Goal: Information Seeking & Learning: Learn about a topic

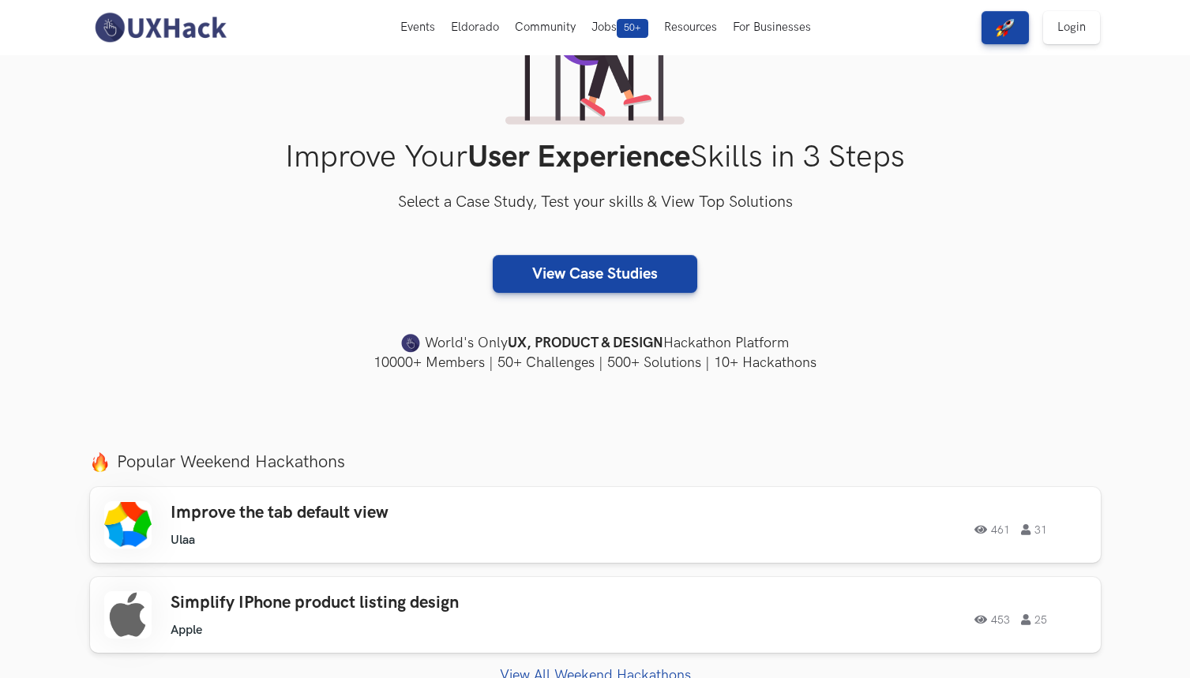
scroll to position [162, 0]
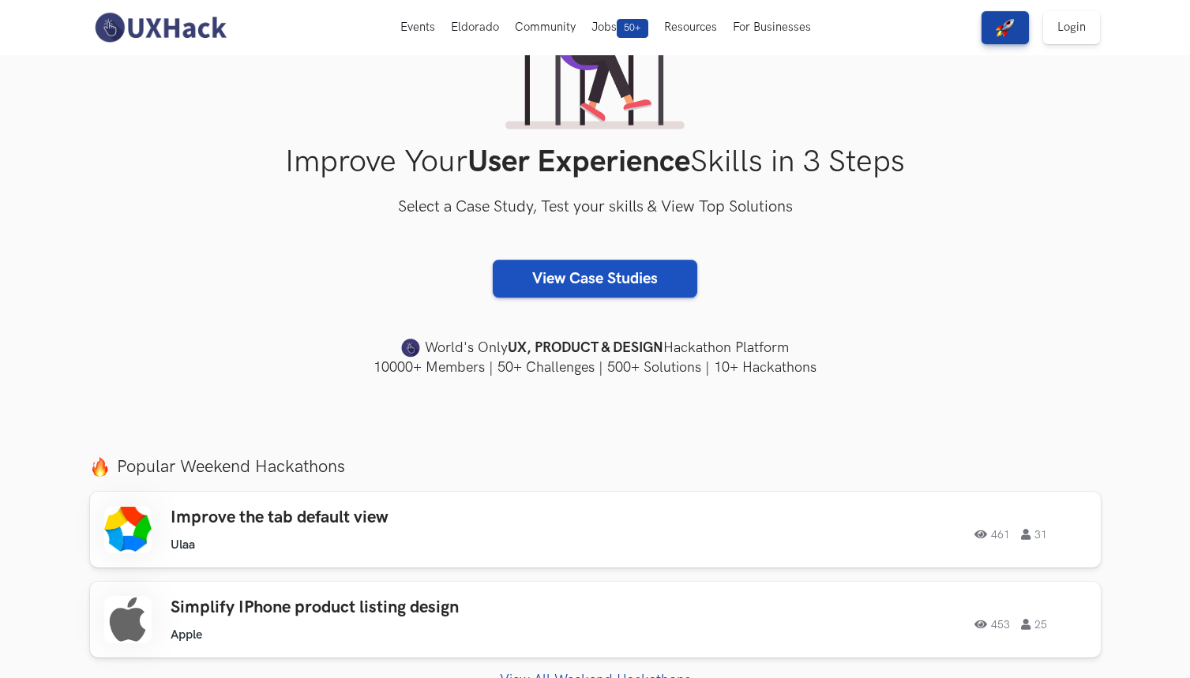
click at [634, 266] on link "View Case Studies" at bounding box center [595, 279] width 205 height 38
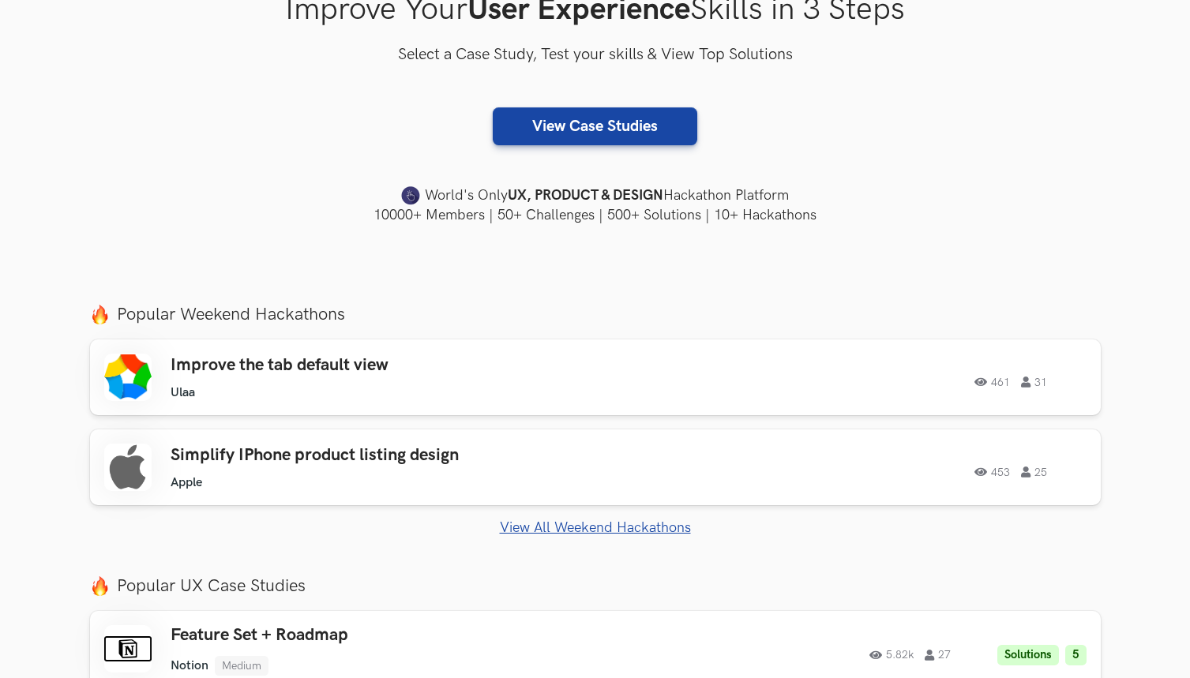
scroll to position [340, 0]
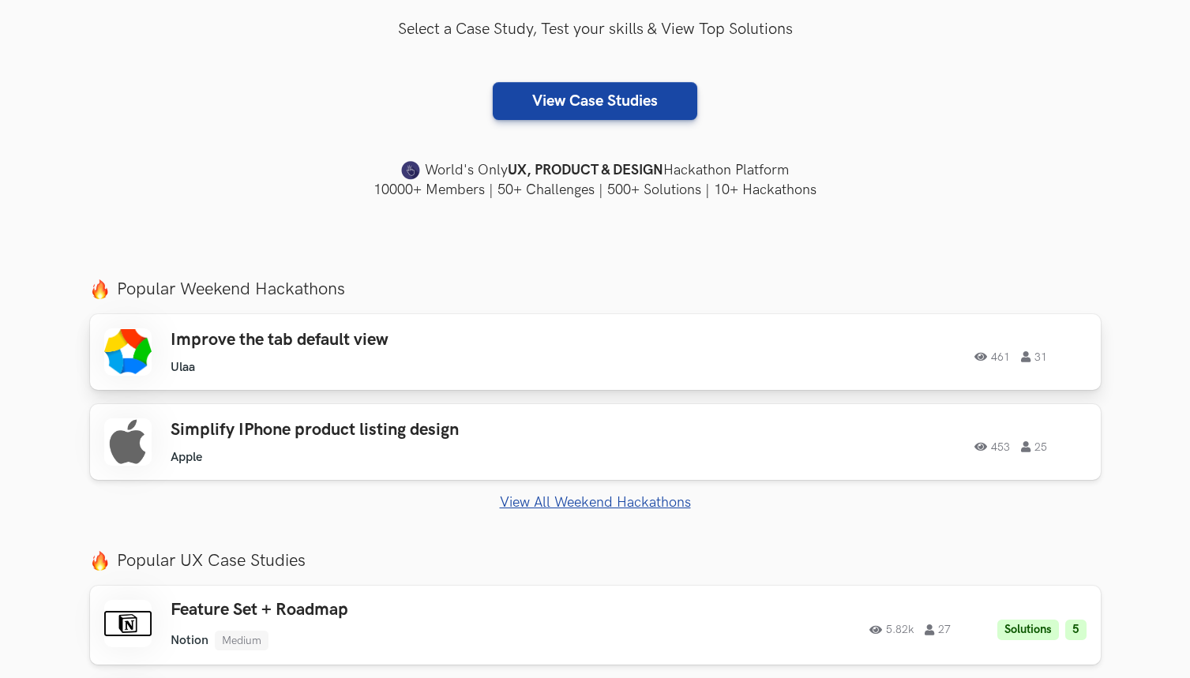
click at [484, 345] on h3 "Improve the tab default view" at bounding box center [395, 340] width 448 height 21
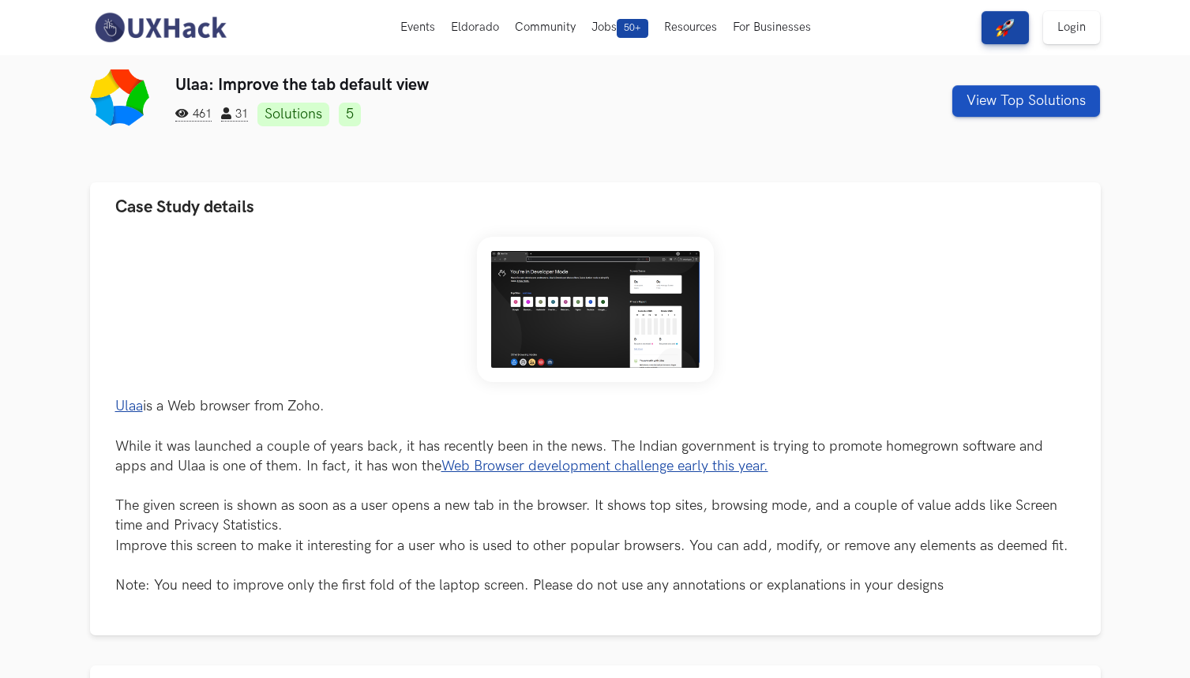
click at [1021, 103] on button "View Top Solutions" at bounding box center [1026, 101] width 148 height 32
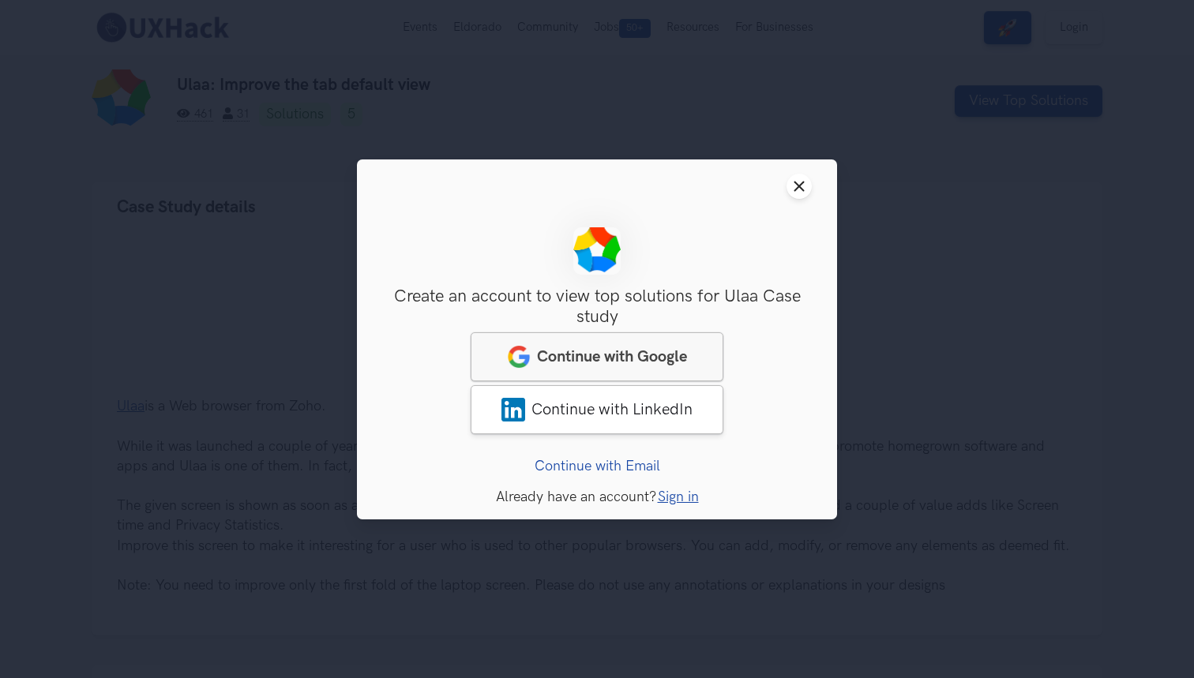
click at [586, 354] on span "Continue with Google" at bounding box center [612, 356] width 150 height 19
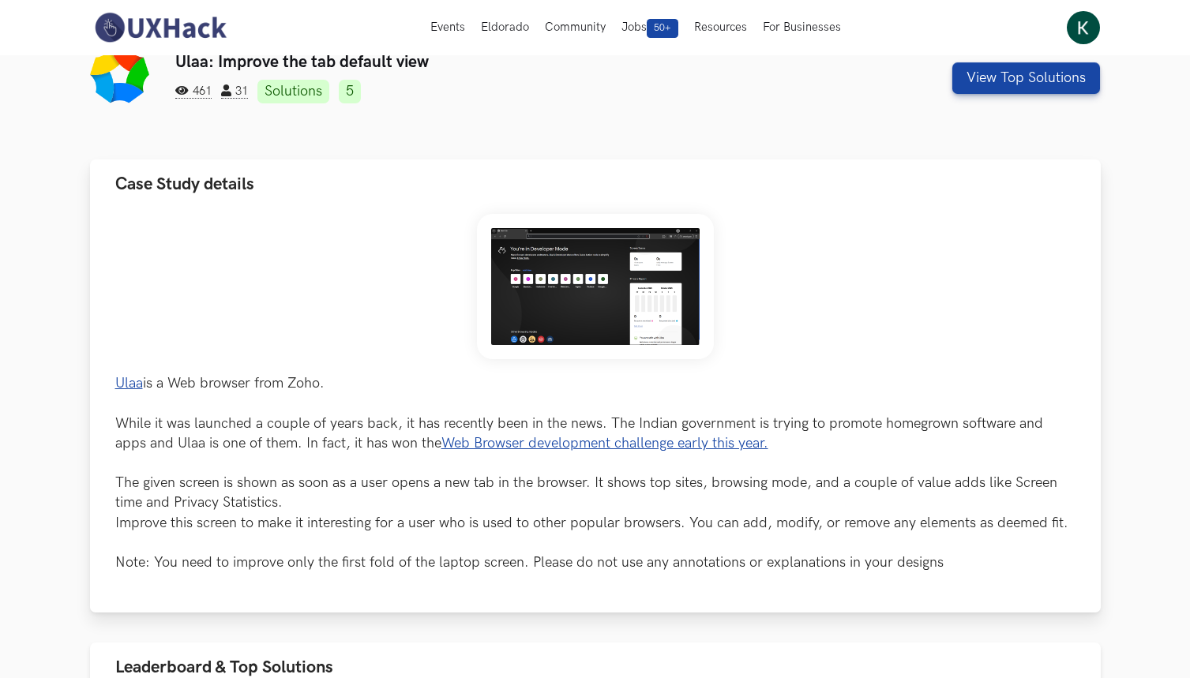
scroll to position [21, 0]
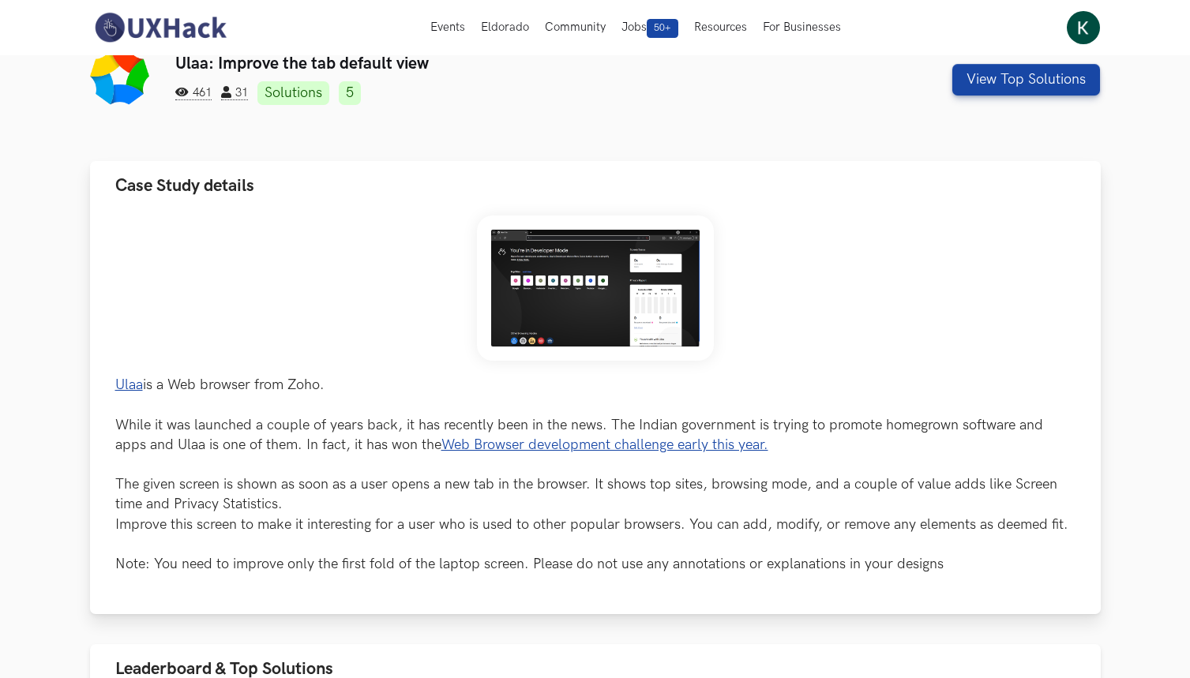
click at [521, 438] on link "Web Browser development challenge early this year." at bounding box center [604, 445] width 327 height 17
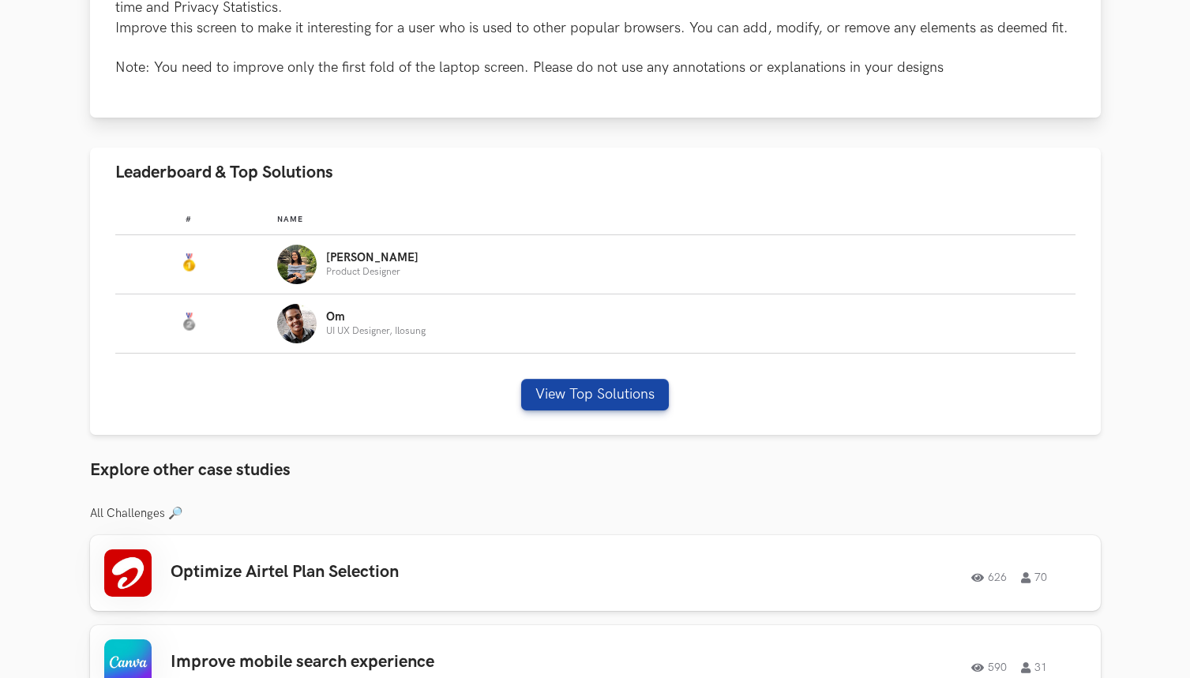
scroll to position [521, 0]
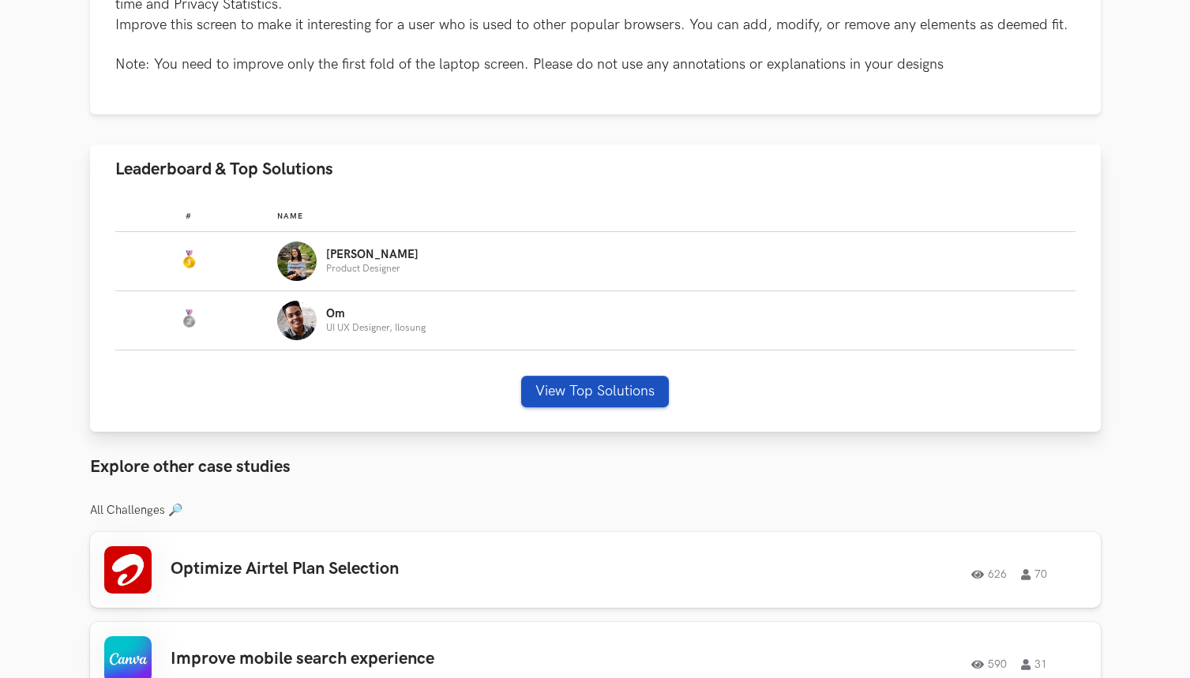
click at [559, 382] on button "View Top Solutions" at bounding box center [595, 392] width 148 height 32
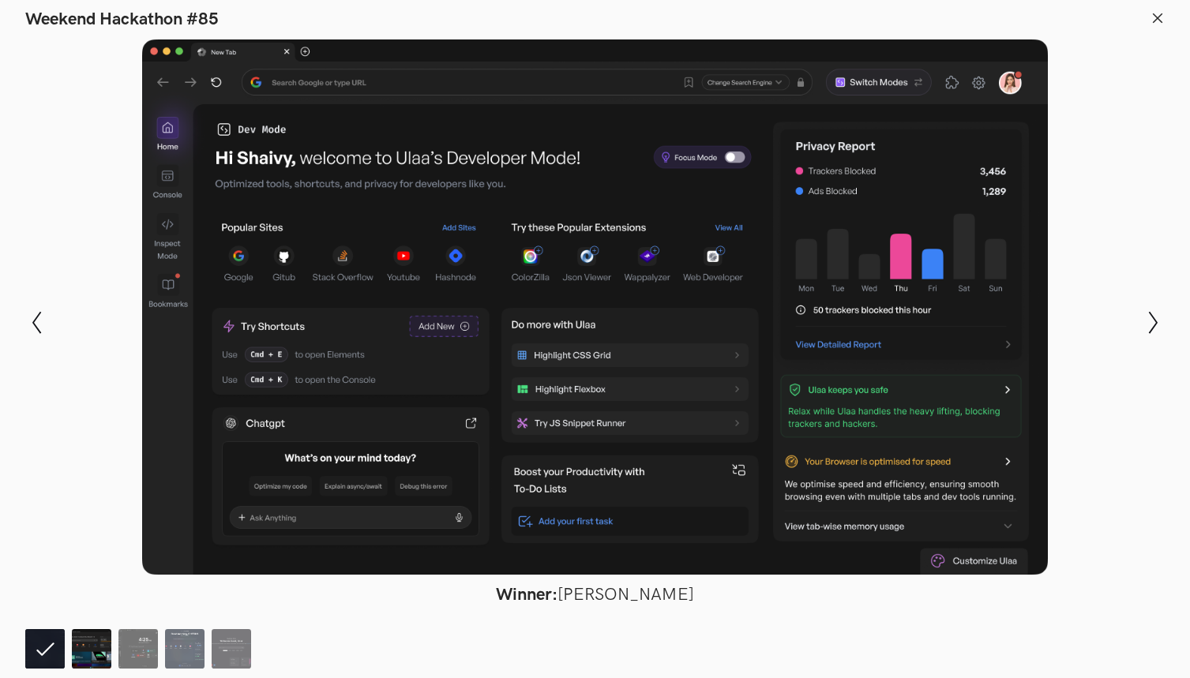
click at [88, 652] on img at bounding box center [91, 648] width 39 height 39
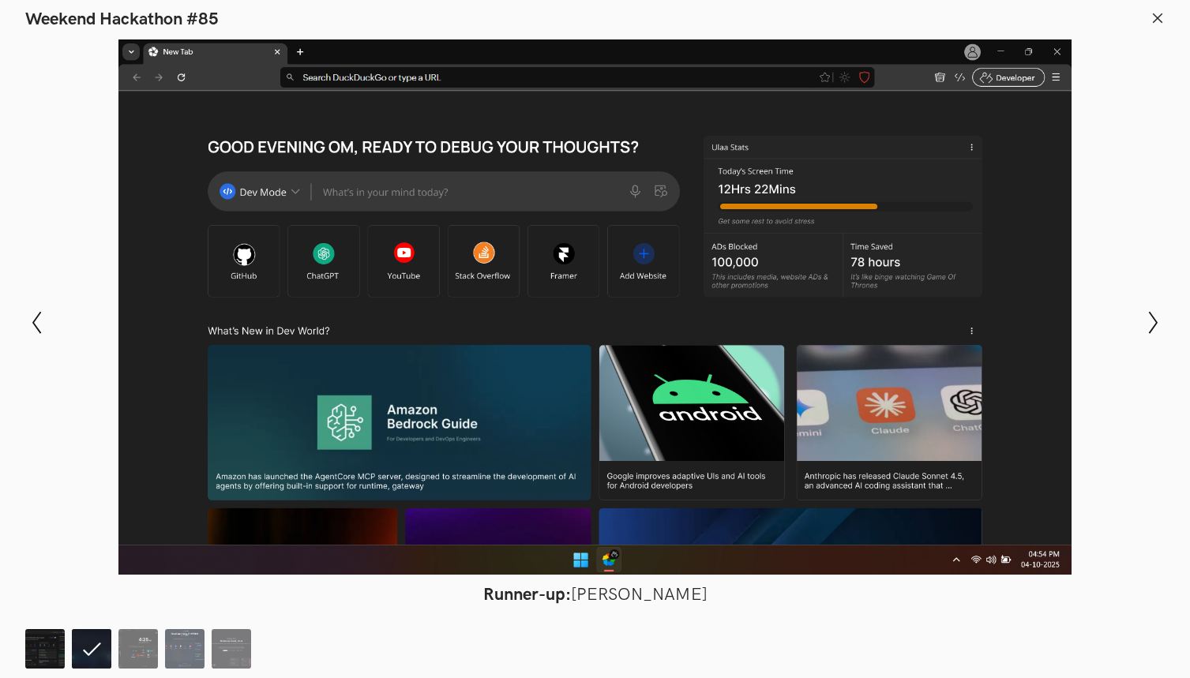
click at [43, 647] on img at bounding box center [44, 648] width 39 height 39
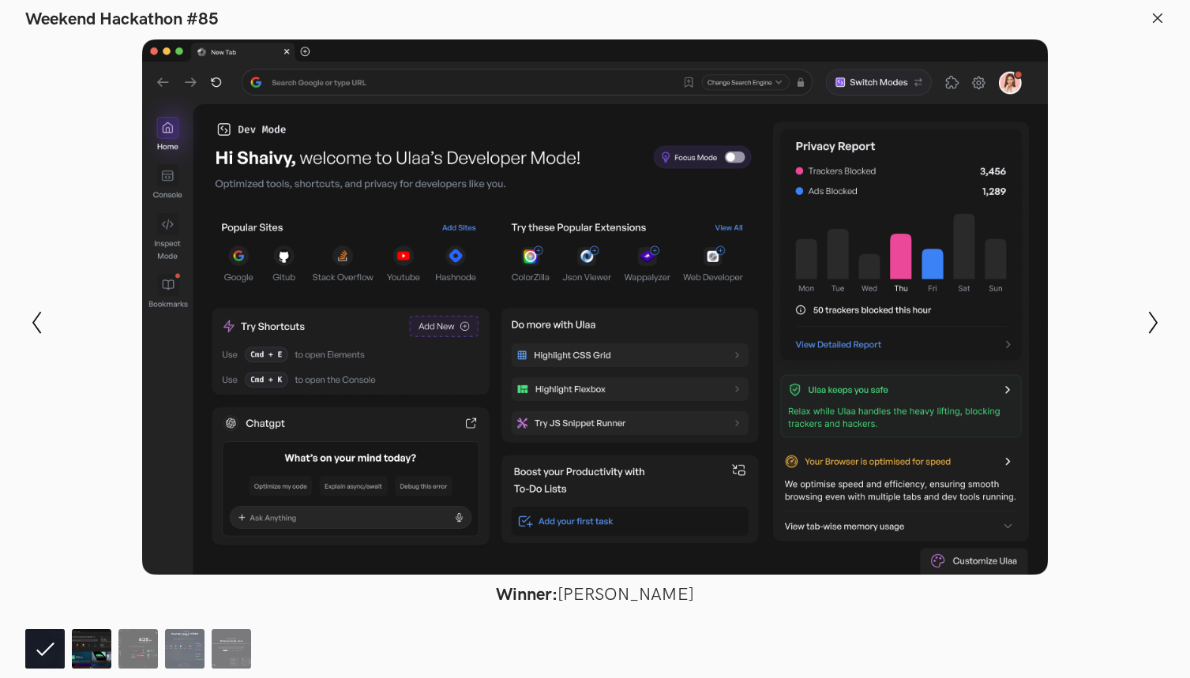
click at [96, 642] on img at bounding box center [91, 648] width 39 height 39
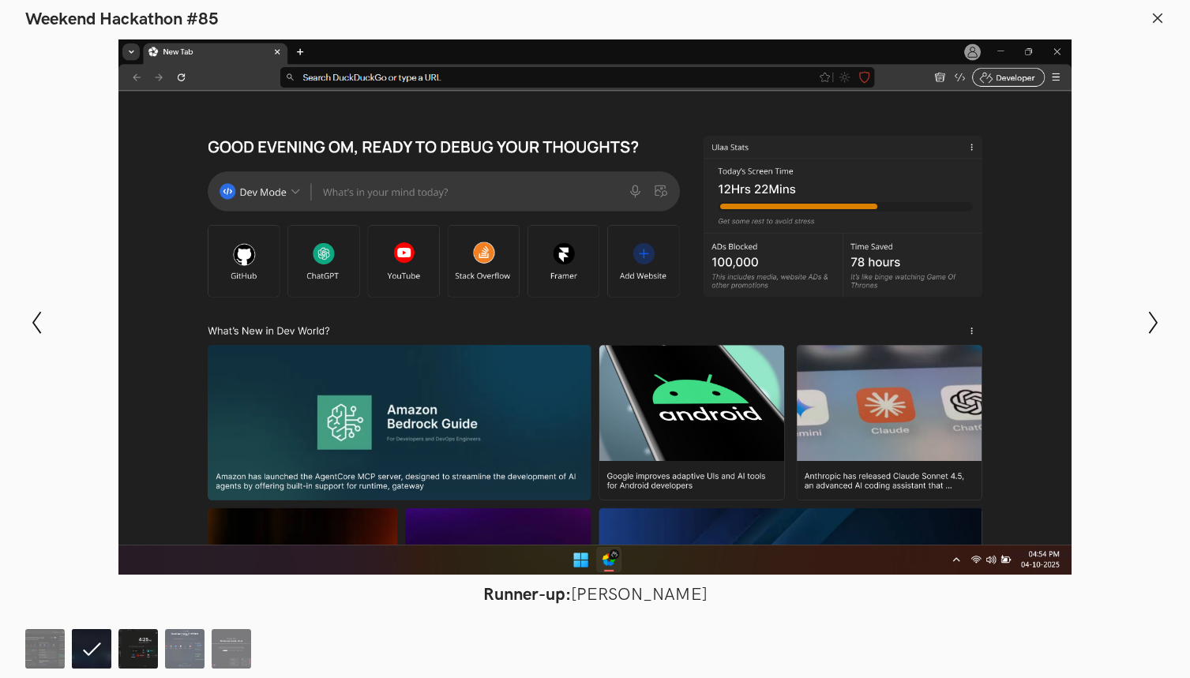
click at [129, 644] on img at bounding box center [137, 648] width 39 height 39
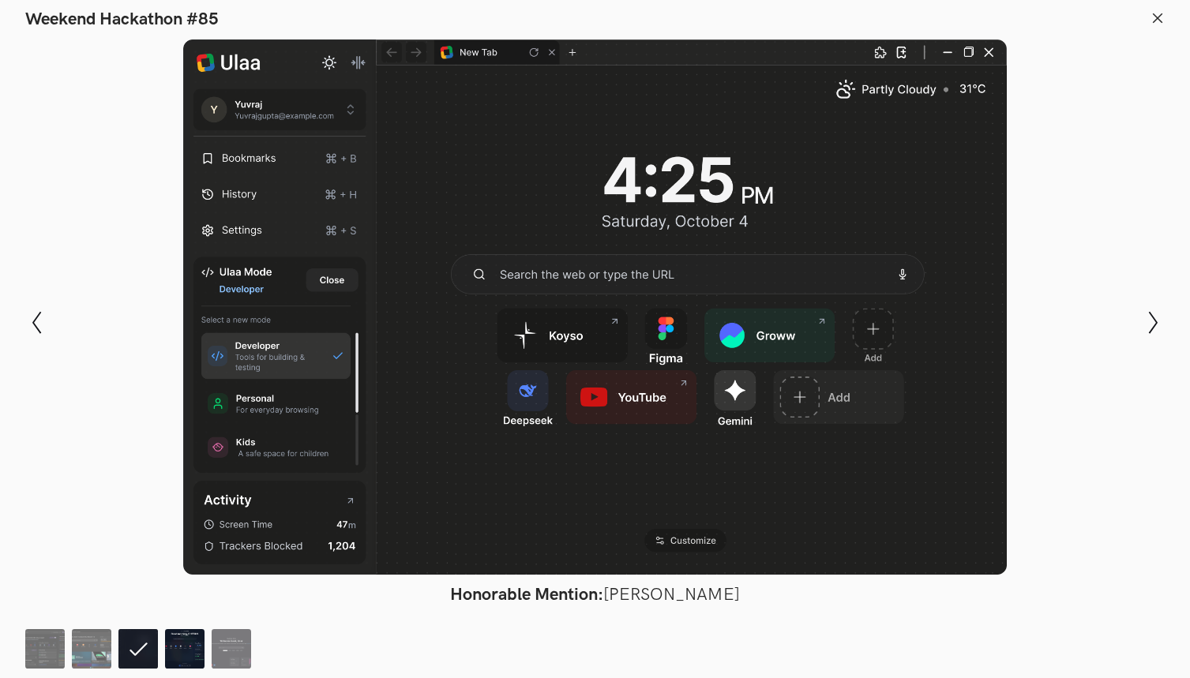
click at [181, 644] on img at bounding box center [184, 648] width 39 height 39
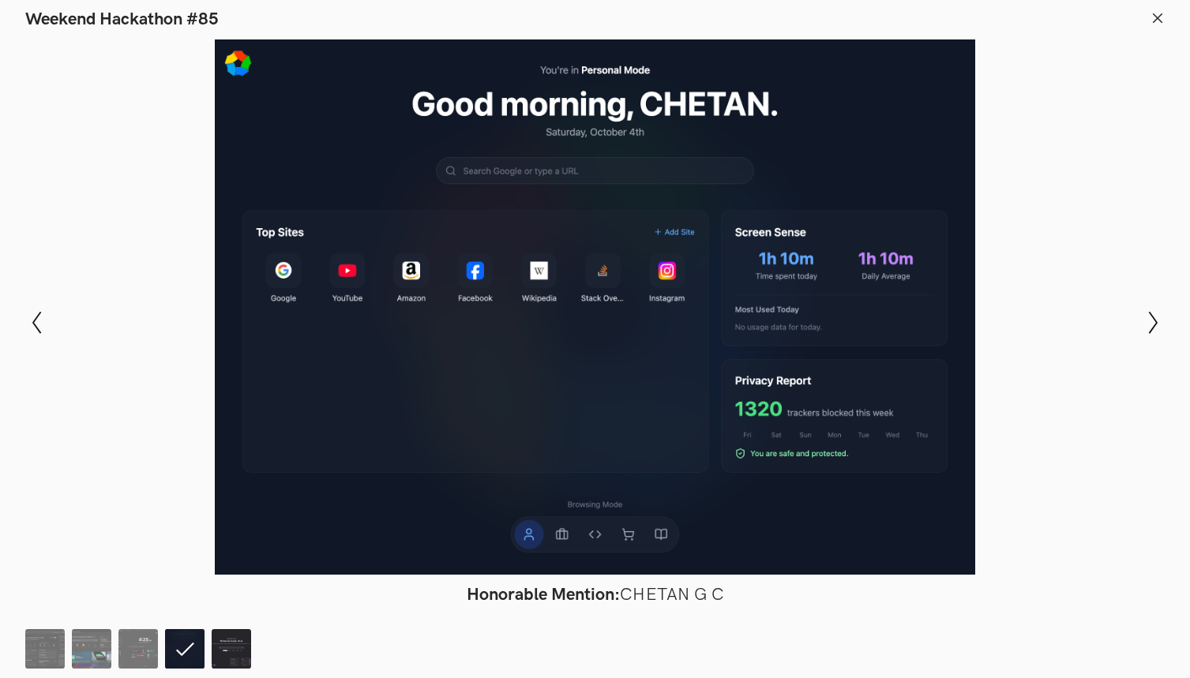
click at [223, 645] on img at bounding box center [231, 648] width 39 height 39
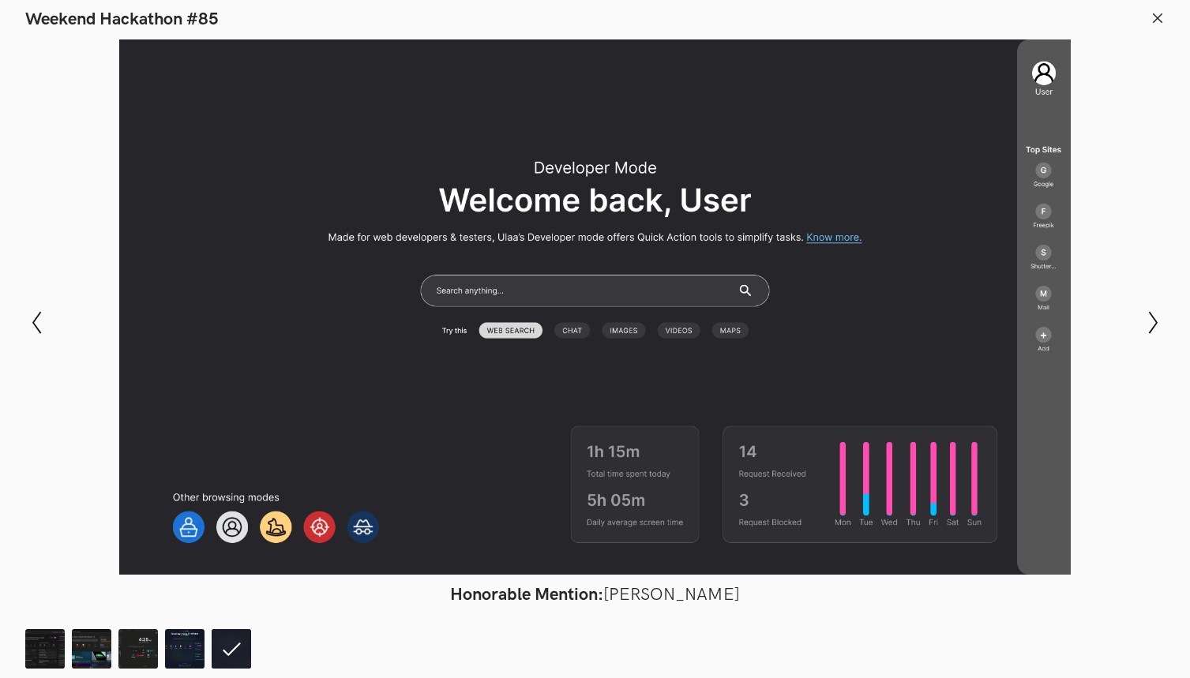
scroll to position [647, 0]
click at [1157, 323] on icon at bounding box center [1153, 323] width 9 height 22
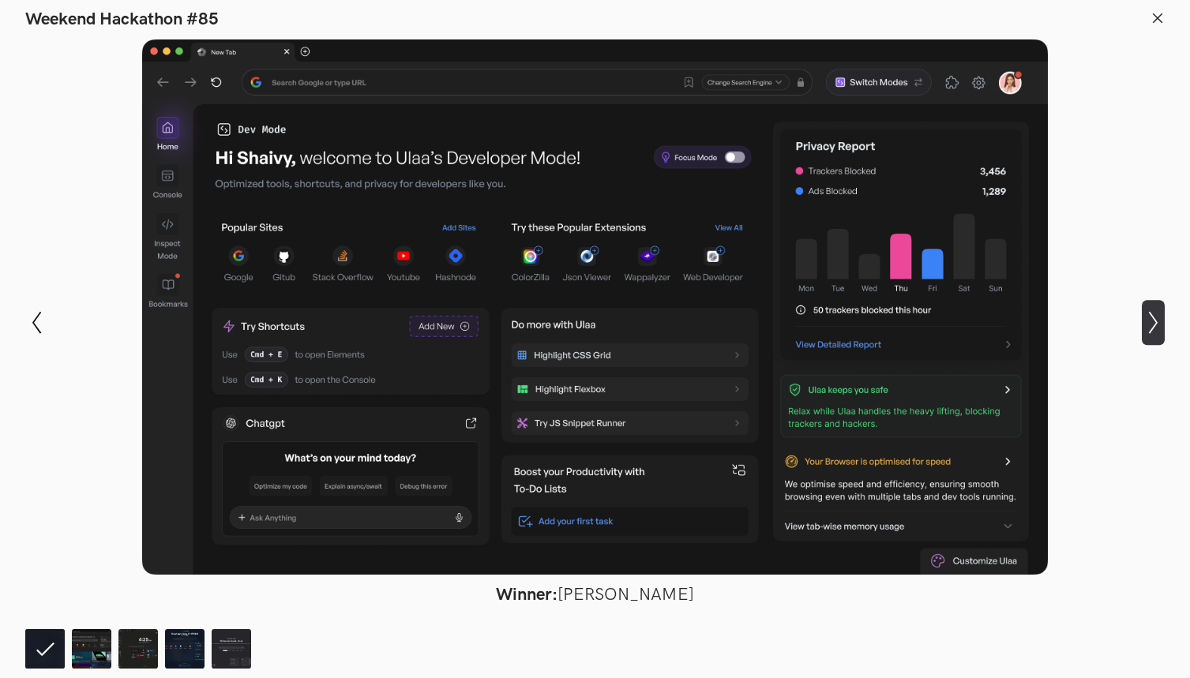
click at [1148, 328] on icon "Show next slide" at bounding box center [1153, 322] width 23 height 23
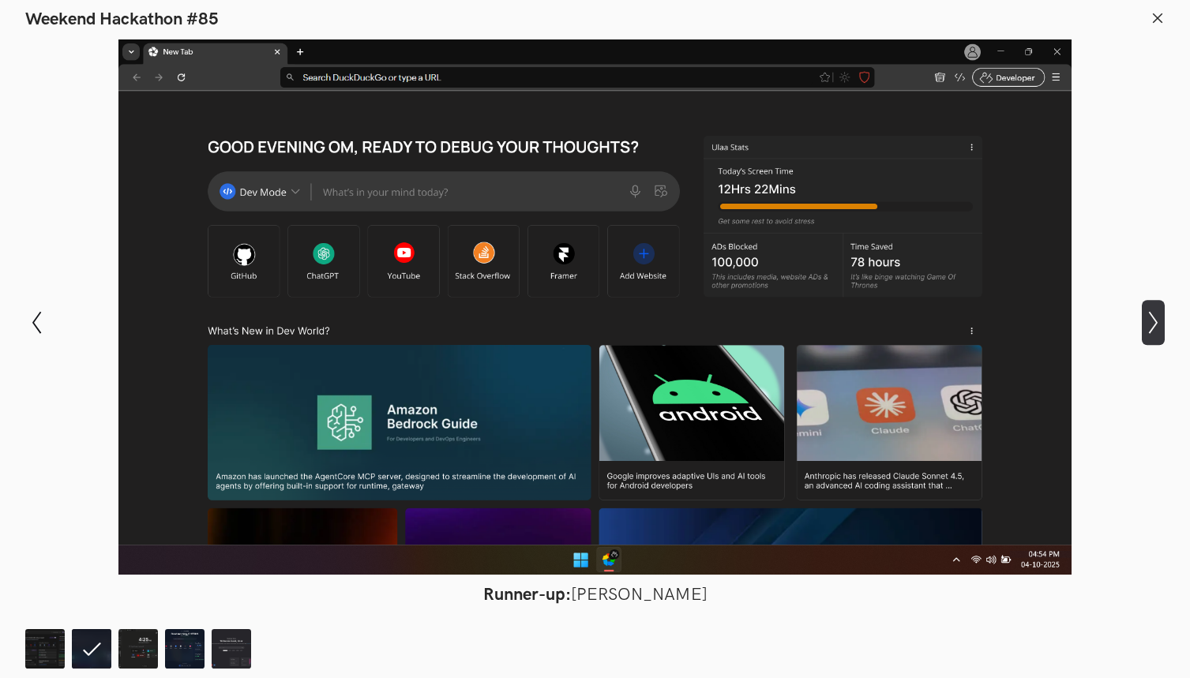
click at [1149, 327] on icon "Show next slide" at bounding box center [1153, 322] width 23 height 23
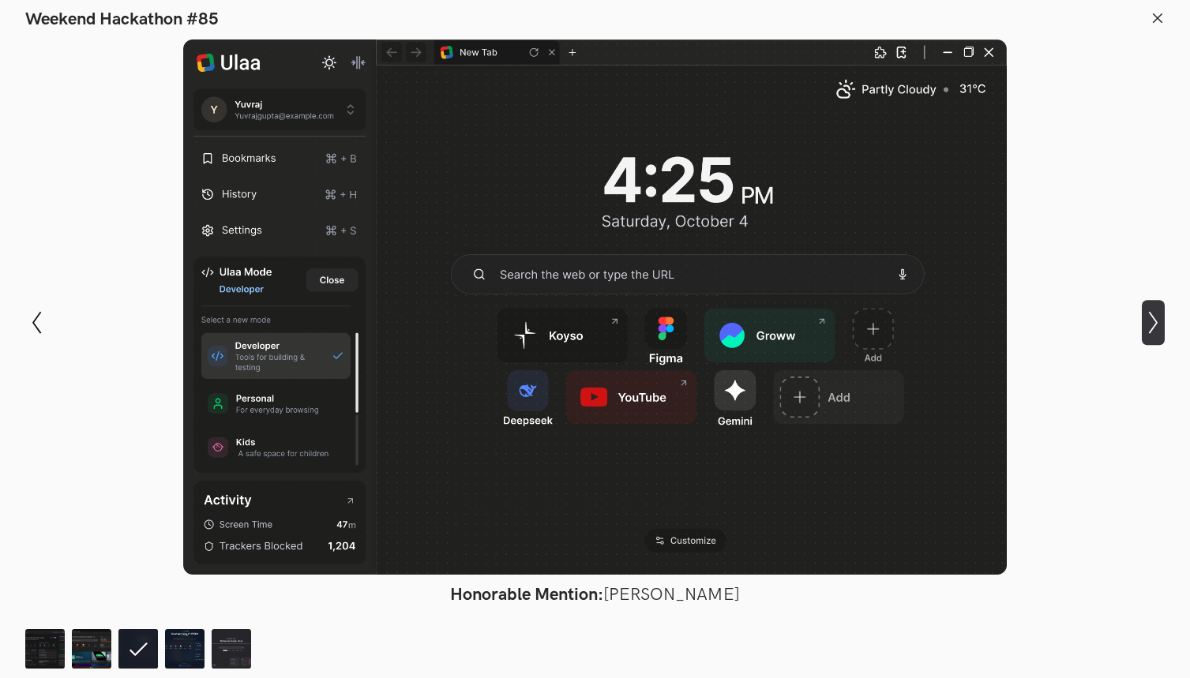
click at [1149, 327] on icon "Show next slide" at bounding box center [1153, 322] width 23 height 23
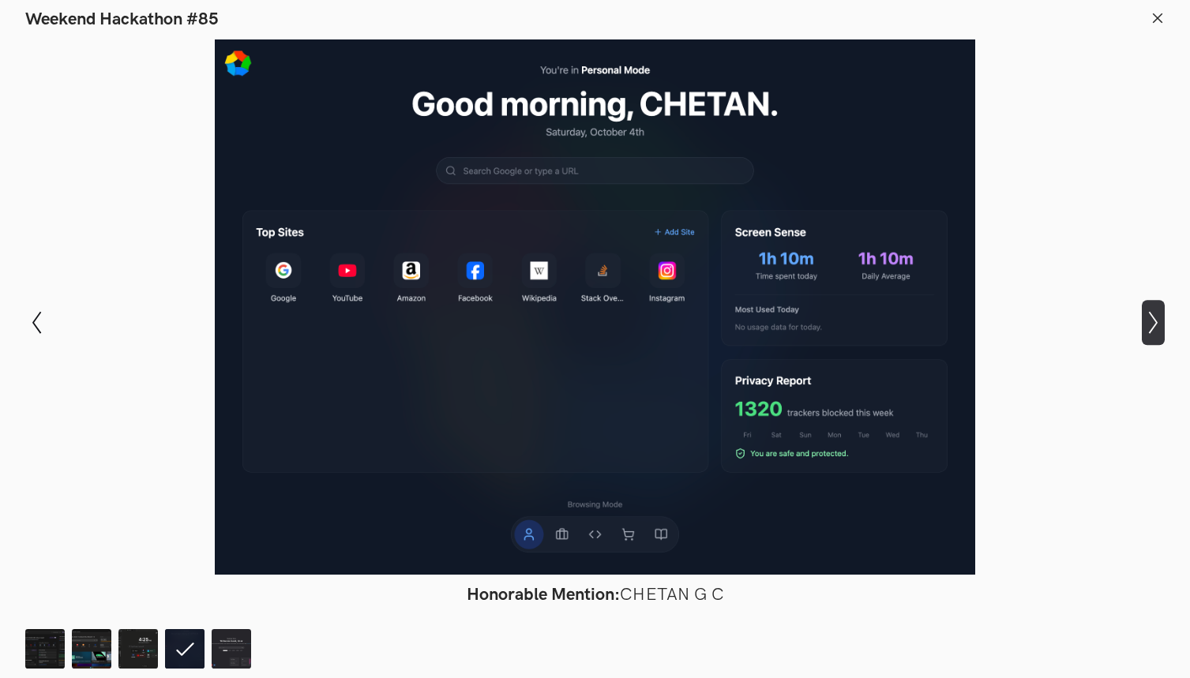
click at [1149, 327] on icon "Show next slide" at bounding box center [1153, 322] width 23 height 23
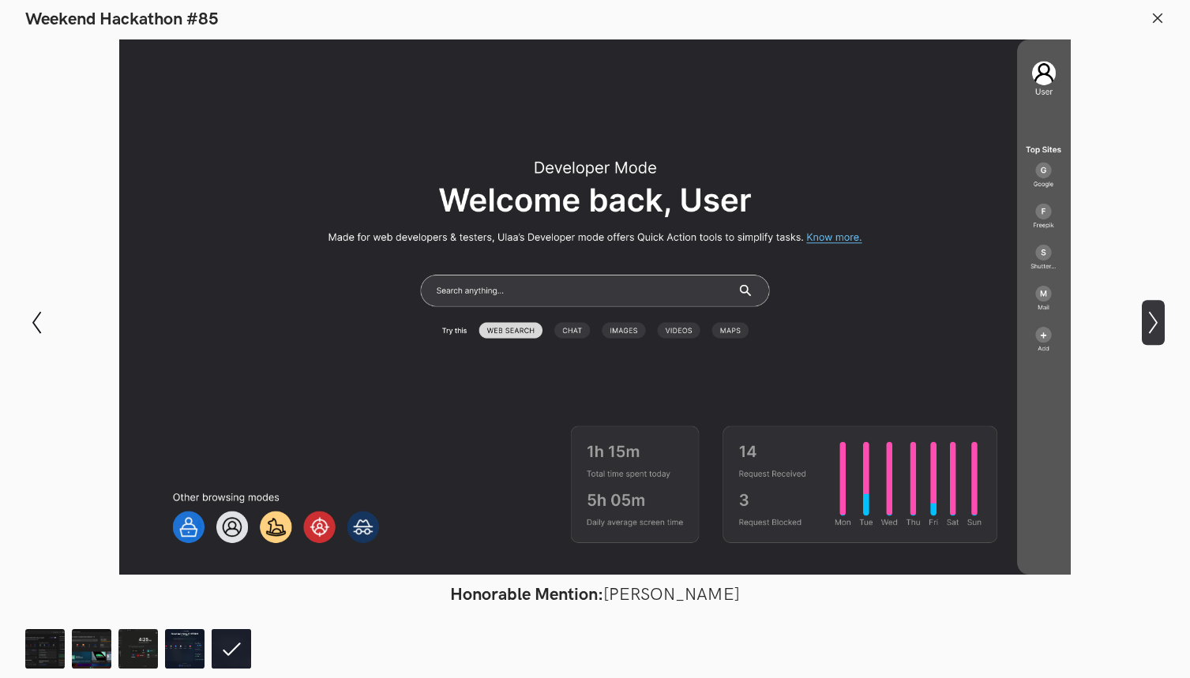
click at [1149, 327] on icon "Show next slide" at bounding box center [1153, 322] width 23 height 23
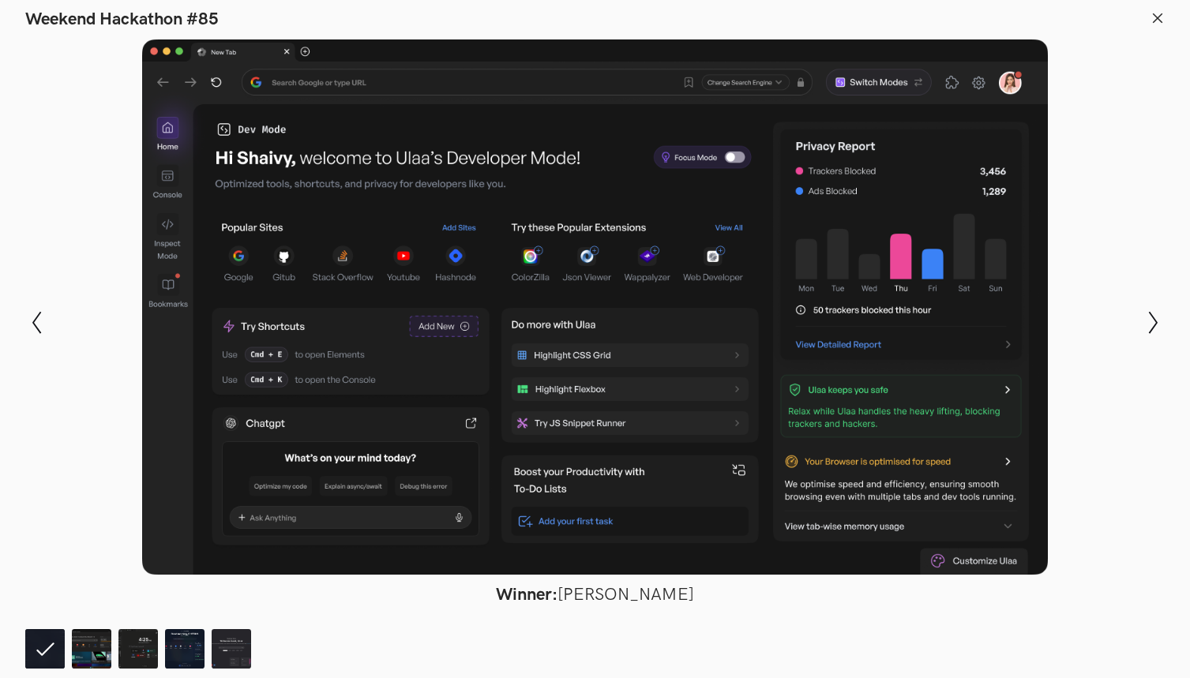
click at [1158, 17] on line at bounding box center [1158, 17] width 9 height 9
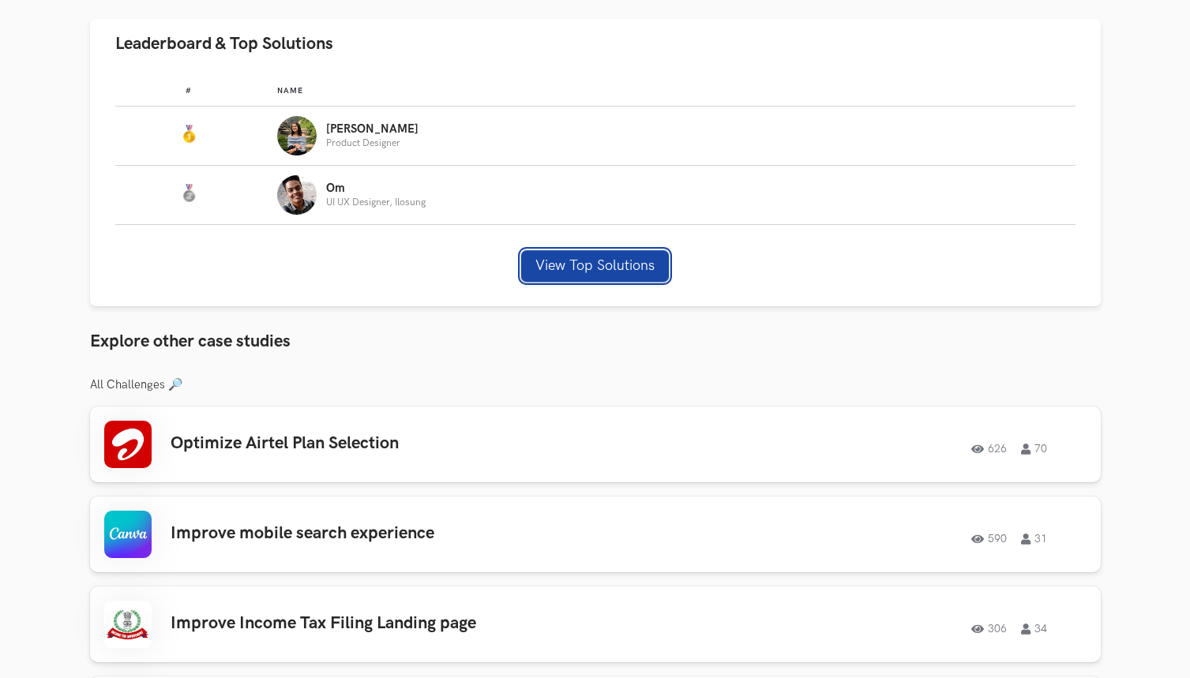
scroll to position [918, 0]
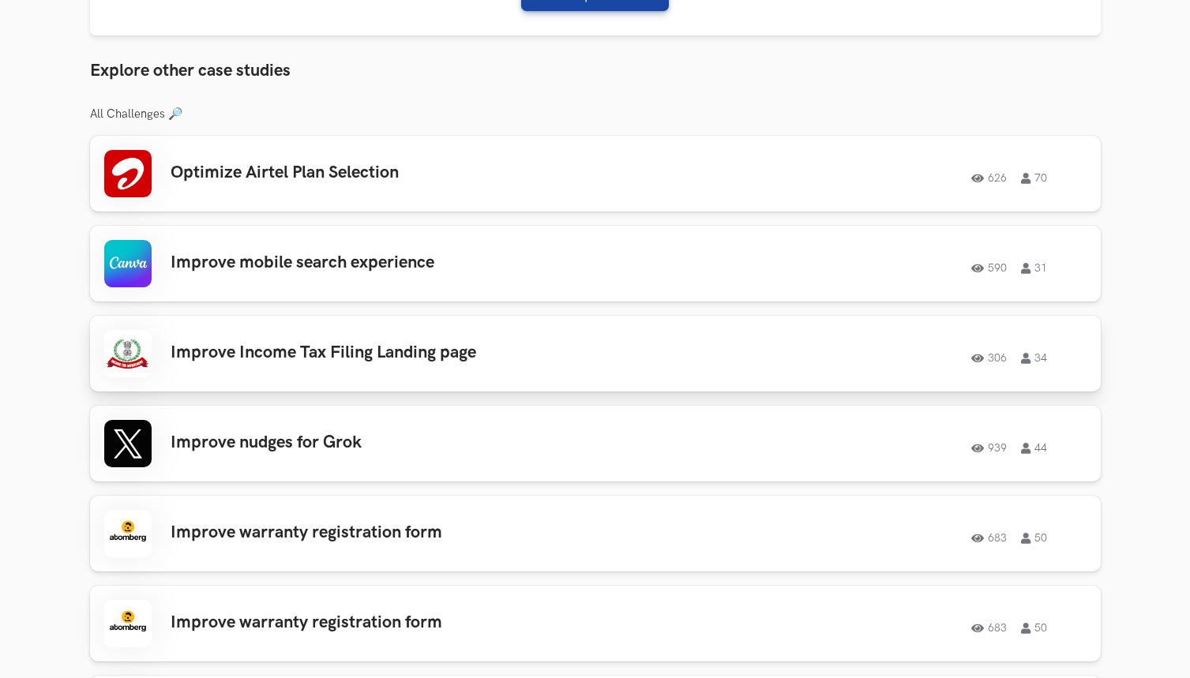
click at [375, 350] on h3 "Improve Income Tax Filing Landing page" at bounding box center [395, 353] width 448 height 21
click at [268, 253] on h3 "Improve mobile search experience" at bounding box center [395, 263] width 448 height 21
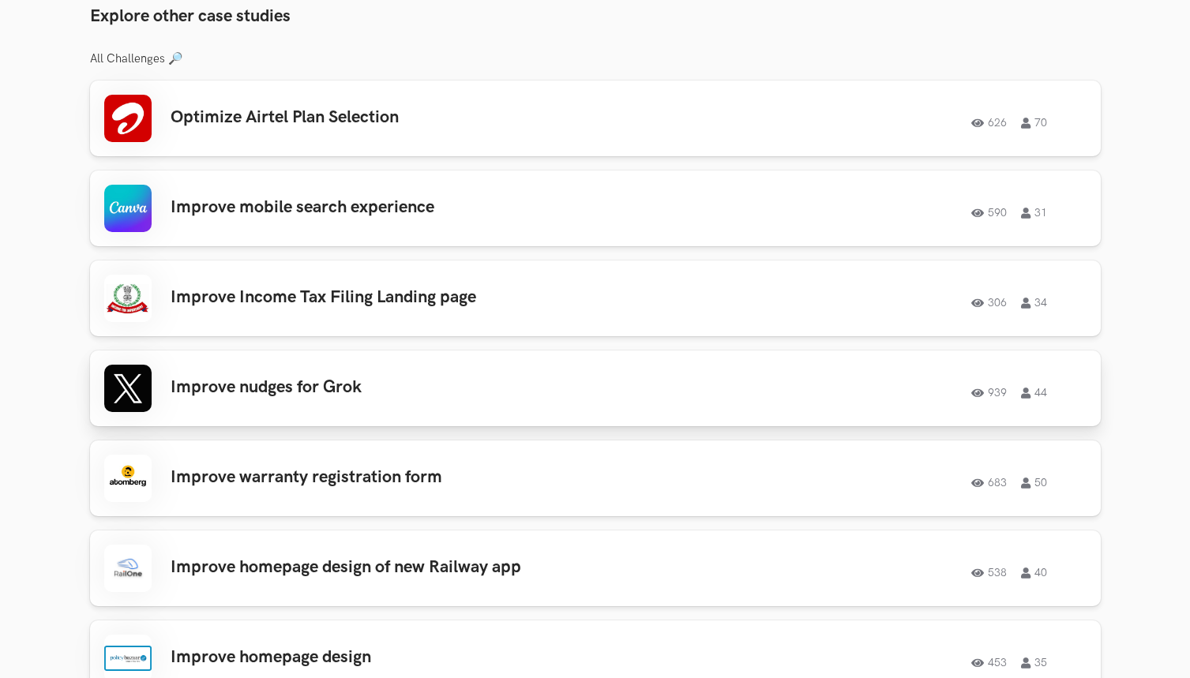
scroll to position [1418, 0]
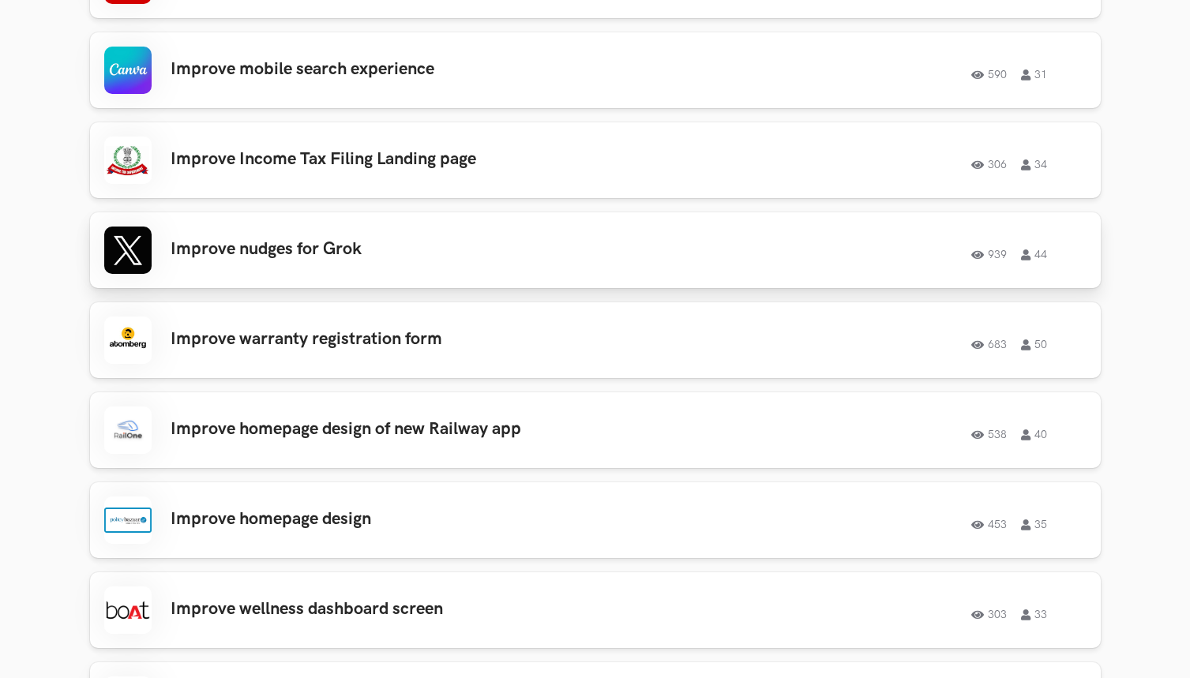
click at [351, 231] on div "Improve nudges for Grok 939 44 939 44" at bounding box center [595, 250] width 982 height 47
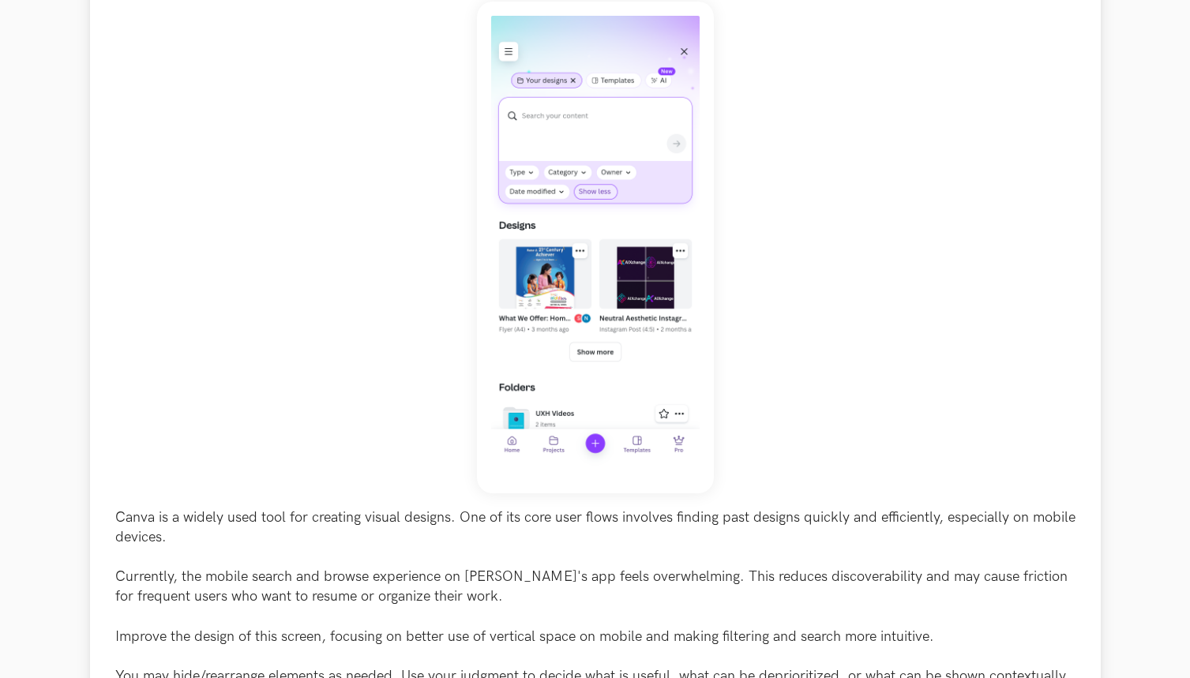
scroll to position [351, 0]
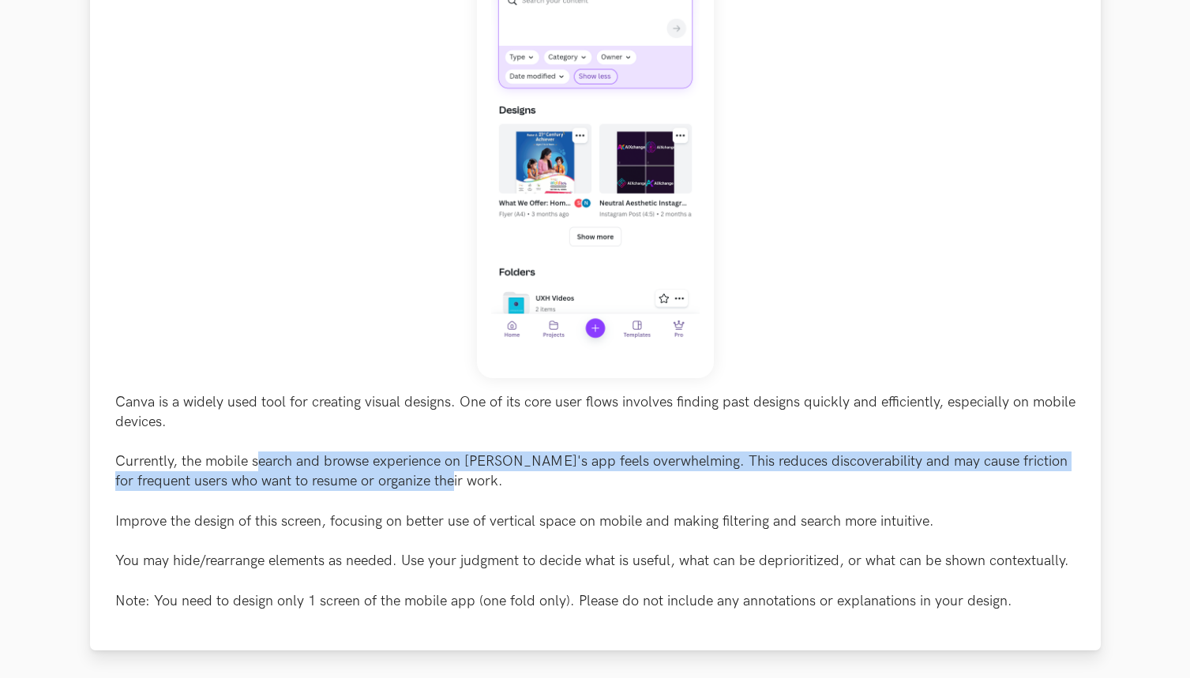
drag, startPoint x: 257, startPoint y: 459, endPoint x: 460, endPoint y: 480, distance: 203.3
click at [460, 480] on p "Canva is a widely used tool for creating visual designs. One of its core user f…" at bounding box center [595, 501] width 960 height 219
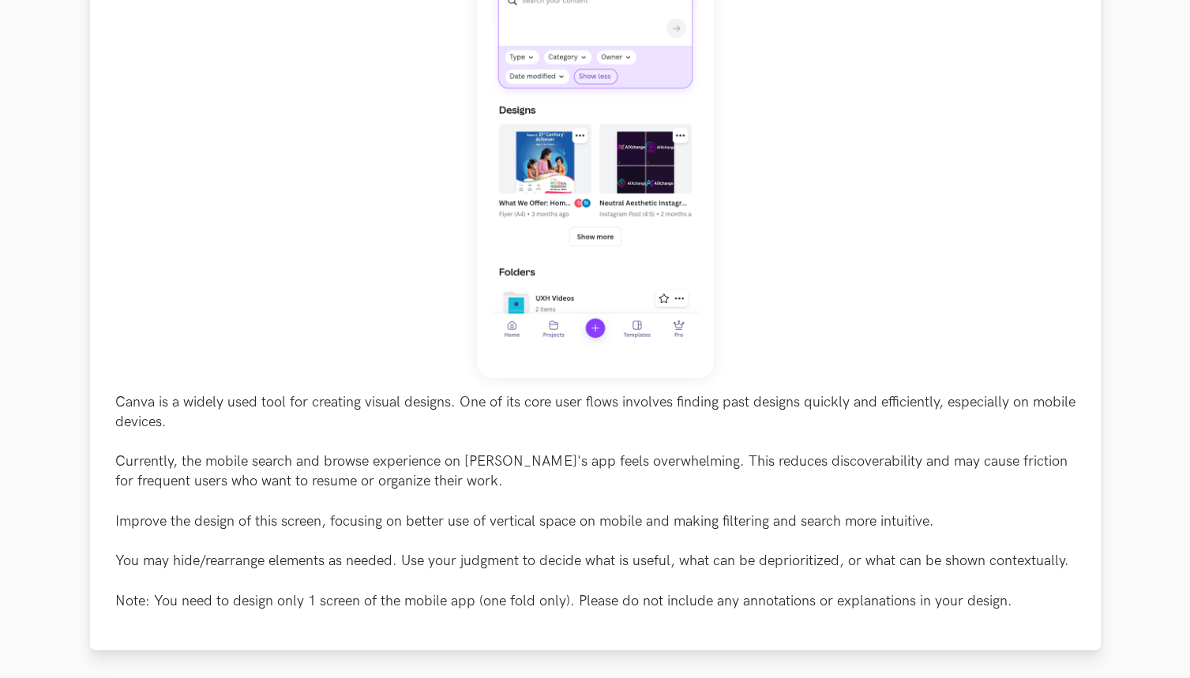
click at [162, 519] on p "Canva is a widely used tool for creating visual designs. One of its core user f…" at bounding box center [595, 501] width 960 height 219
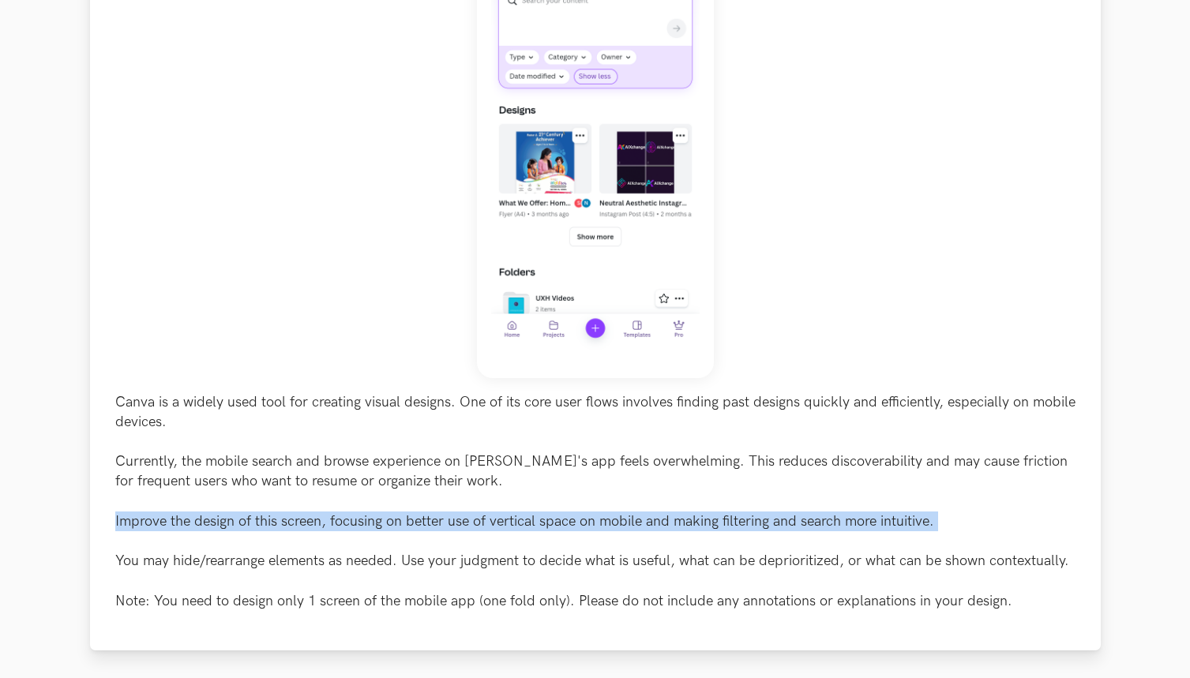
click at [162, 519] on p "Canva is a widely used tool for creating visual designs. One of its core user f…" at bounding box center [595, 501] width 960 height 219
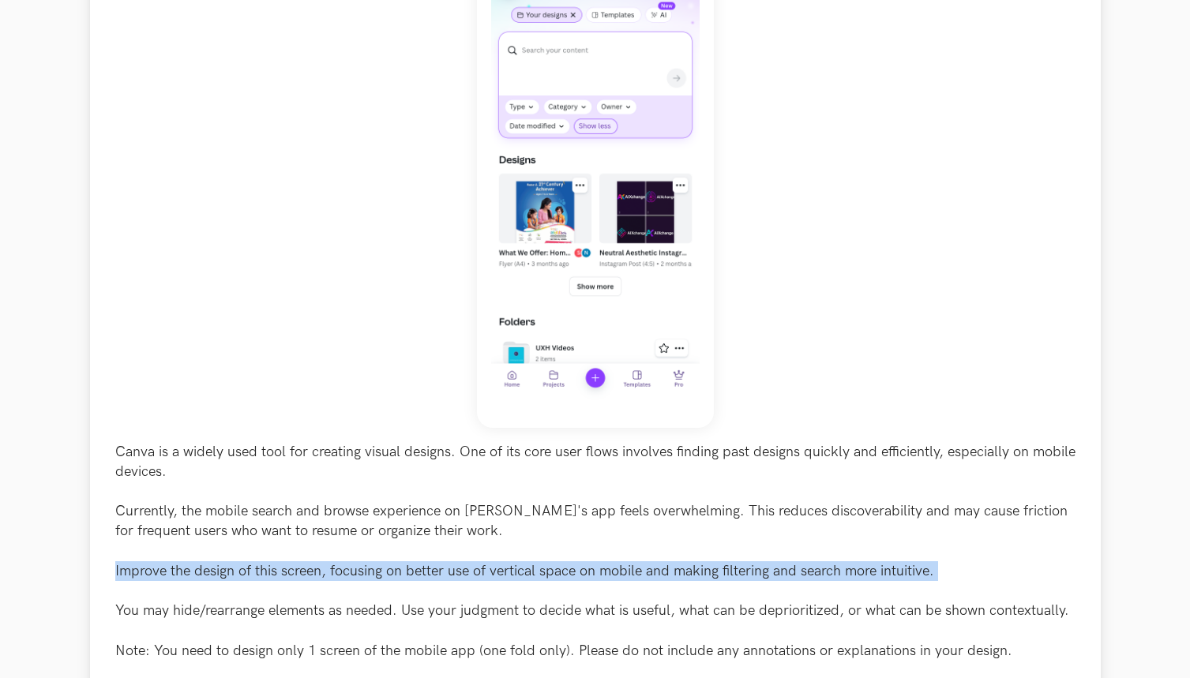
scroll to position [417, 0]
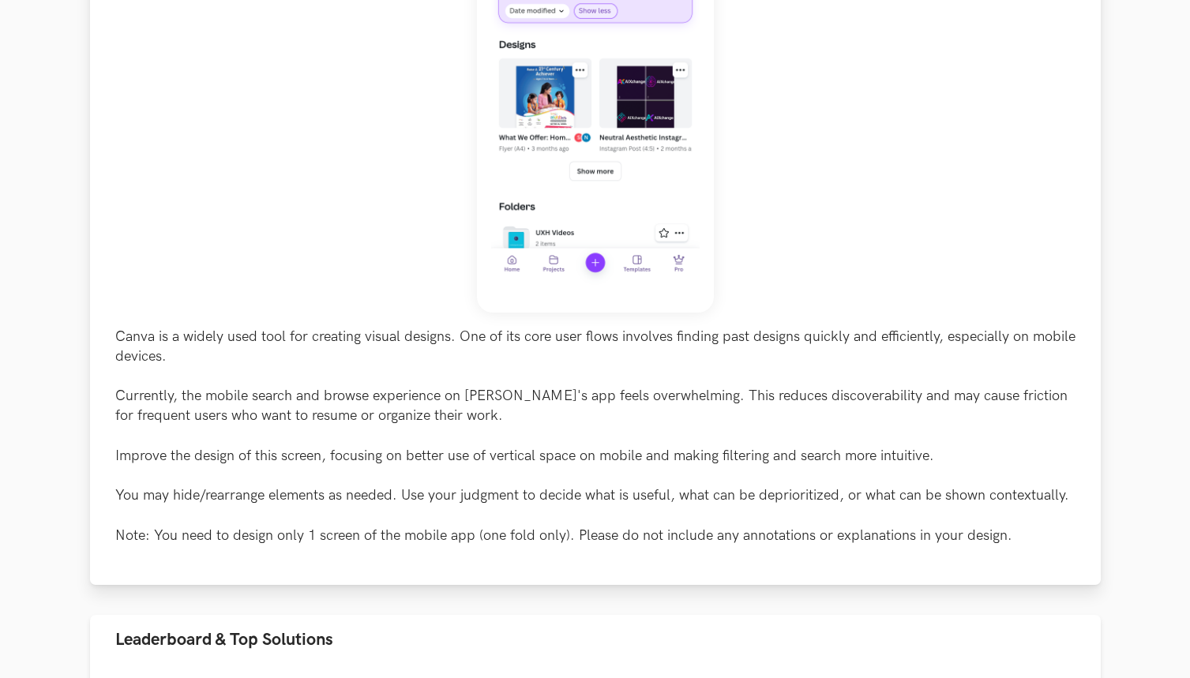
click at [211, 490] on p "Canva is a widely used tool for creating visual designs. One of its core user f…" at bounding box center [595, 436] width 960 height 219
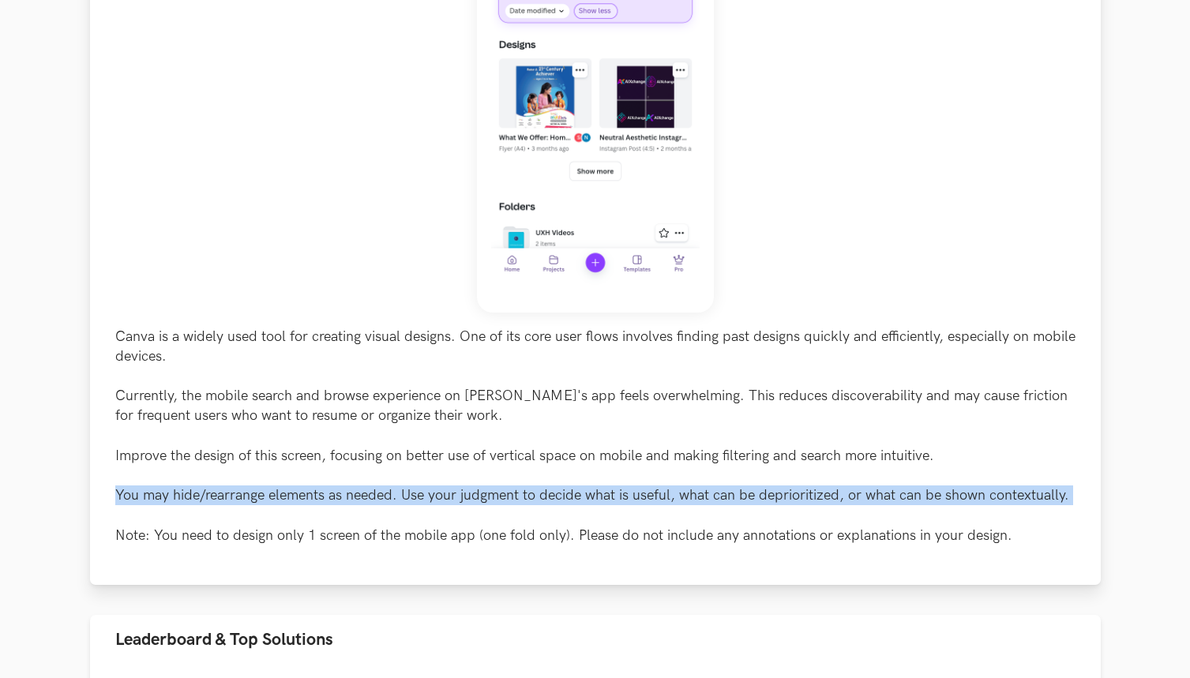
click at [211, 490] on p "Canva is a widely used tool for creating visual designs. One of its core user f…" at bounding box center [595, 436] width 960 height 219
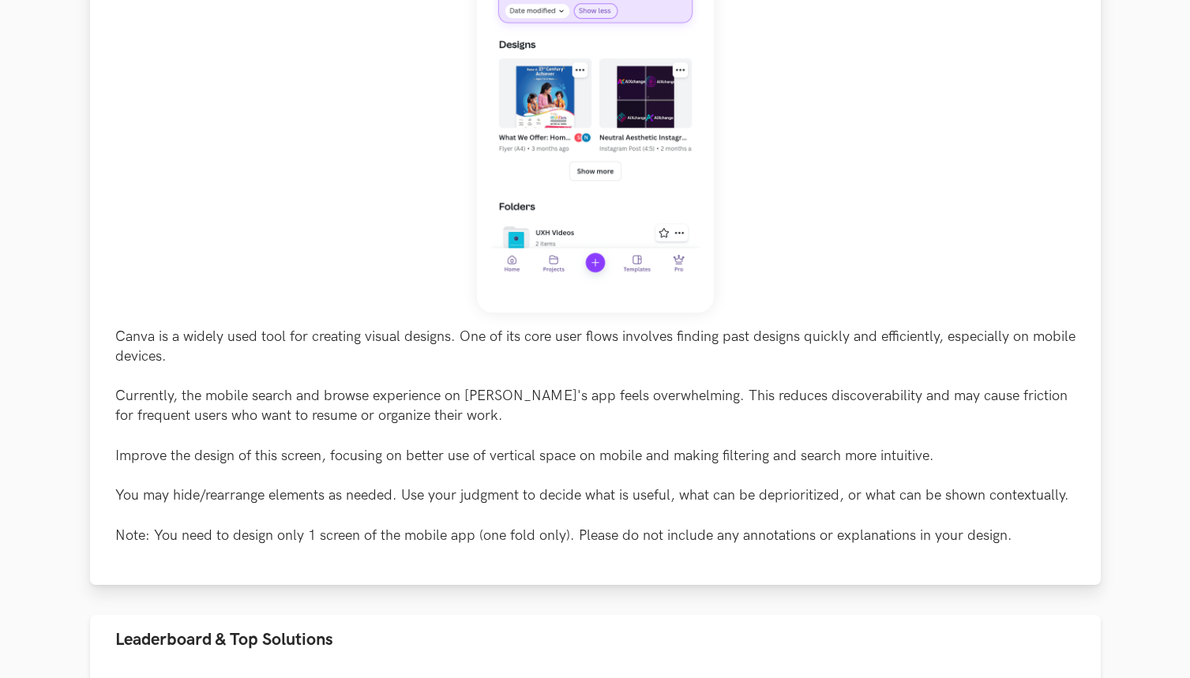
click at [239, 538] on p "Canva is a widely used tool for creating visual designs. One of its core user f…" at bounding box center [595, 436] width 960 height 219
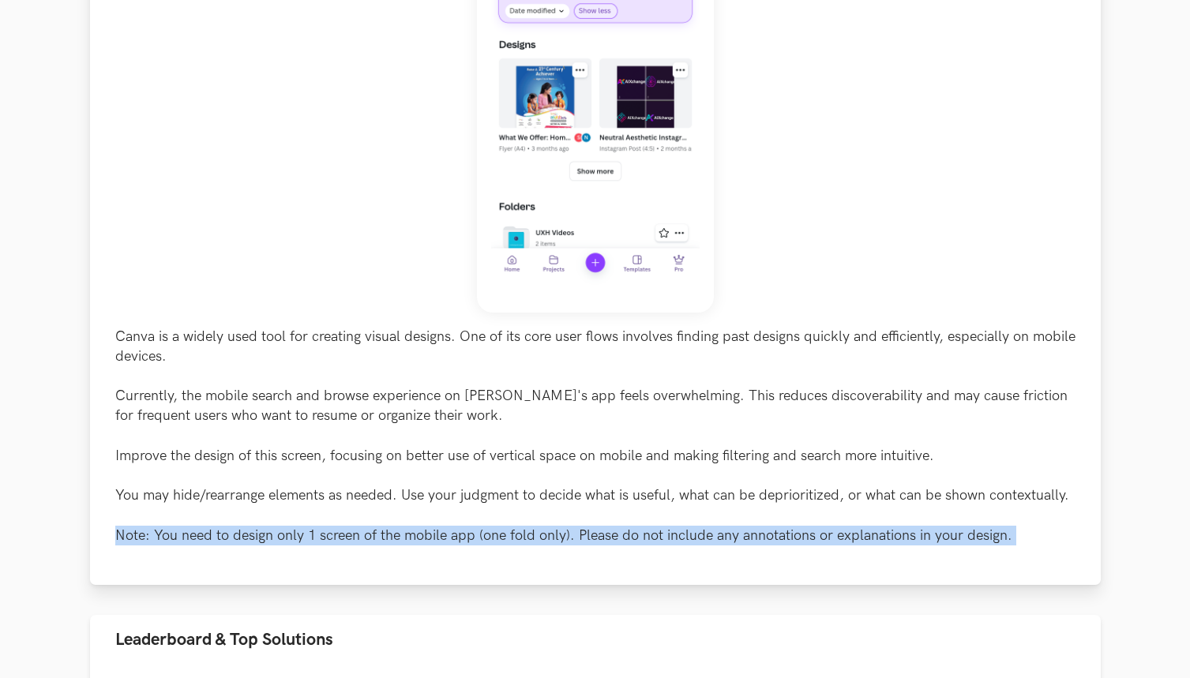
click at [239, 538] on p "Canva is a widely used tool for creating visual designs. One of its core user f…" at bounding box center [595, 436] width 960 height 219
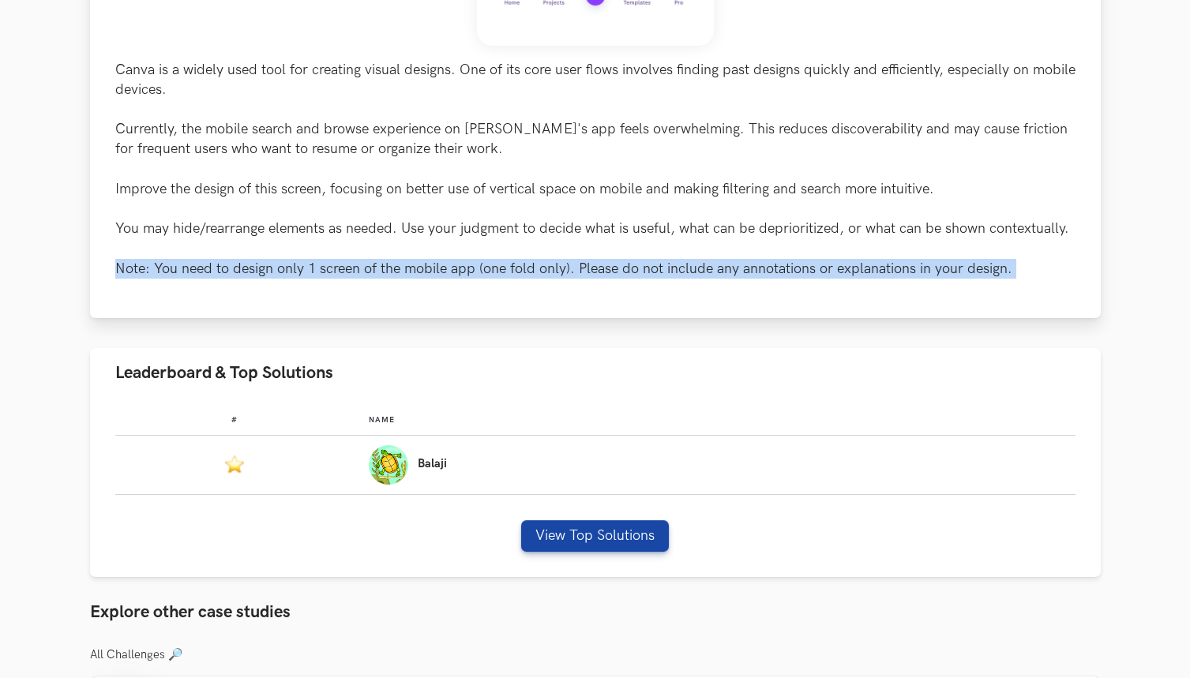
scroll to position [744, 0]
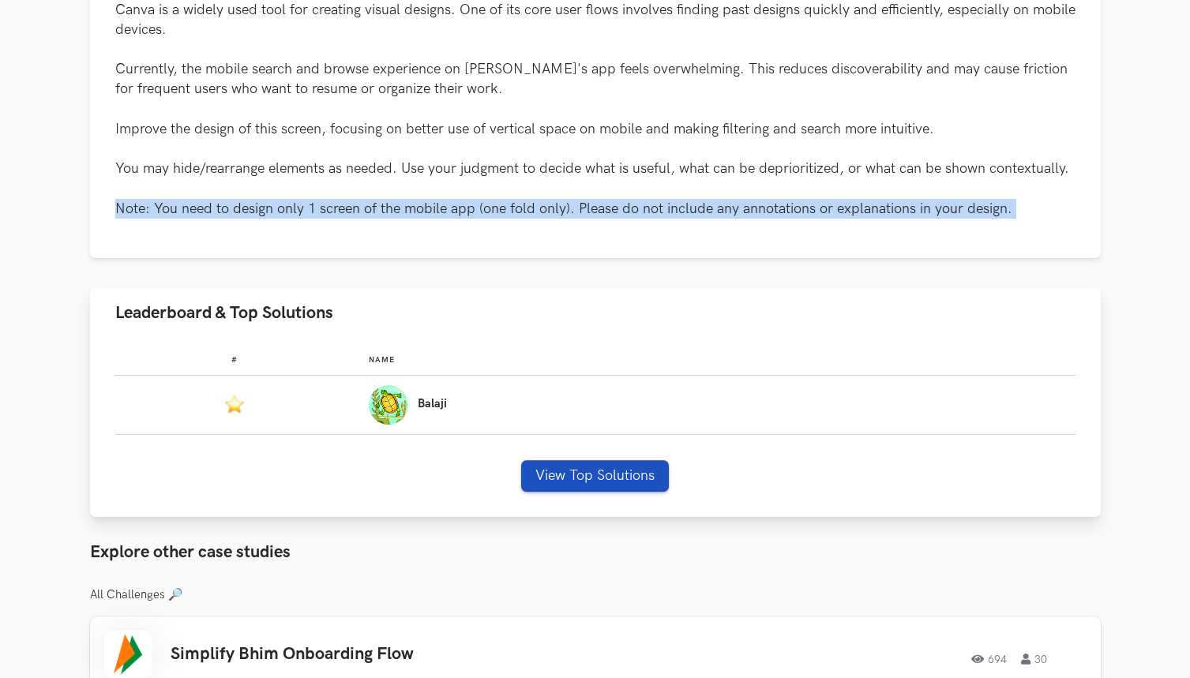
click at [576, 476] on button "View Top Solutions" at bounding box center [595, 476] width 148 height 32
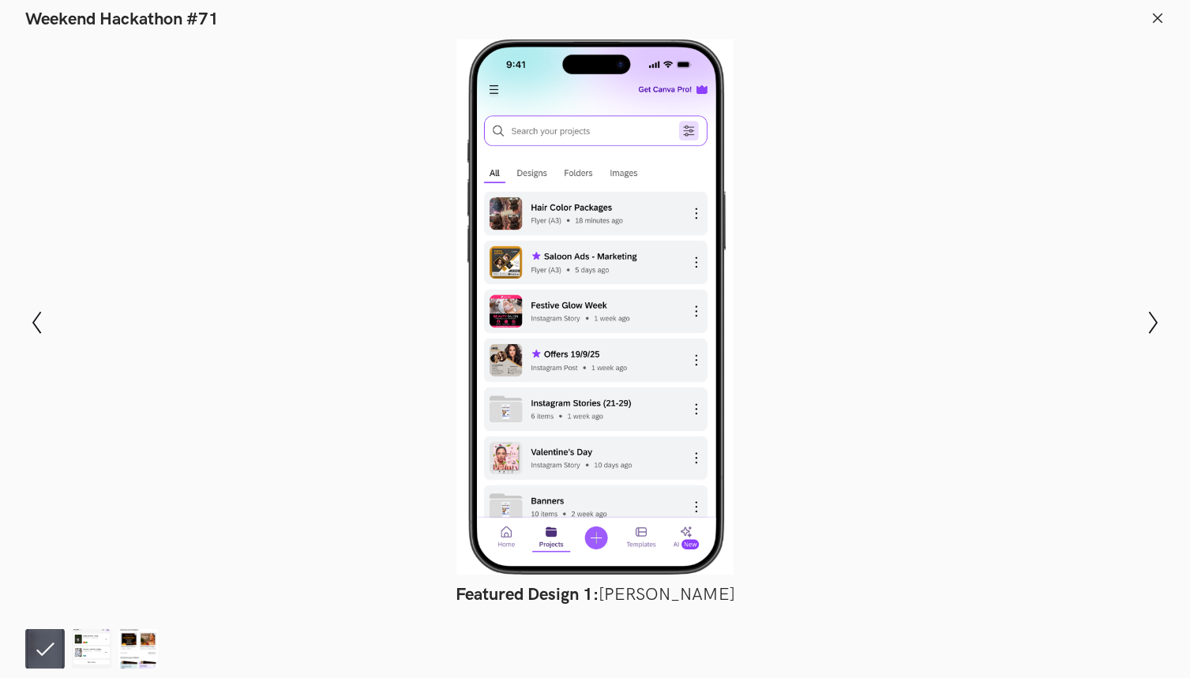
click at [1154, 18] on icon at bounding box center [1157, 18] width 14 height 14
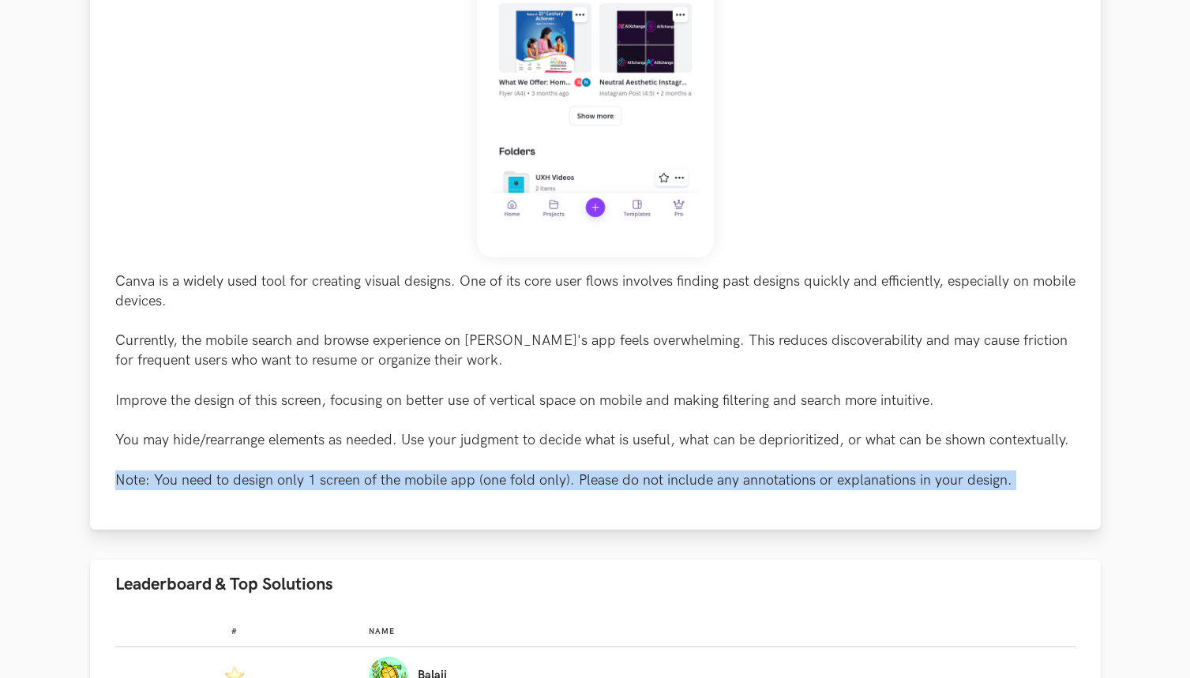
scroll to position [619, 0]
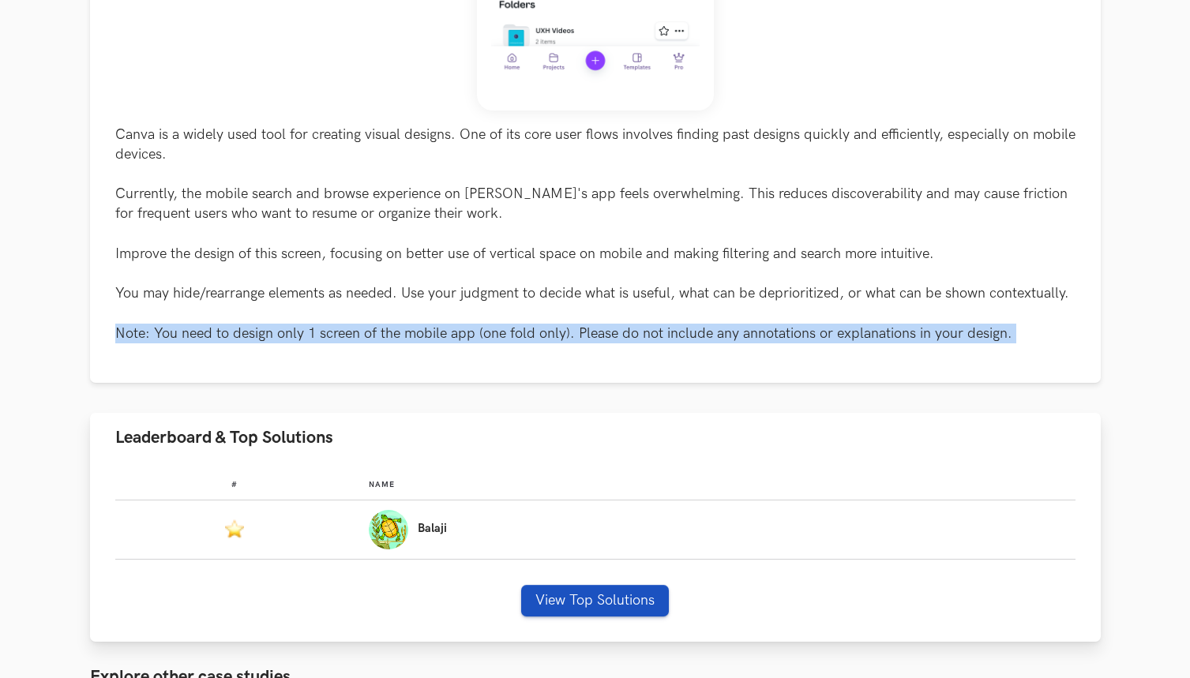
click at [587, 602] on button "View Top Solutions" at bounding box center [595, 601] width 148 height 32
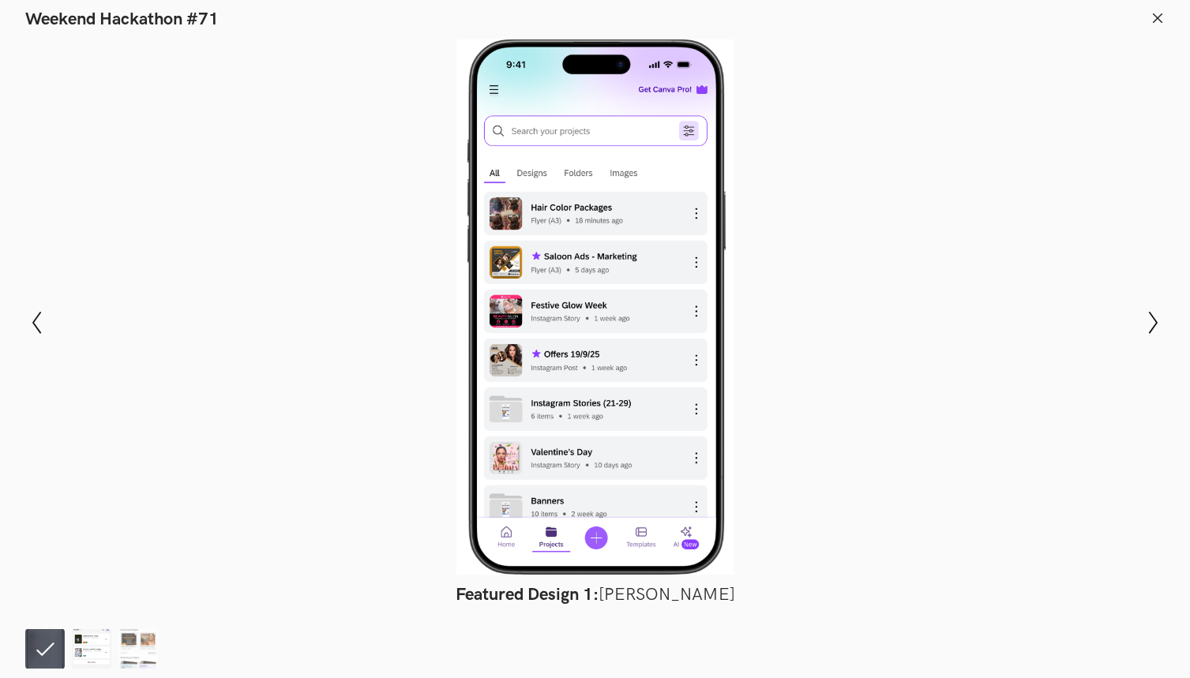
click at [77, 646] on img at bounding box center [91, 648] width 39 height 39
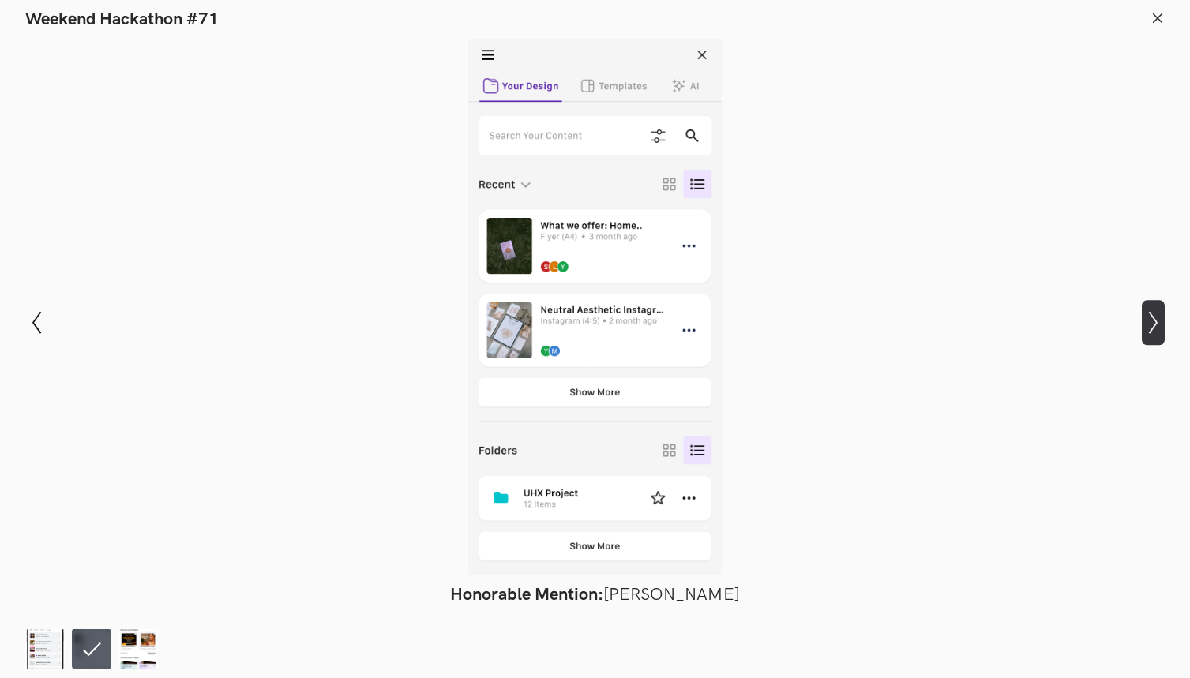
click at [1157, 317] on icon "Show next slide" at bounding box center [1153, 322] width 23 height 23
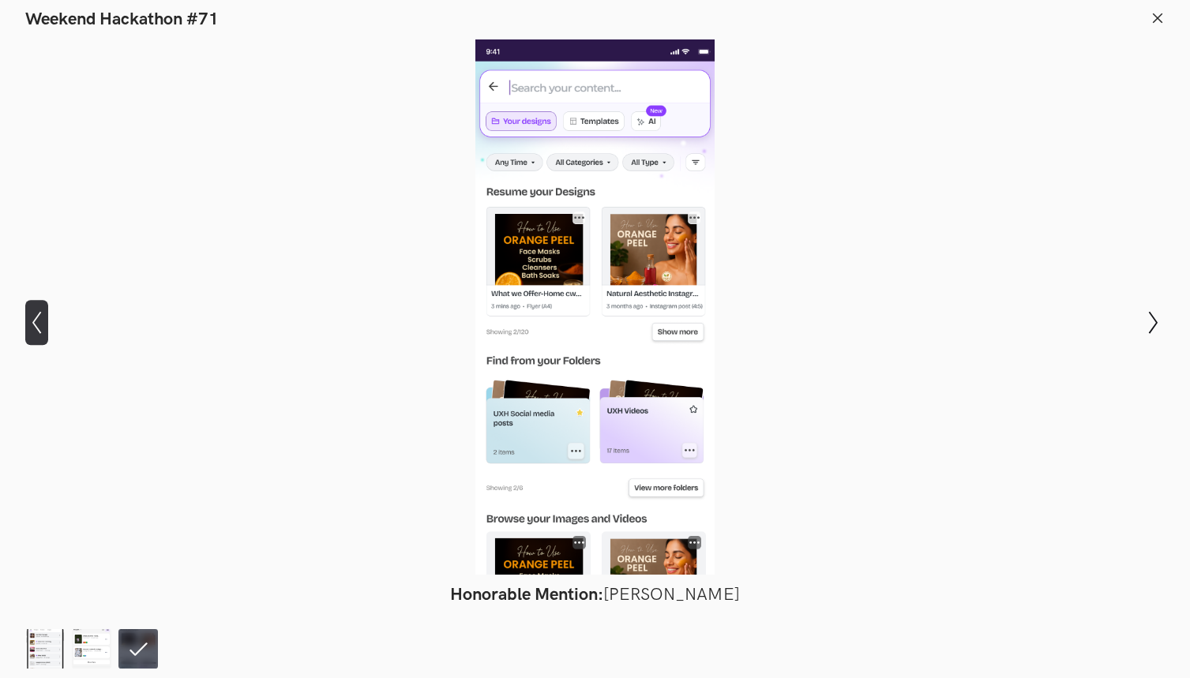
click at [34, 317] on icon "Show previous slide" at bounding box center [36, 322] width 23 height 23
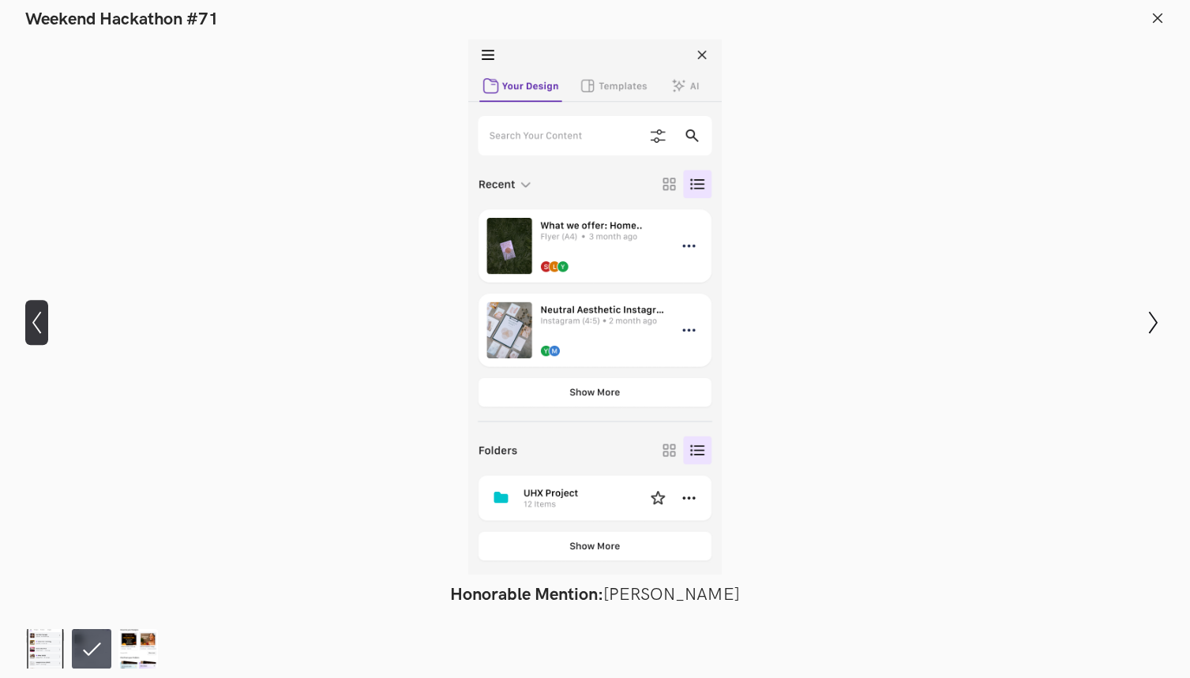
click at [34, 317] on icon "Show previous slide" at bounding box center [36, 322] width 23 height 23
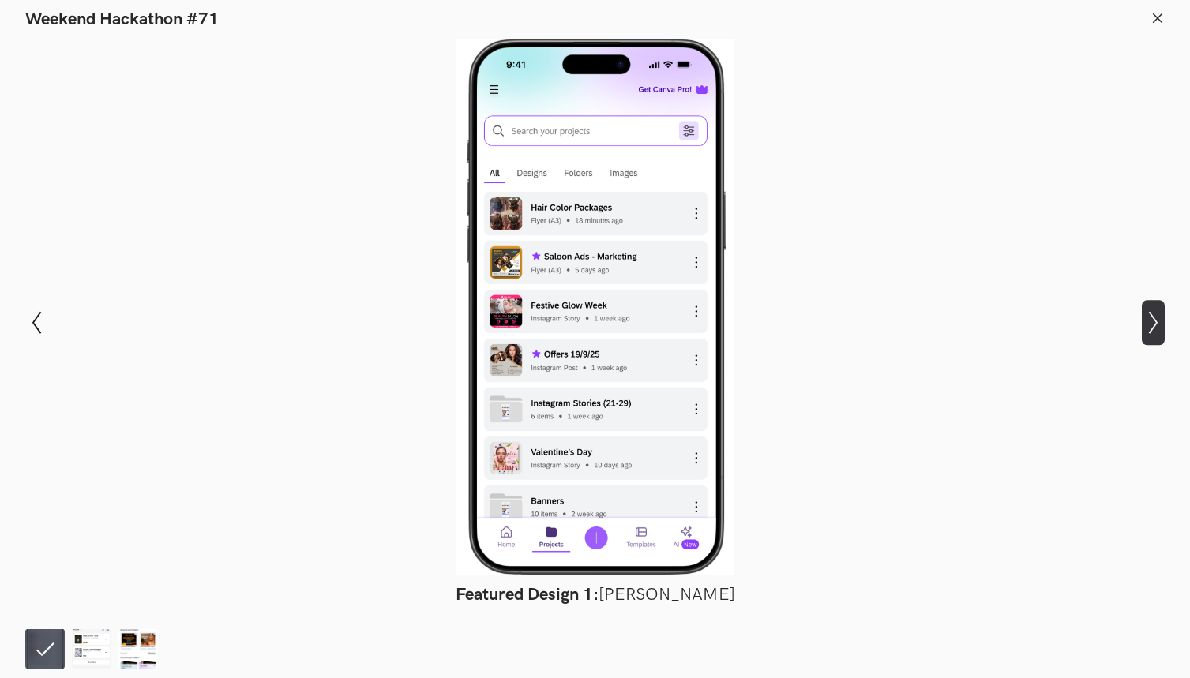
click at [1150, 333] on icon "Show next slide" at bounding box center [1153, 322] width 23 height 23
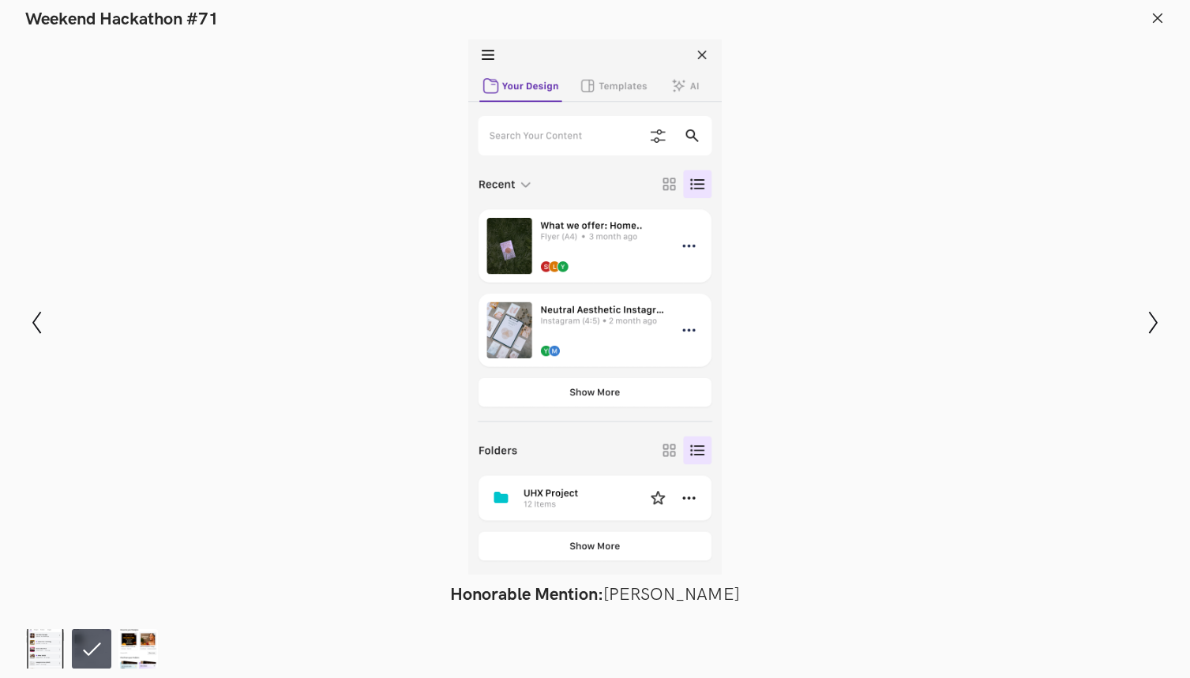
click at [1158, 17] on line at bounding box center [1158, 17] width 9 height 9
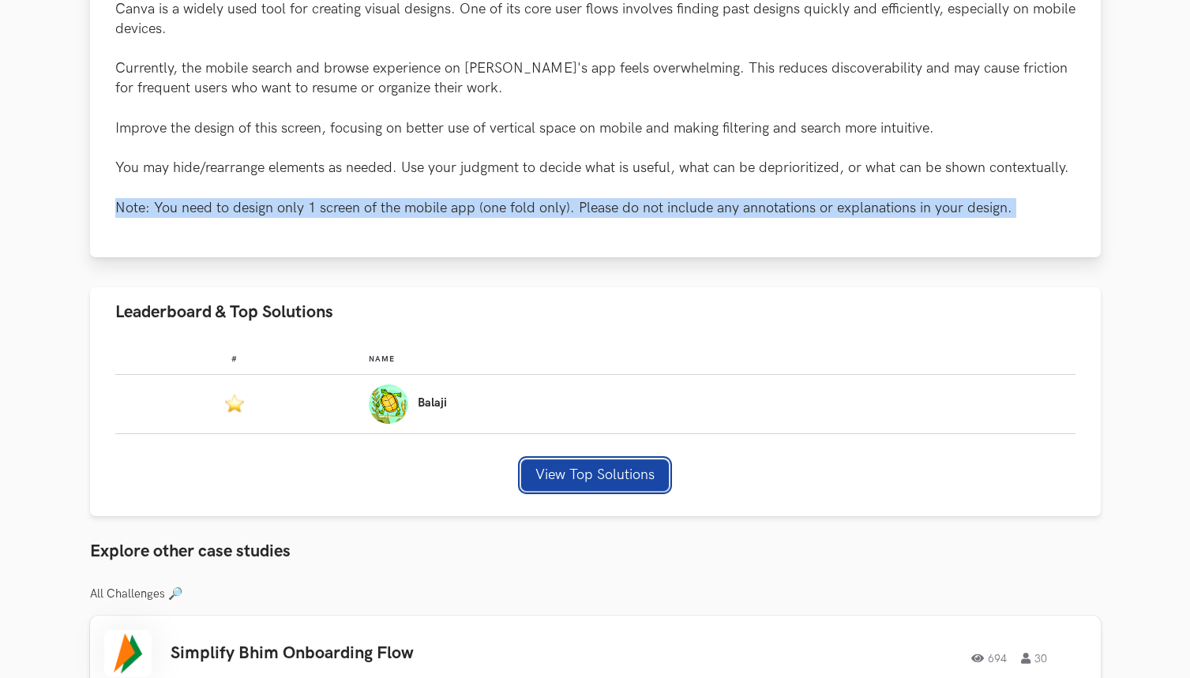
scroll to position [888, 0]
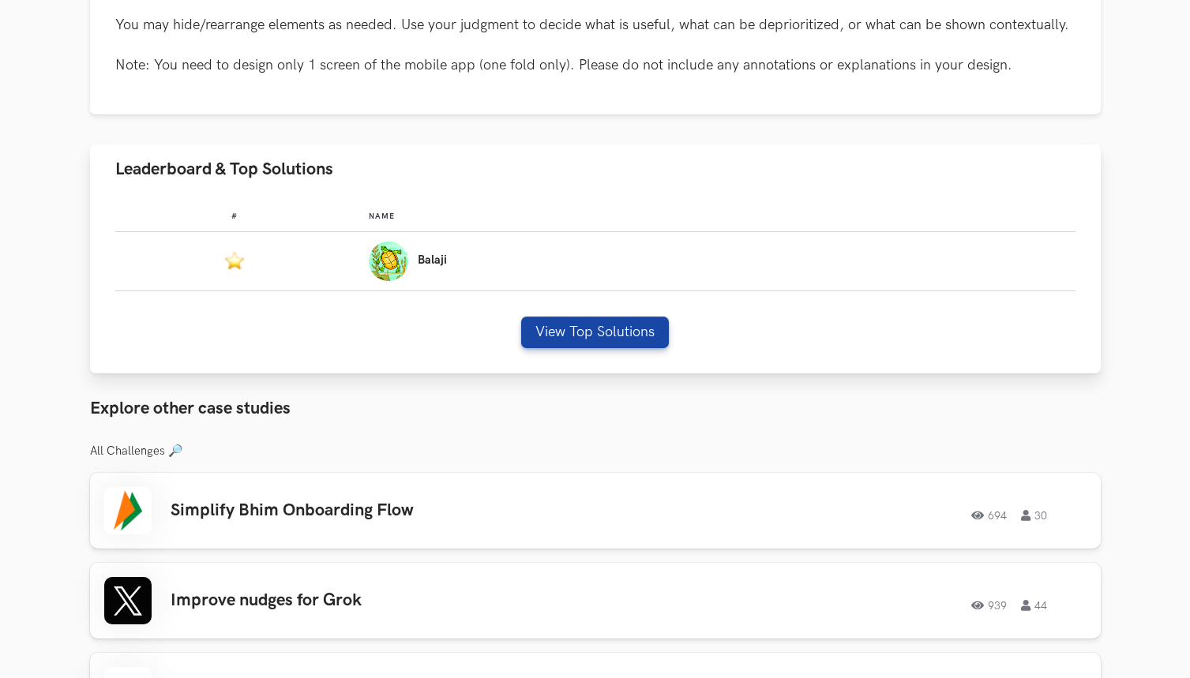
click at [798, 356] on div "# Name #: Name: Balaji View Top Solutions" at bounding box center [595, 283] width 1011 height 179
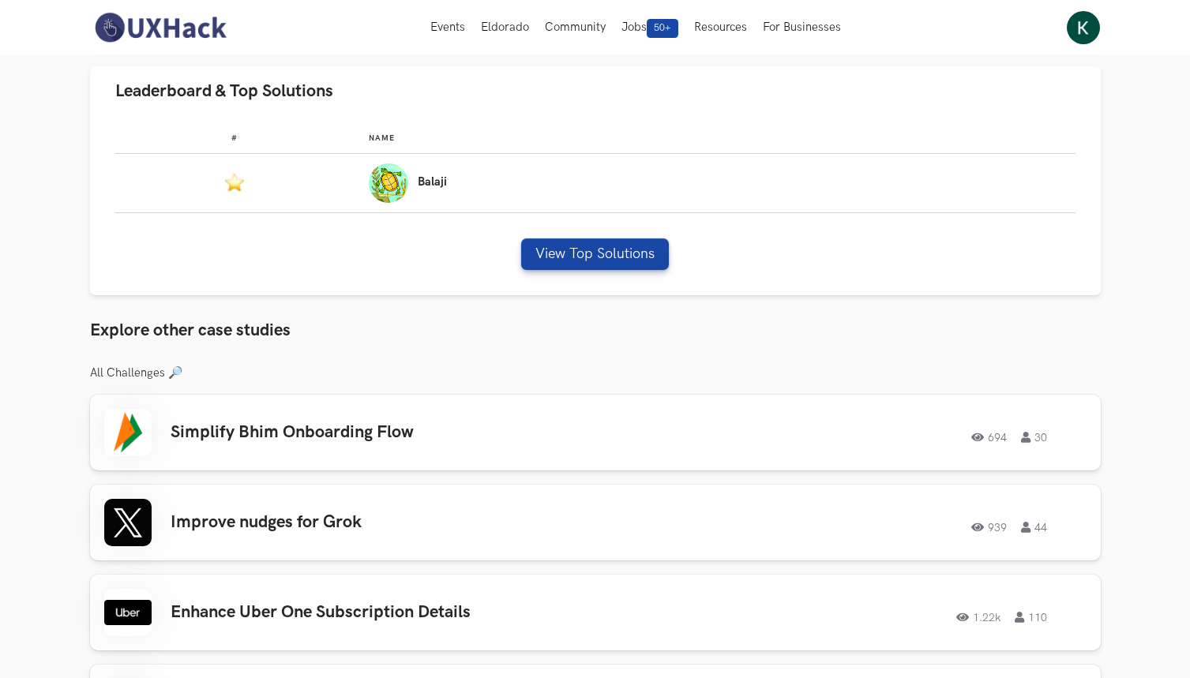
scroll to position [312, 0]
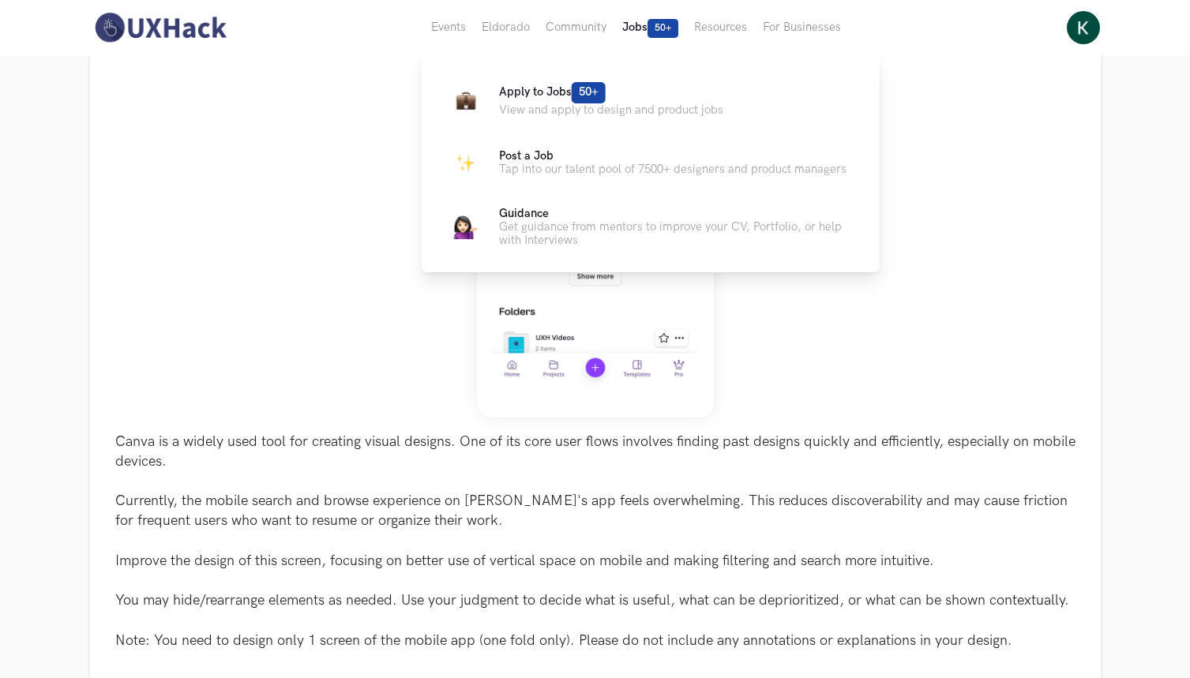
click at [633, 21] on button "Jobs 50+" at bounding box center [650, 27] width 72 height 55
click at [600, 99] on span "50+" at bounding box center [589, 92] width 34 height 21
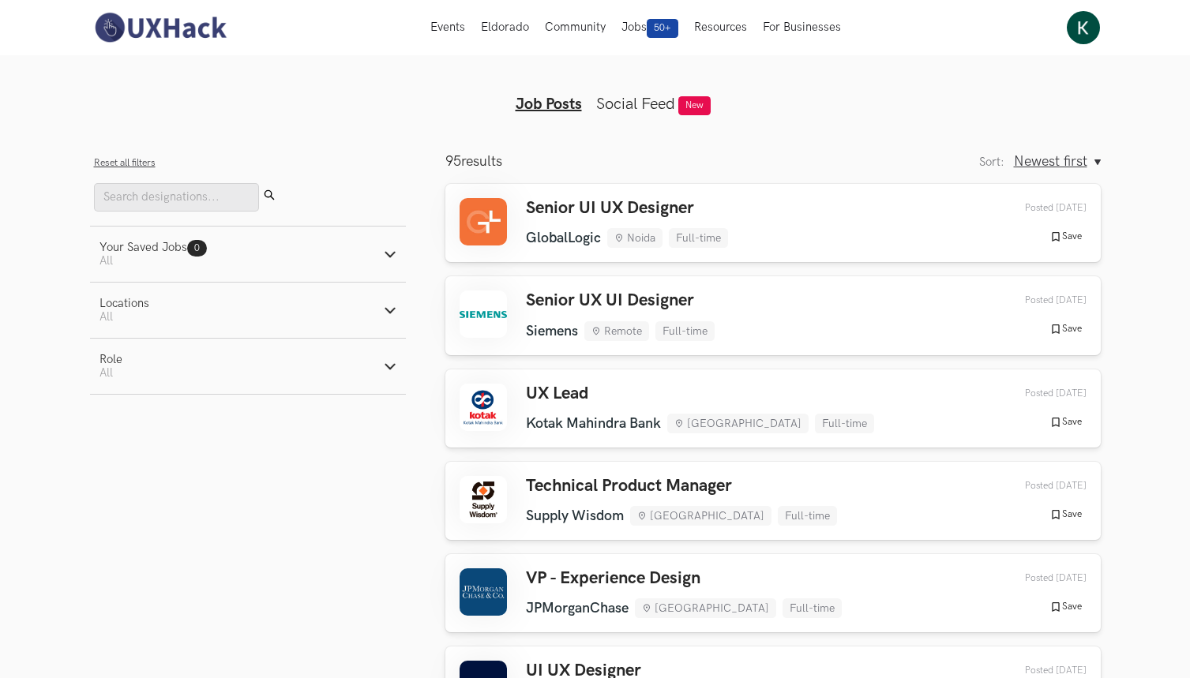
click at [279, 330] on button "Locations Active filters: All" at bounding box center [248, 310] width 316 height 55
click at [141, 347] on label "Remote" at bounding box center [130, 351] width 62 height 17
click at [114, 347] on input "Remote" at bounding box center [106, 350] width 15 height 15
checkbox input "true"
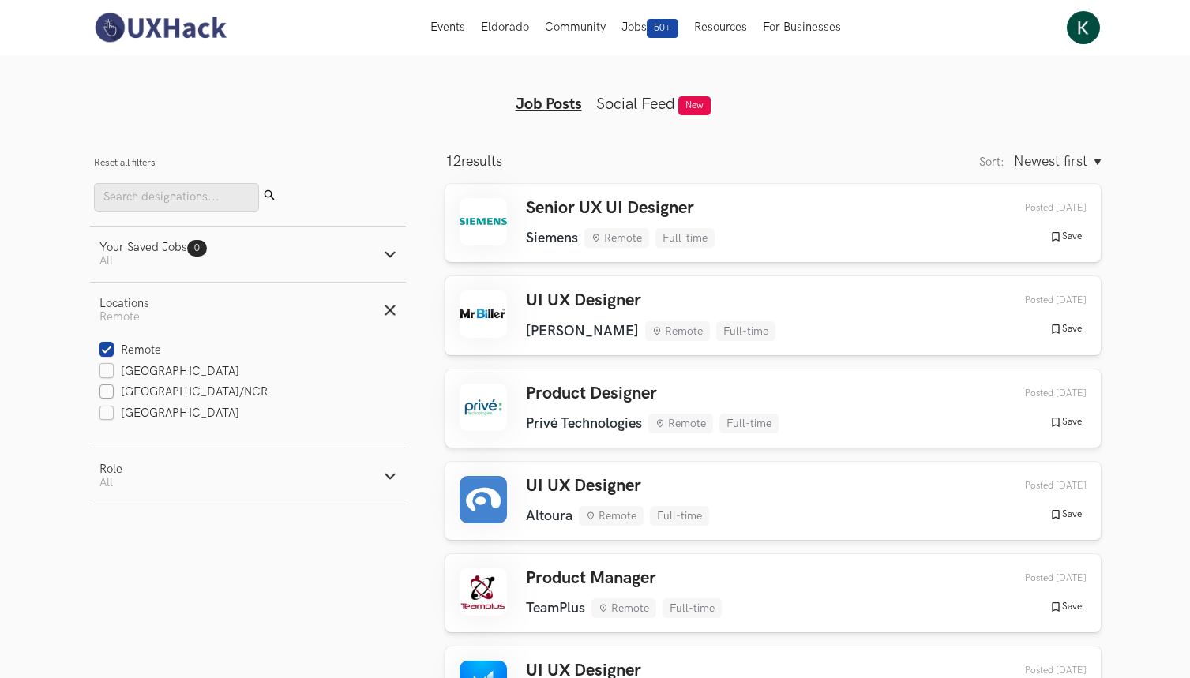
click at [136, 396] on label "[GEOGRAPHIC_DATA]/NCR" at bounding box center [183, 393] width 169 height 17
click at [114, 396] on input "[GEOGRAPHIC_DATA]/NCR" at bounding box center [106, 392] width 15 height 15
checkbox input "true"
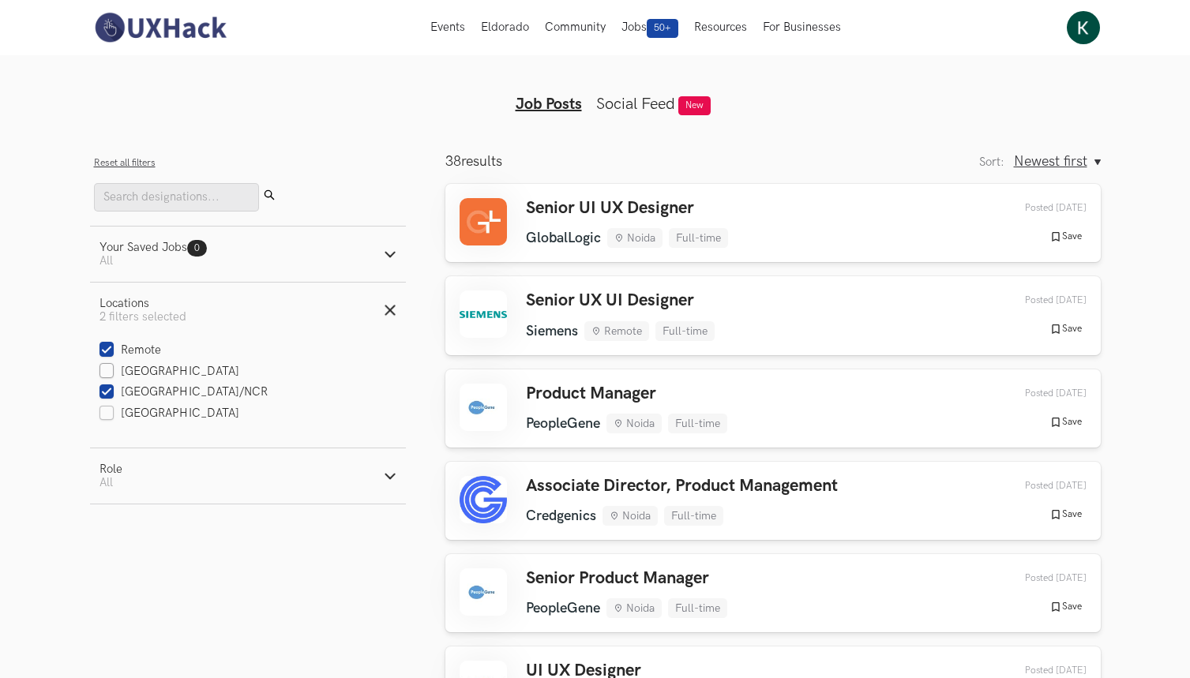
click at [141, 371] on label "[GEOGRAPHIC_DATA]" at bounding box center [169, 372] width 141 height 17
click at [114, 371] on input "[GEOGRAPHIC_DATA]" at bounding box center [106, 372] width 15 height 15
checkbox input "true"
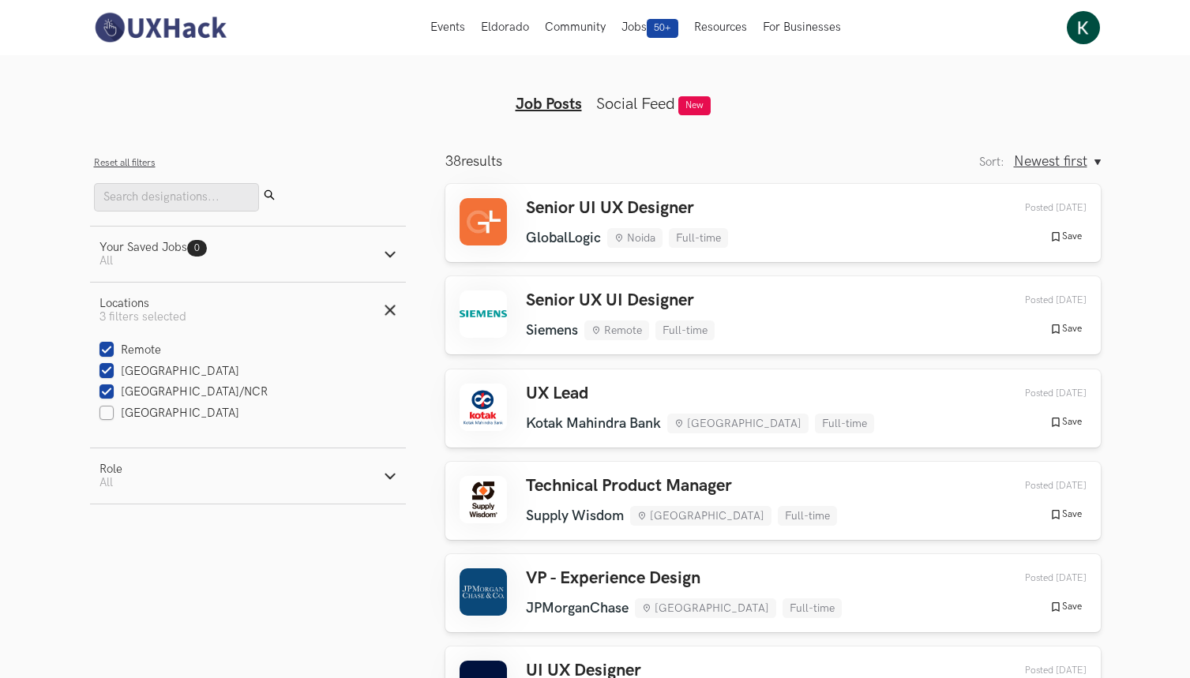
click at [139, 407] on label "[GEOGRAPHIC_DATA]" at bounding box center [169, 414] width 141 height 17
click at [114, 407] on input "Mumbai" at bounding box center [106, 414] width 15 height 15
checkbox input "true"
click at [387, 304] on icon "button" at bounding box center [390, 310] width 13 height 13
click at [316, 356] on button "Role Active filters: All" at bounding box center [248, 366] width 316 height 55
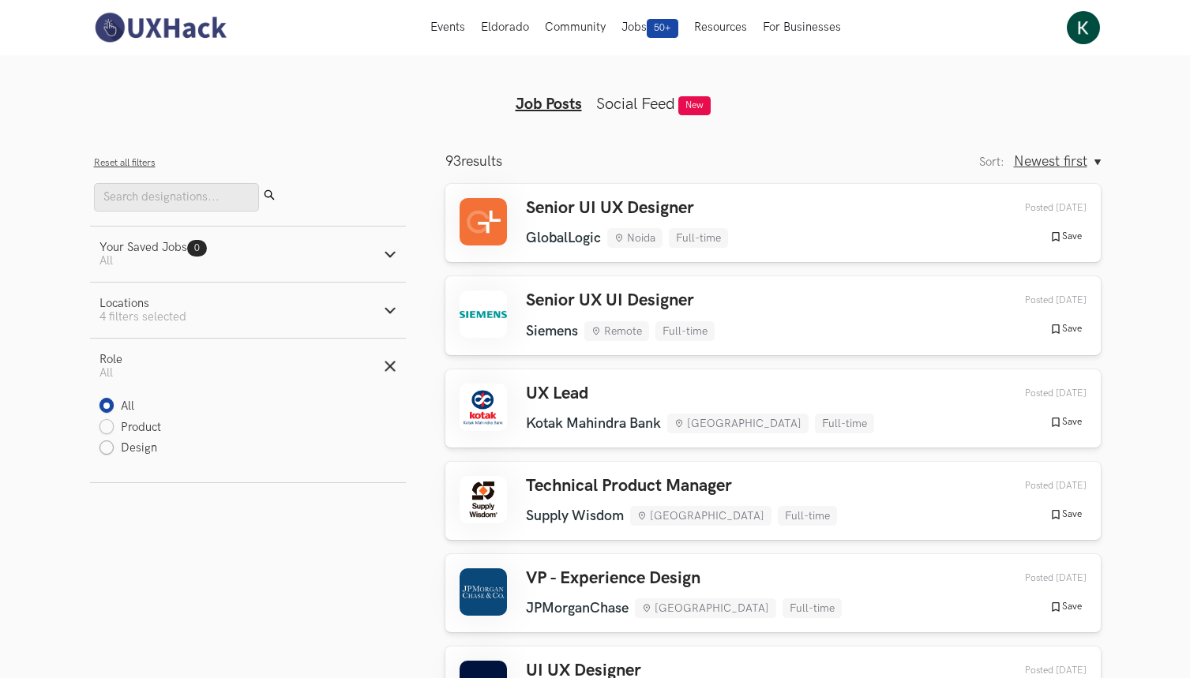
click at [114, 451] on label "Design" at bounding box center [128, 449] width 58 height 17
click at [114, 451] on input "Design" at bounding box center [106, 448] width 15 height 15
radio input "true"
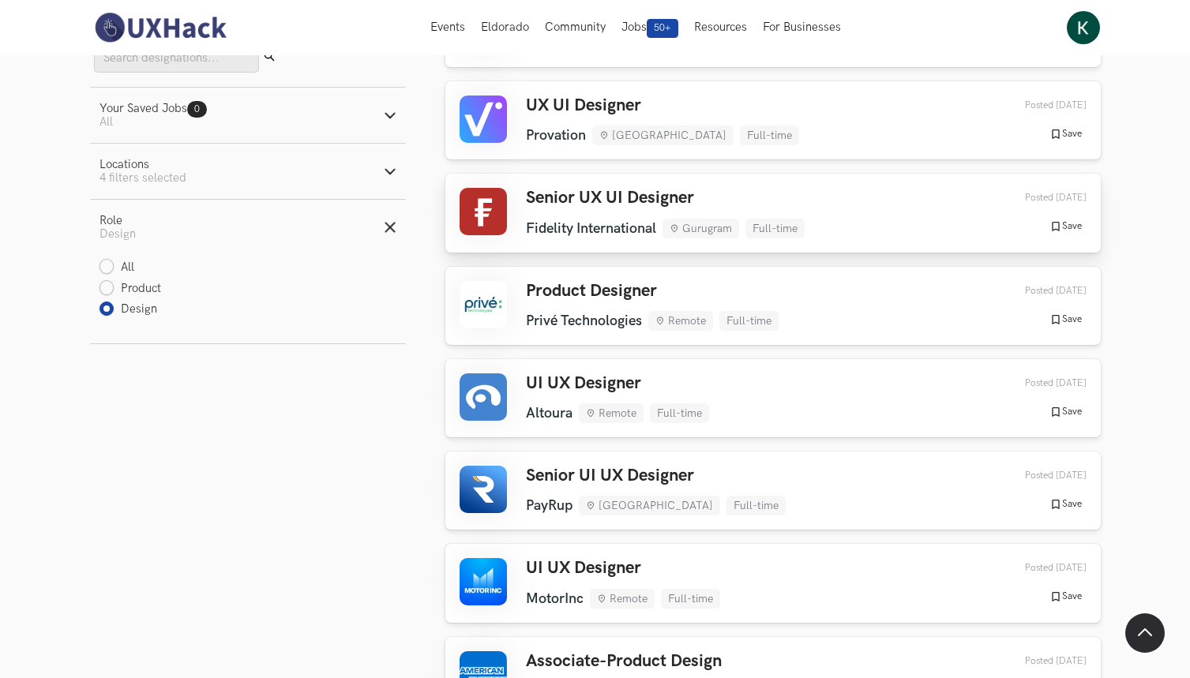
scroll to position [714, 0]
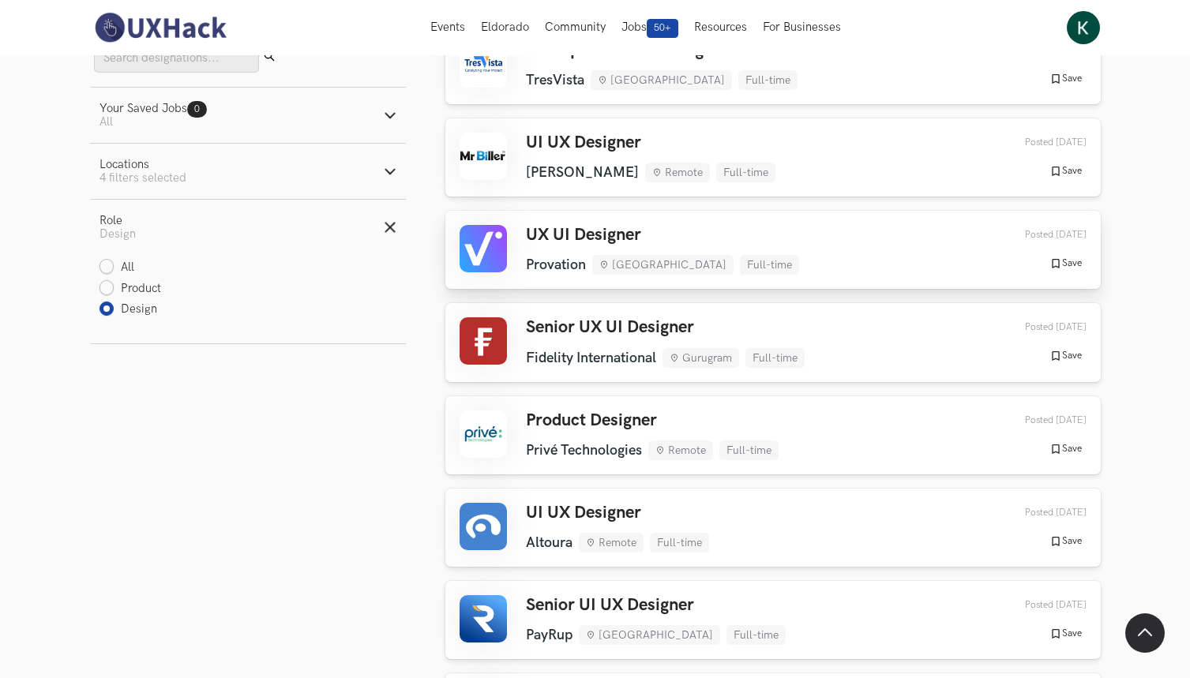
click at [784, 236] on div "UX UI Designer Provation Bengaluru Full-time Provation Bengaluru Full-time 4 da…" at bounding box center [773, 250] width 627 height 50
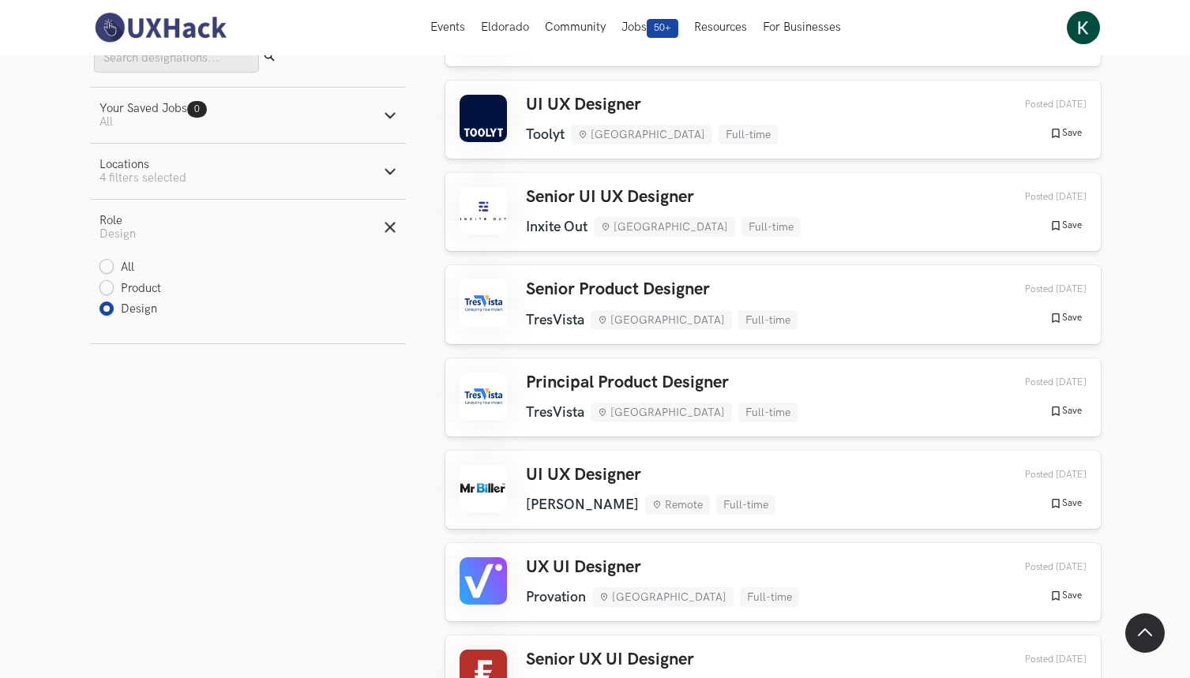
scroll to position [245, 0]
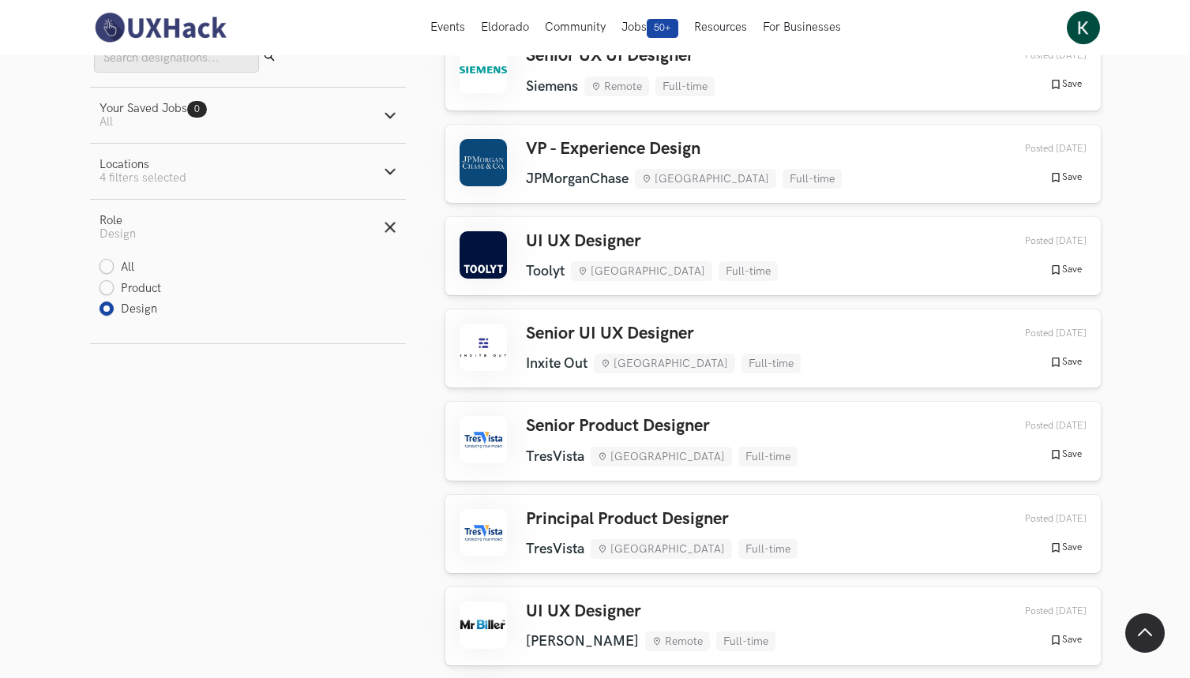
click at [195, 118] on div "Active filters: All" at bounding box center [152, 121] width 107 height 13
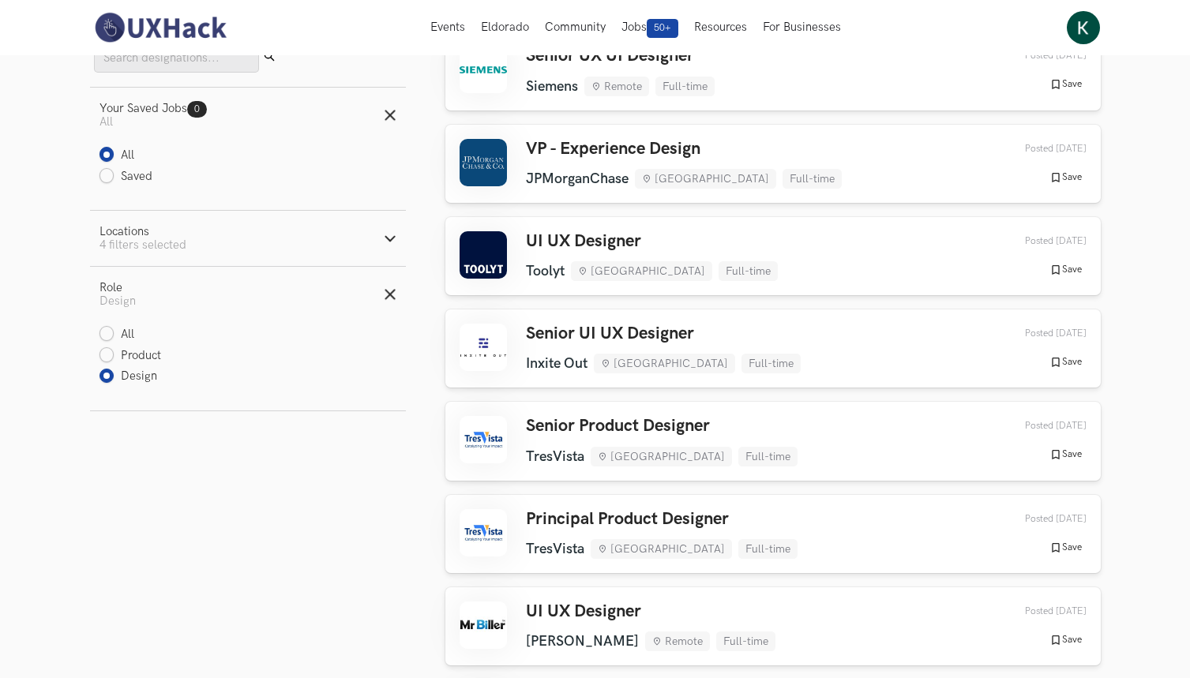
scroll to position [0, 0]
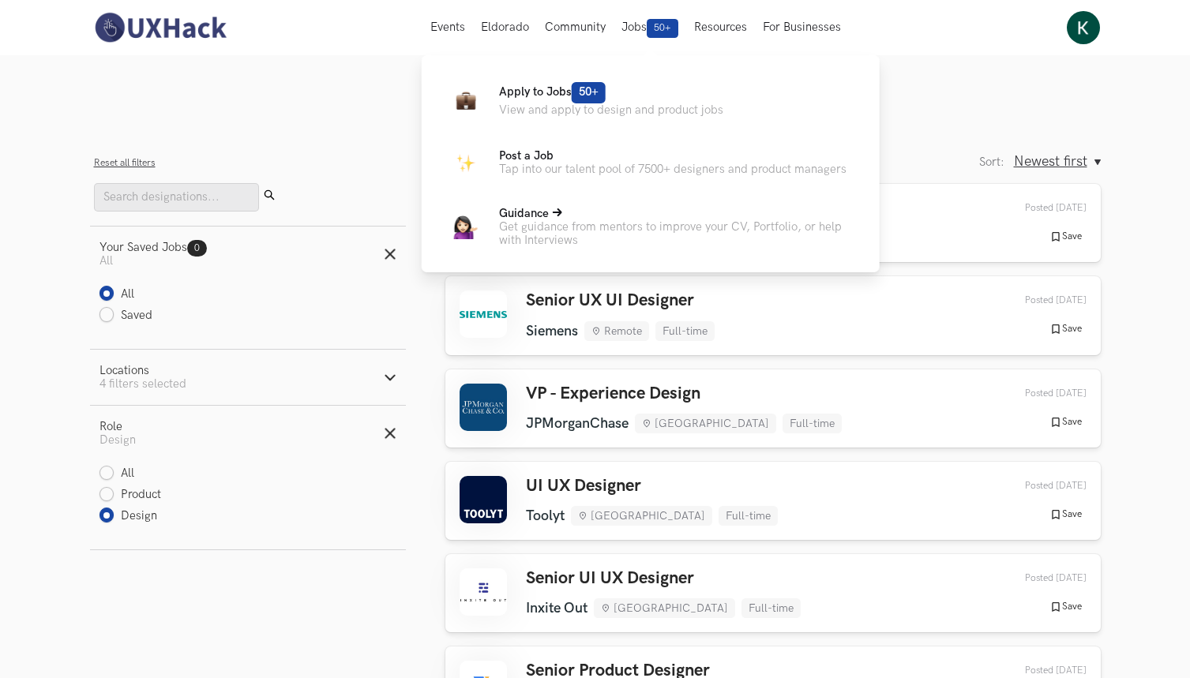
click at [569, 220] on p "Get guidance from mentors to improve your CV, Portfolio, or help with Interviews" at bounding box center [676, 233] width 355 height 27
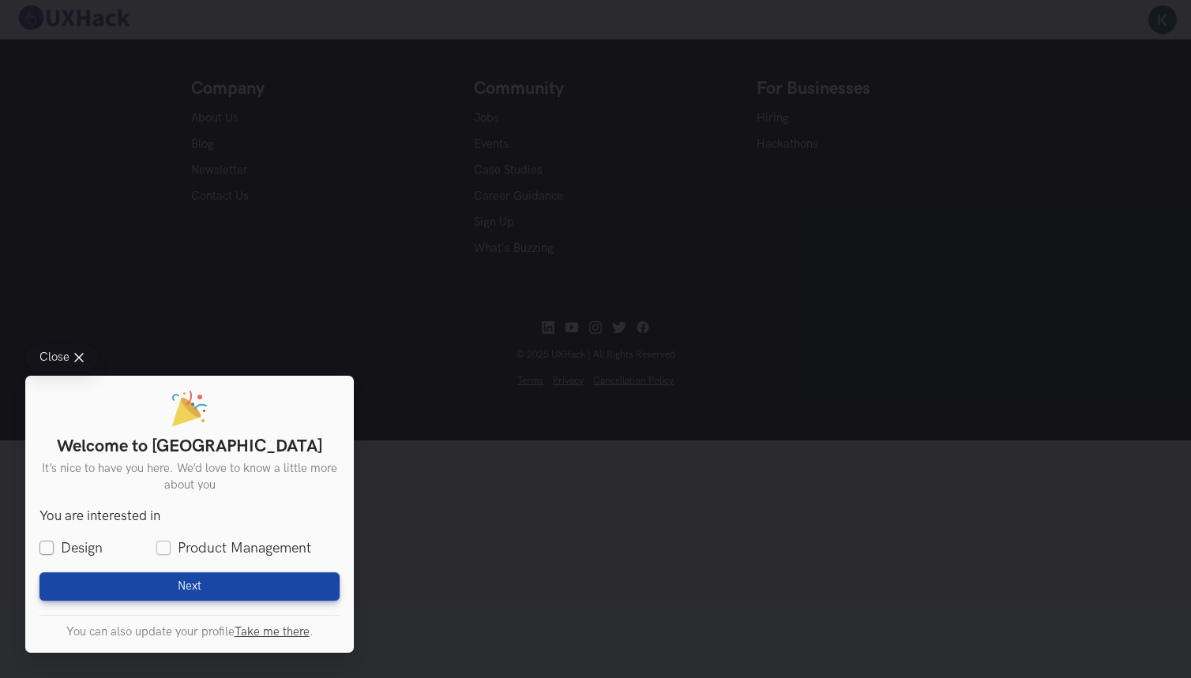
click at [65, 550] on label "Design" at bounding box center [70, 549] width 63 height 20
click at [54, 550] on input "Design" at bounding box center [46, 549] width 14 height 14
checkbox input "true"
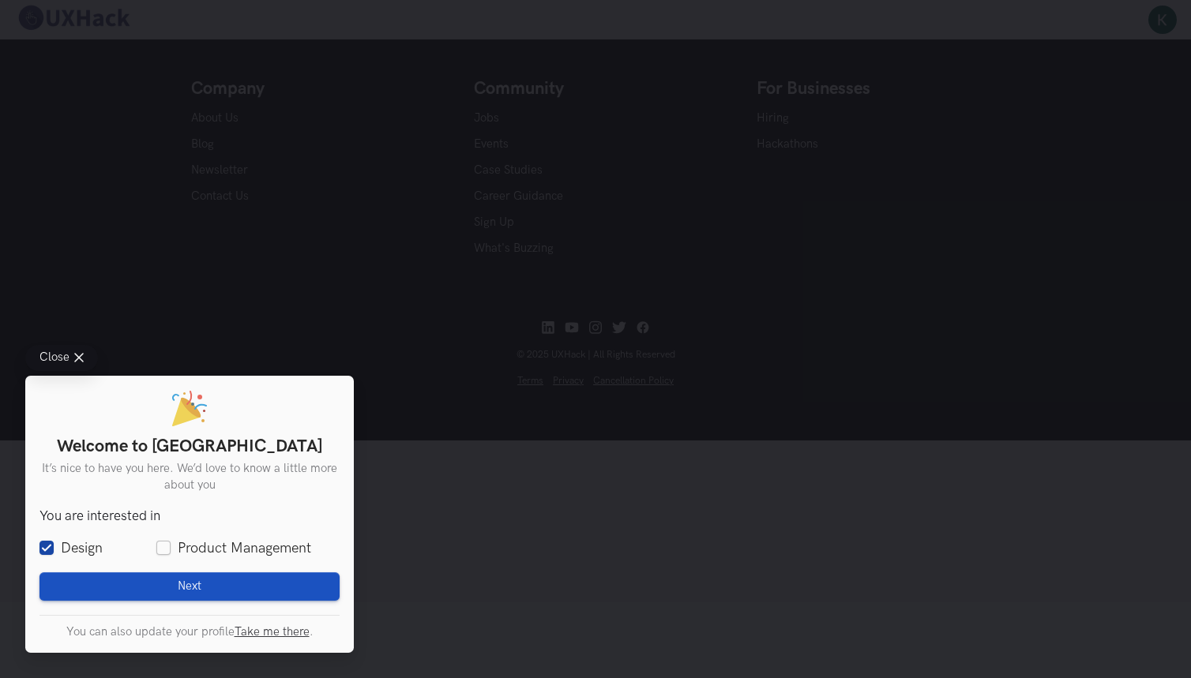
click at [97, 577] on button "Next Loading" at bounding box center [189, 586] width 300 height 28
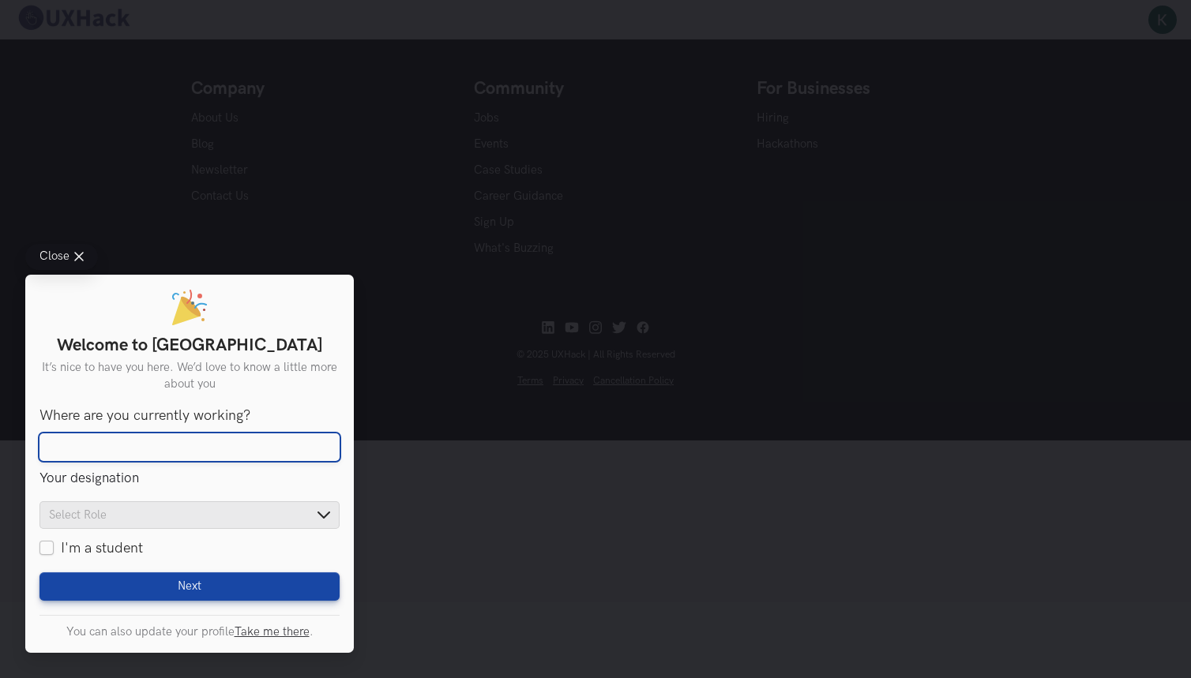
click at [116, 445] on input "Where are you currently working?" at bounding box center [189, 447] width 300 height 28
type input "ITH Technologies Pvt.Ltd."
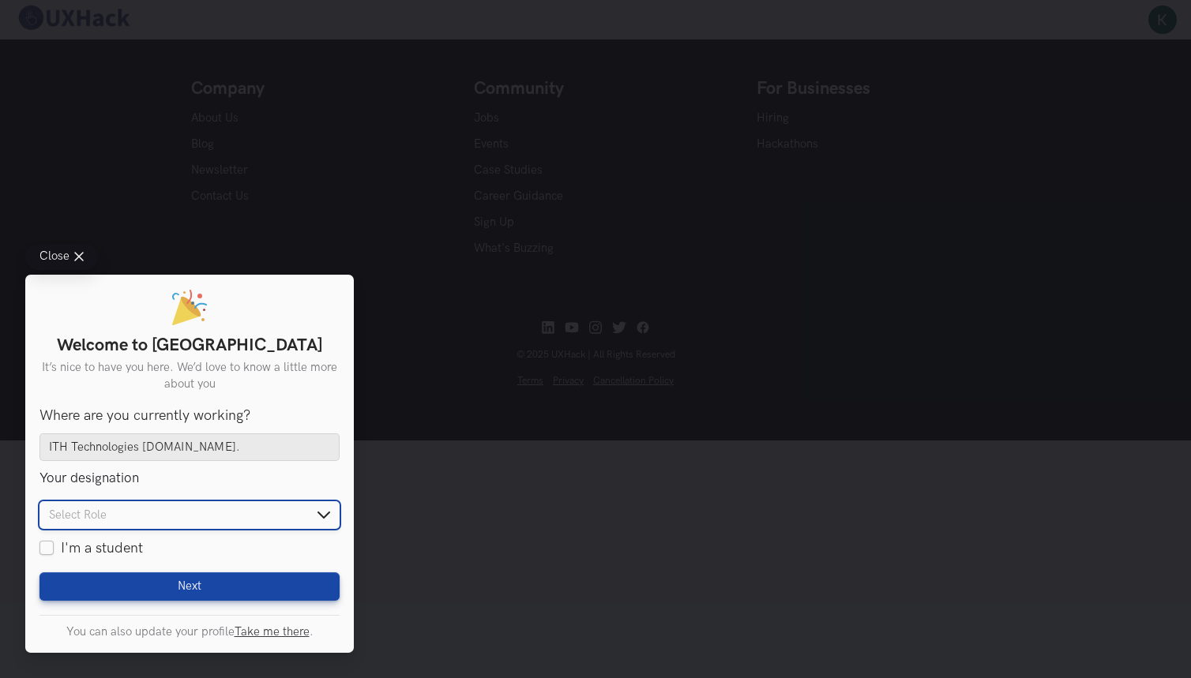
click at [107, 512] on input "text" at bounding box center [189, 515] width 300 height 28
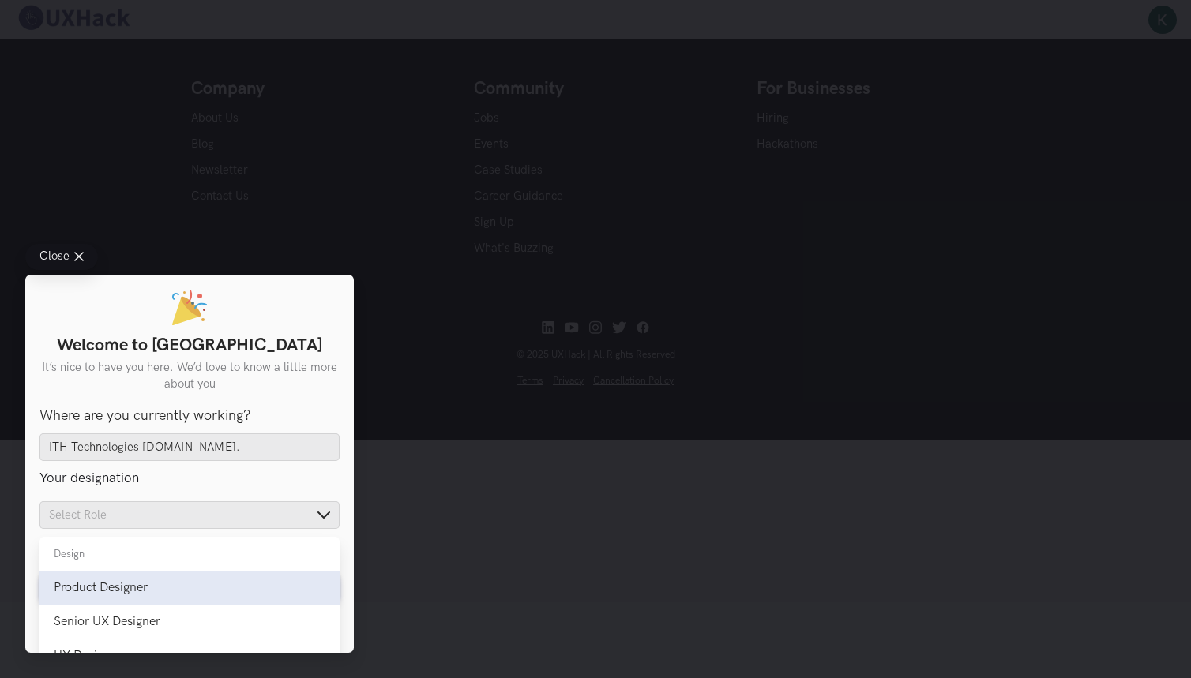
click at [116, 584] on div "Product Designer" at bounding box center [190, 587] width 272 height 15
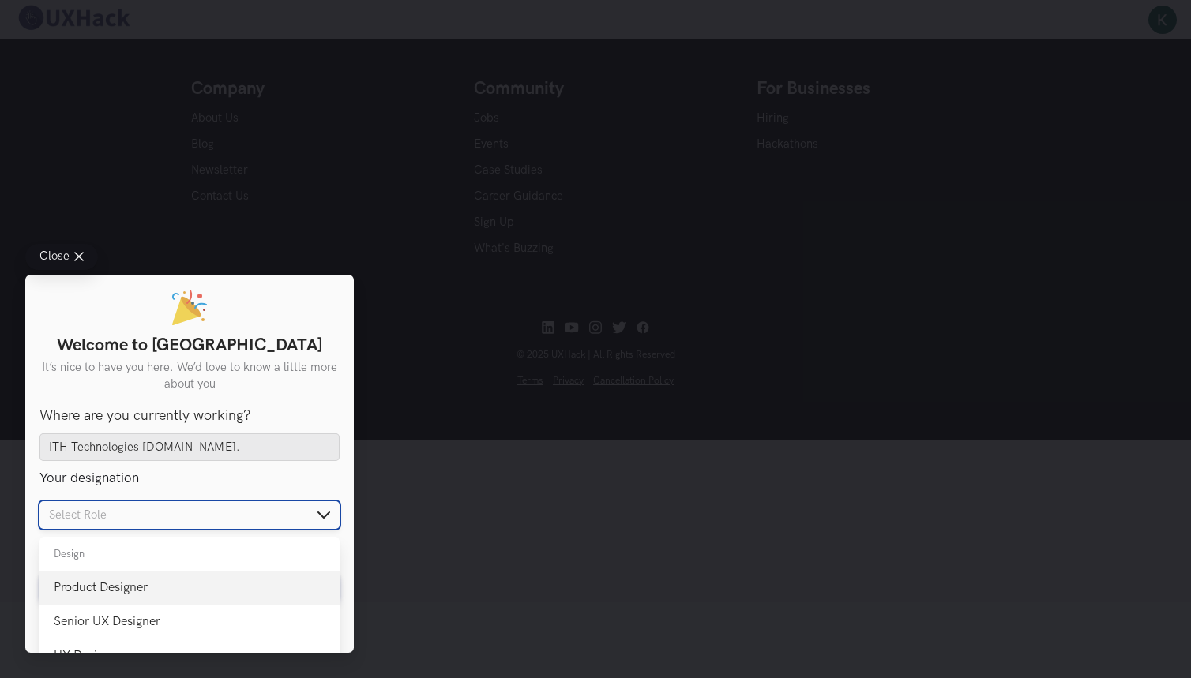
type input "Product Designer"
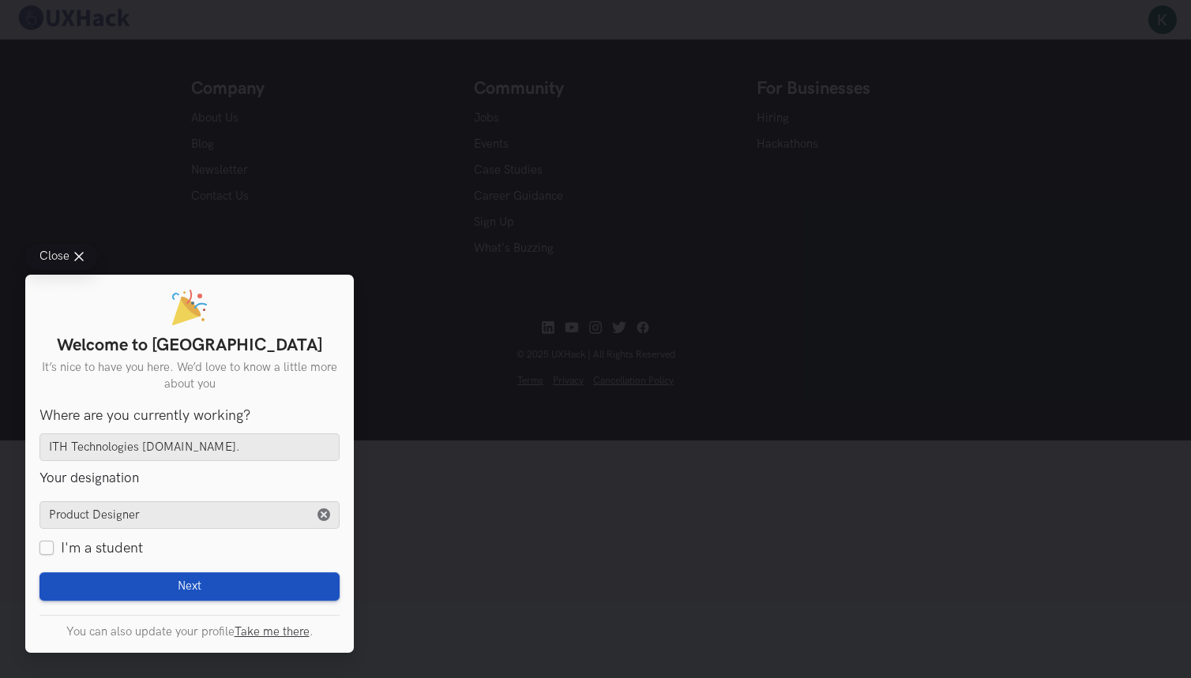
click at [129, 585] on button "Next Loading" at bounding box center [189, 586] width 300 height 28
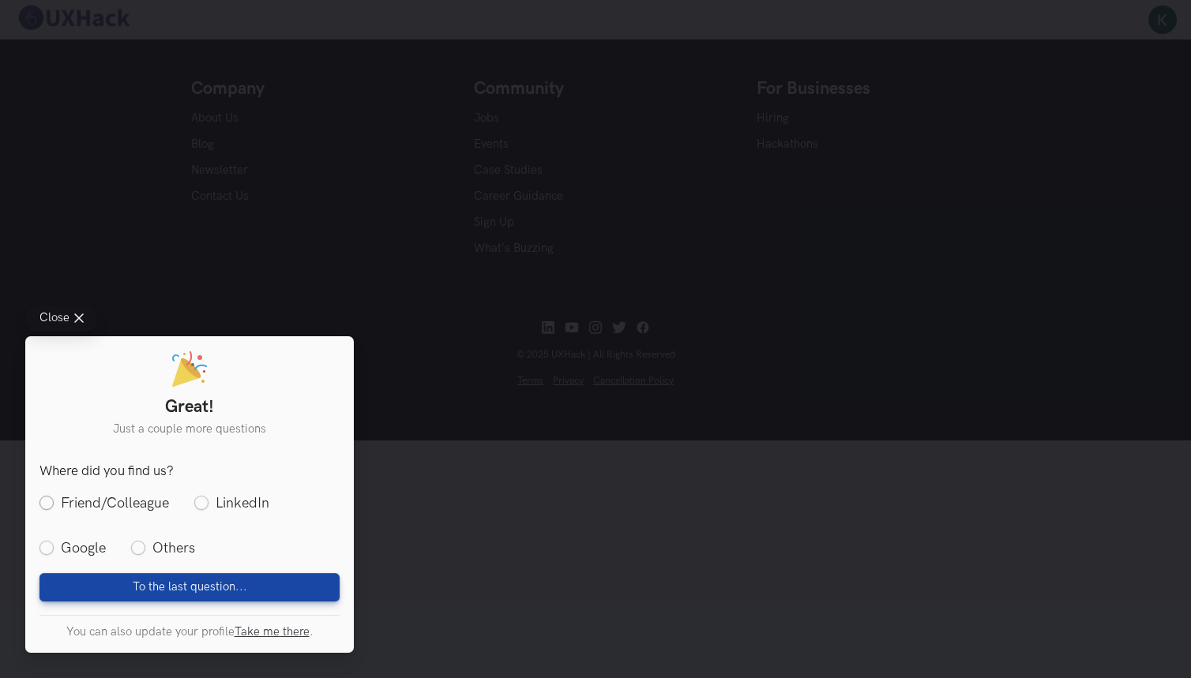
click at [112, 506] on label "Friend/Colleague" at bounding box center [103, 504] width 129 height 20
click at [54, 506] on input "Friend/Colleague" at bounding box center [46, 503] width 14 height 14
radio input "true"
click at [178, 577] on button "To the last question... Loading" at bounding box center [189, 586] width 300 height 28
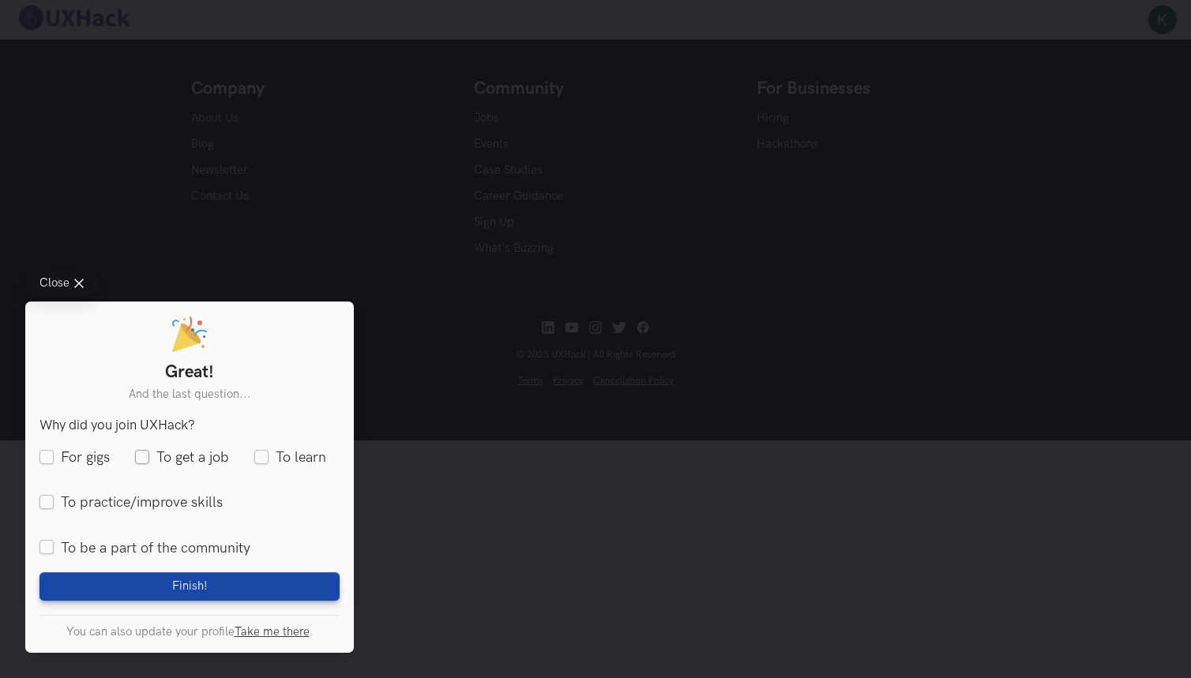
click at [178, 461] on label "To get a job" at bounding box center [182, 458] width 94 height 20
click at [149, 461] on input "To get a job" at bounding box center [142, 458] width 14 height 14
checkbox input "true"
click at [283, 453] on label "To learn" at bounding box center [290, 458] width 72 height 20
click at [268, 453] on input "To learn" at bounding box center [261, 458] width 14 height 14
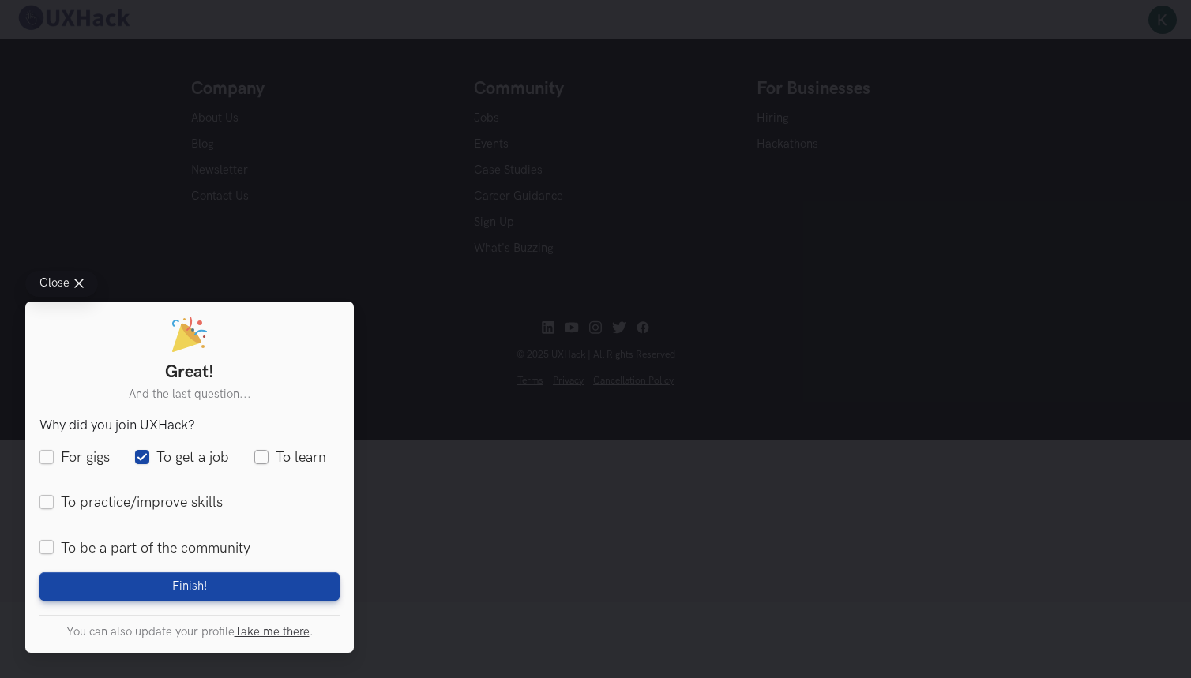
checkbox input "true"
click at [169, 497] on label "To practice/improve skills" at bounding box center [130, 504] width 183 height 20
click at [54, 497] on input "To practice/improve skills" at bounding box center [46, 503] width 14 height 14
checkbox input "true"
click at [87, 457] on label "For gigs" at bounding box center [74, 458] width 70 height 20
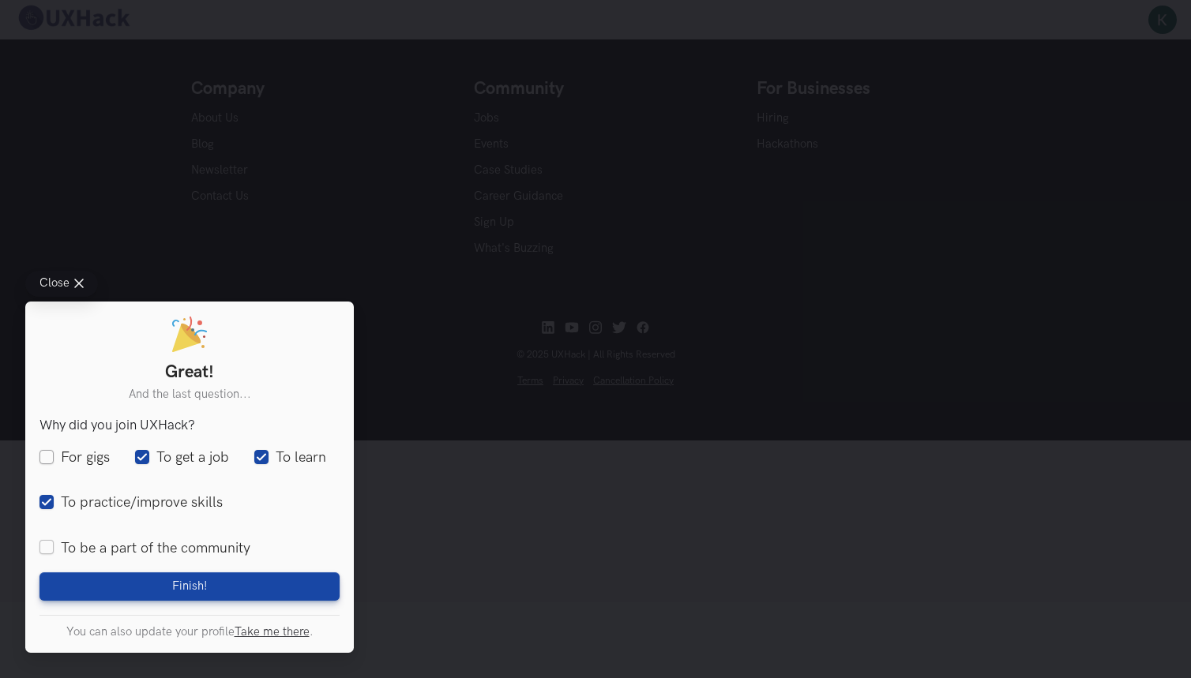
click at [54, 457] on input "For gigs" at bounding box center [46, 458] width 14 height 14
checkbox input "true"
click at [105, 550] on label "To be a part of the community" at bounding box center [144, 549] width 211 height 20
click at [54, 550] on input "To be a part of the community" at bounding box center [46, 549] width 14 height 14
checkbox input "true"
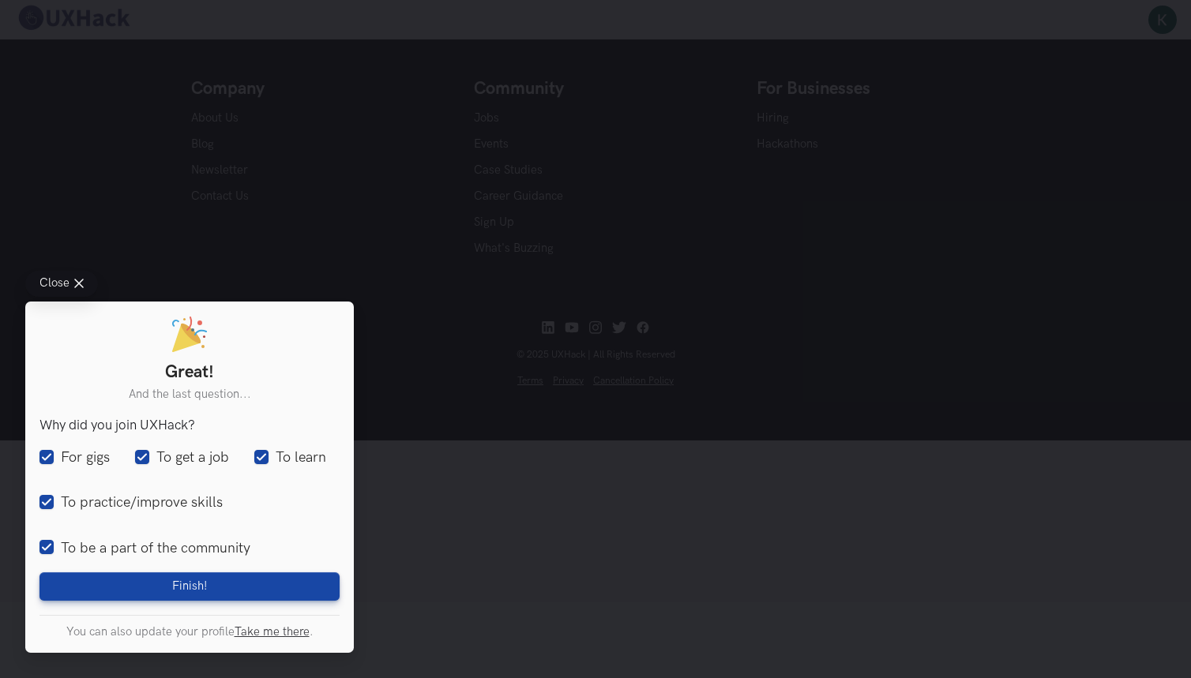
click at [107, 463] on label "For gigs" at bounding box center [74, 458] width 70 height 20
click at [54, 463] on input "For gigs" at bounding box center [46, 458] width 14 height 14
checkbox input "false"
click at [193, 460] on label "To get a job" at bounding box center [182, 458] width 94 height 20
click at [149, 460] on input "To get a job" at bounding box center [142, 458] width 14 height 14
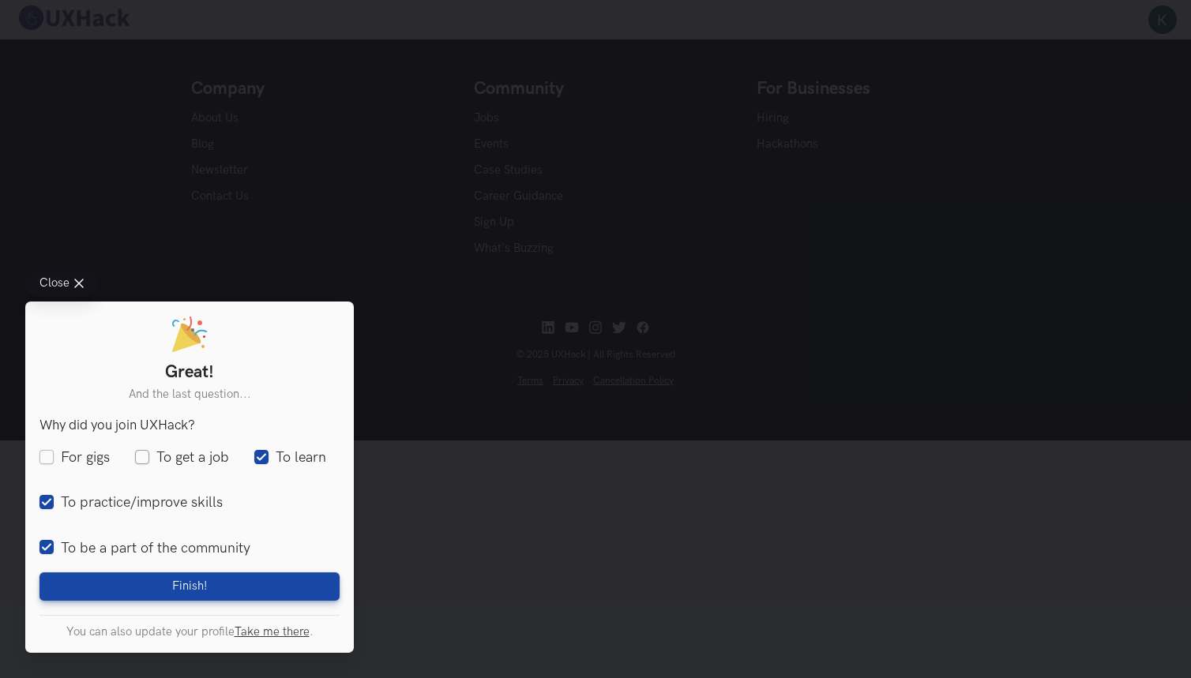
click at [187, 460] on label "To get a job" at bounding box center [182, 458] width 94 height 20
click at [149, 460] on input "To get a job" at bounding box center [142, 458] width 14 height 14
checkbox input "true"
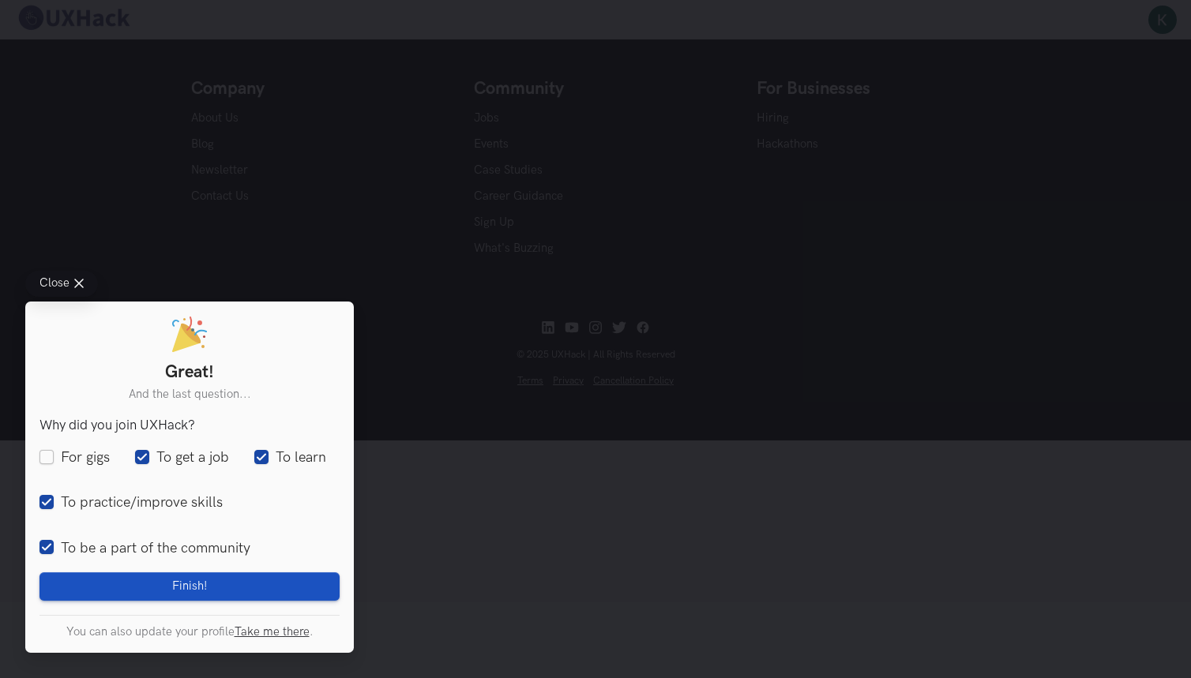
click at [189, 586] on span "Finish!" at bounding box center [190, 587] width 36 height 14
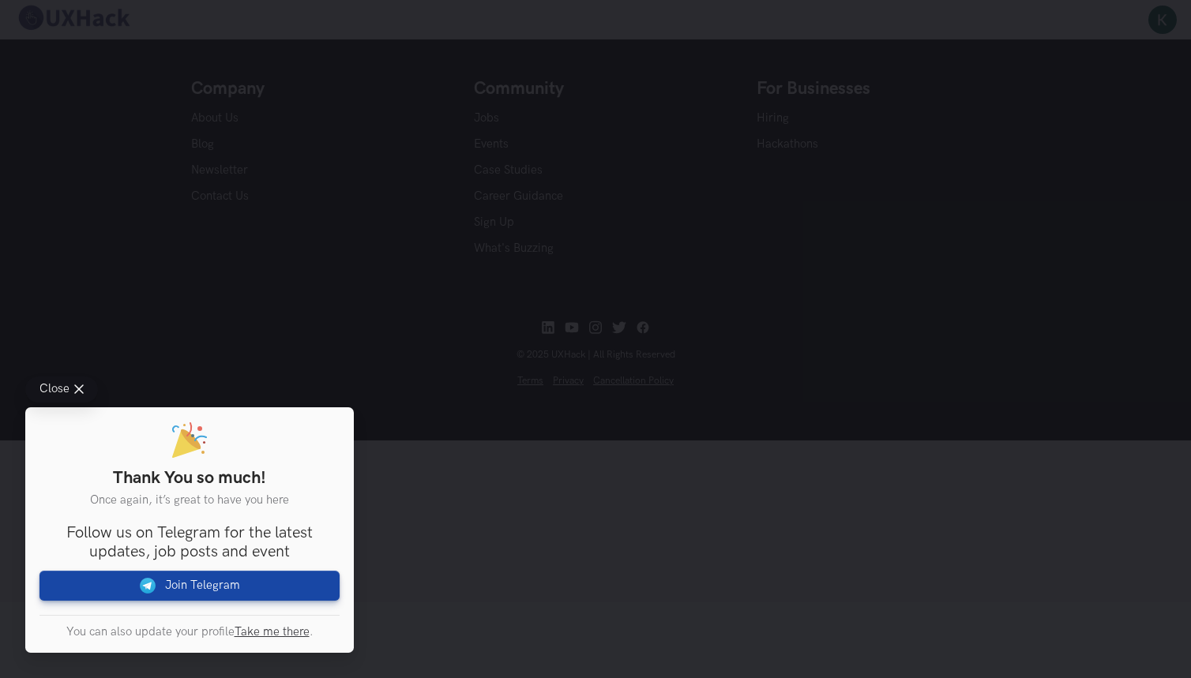
click at [149, 326] on div "Close Thank You so much! Once again, it’s great to have you here You are intere…" at bounding box center [595, 339] width 1191 height 678
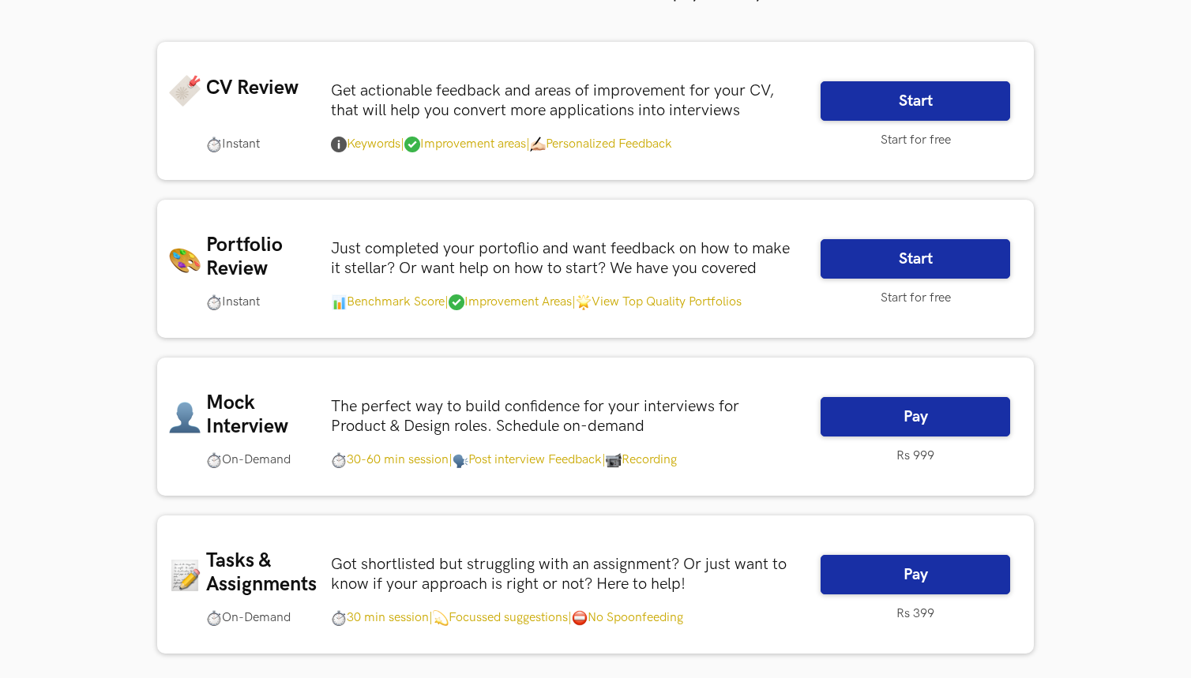
scroll to position [261, 0]
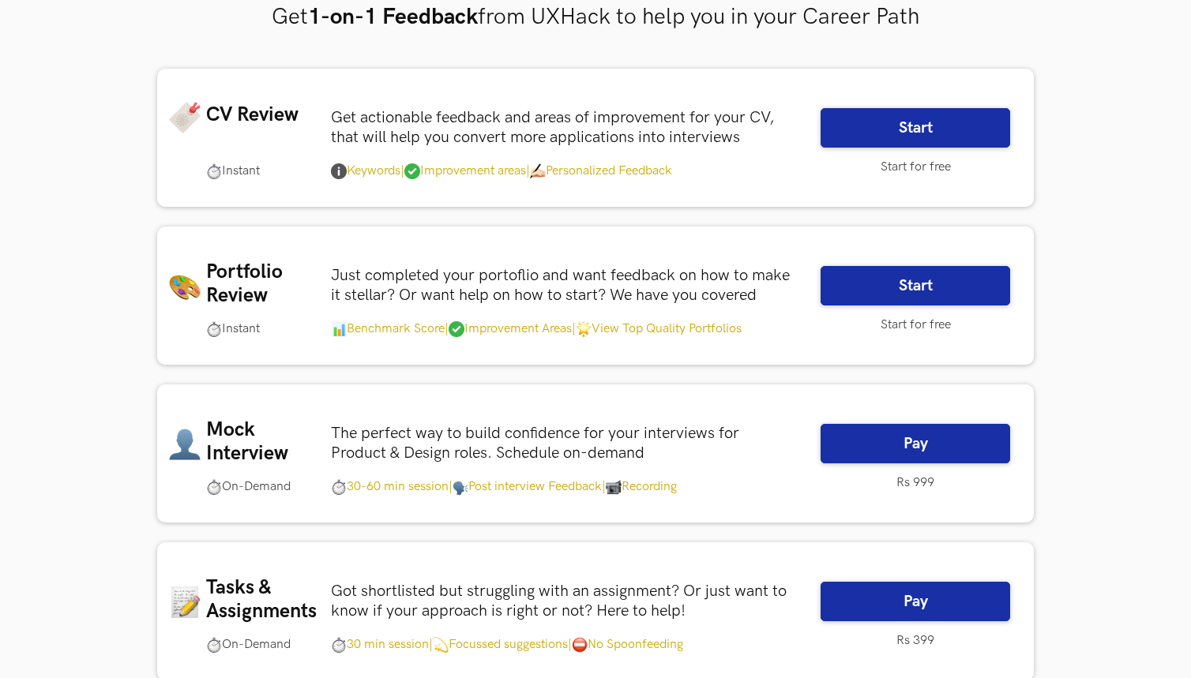
click at [649, 275] on p "Just completed your portoflio and want feedback on how to make it stellar? Or w…" at bounding box center [564, 285] width 466 height 39
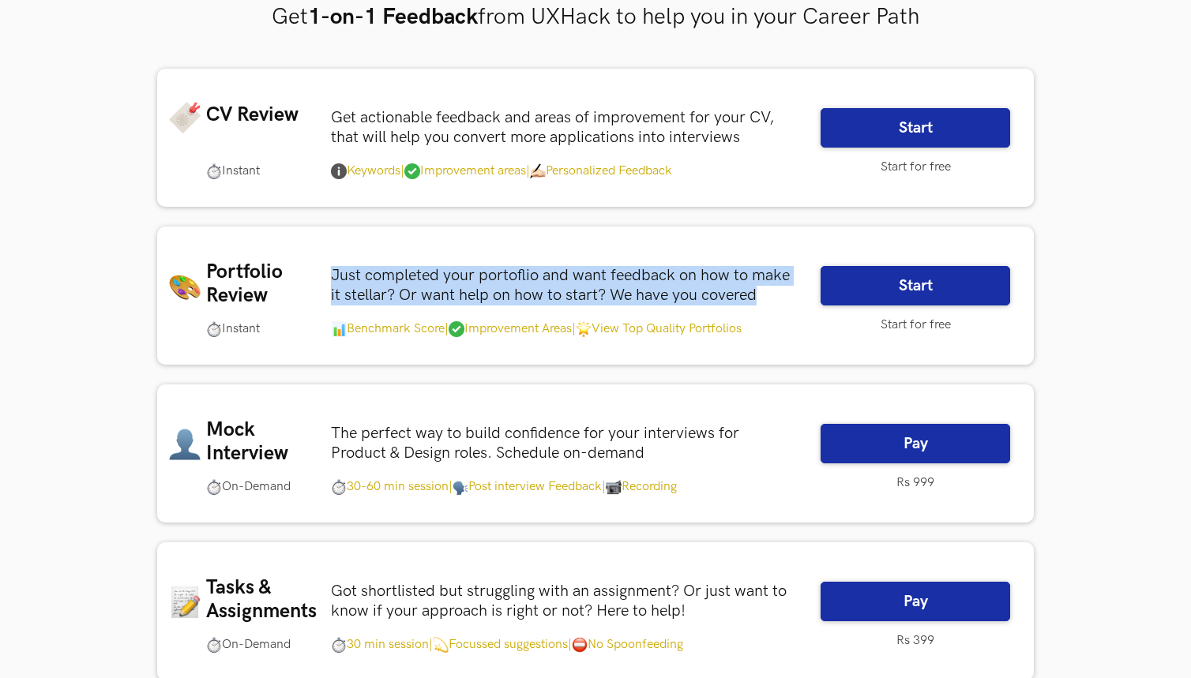
click at [649, 275] on p "Just completed your portoflio and want feedback on how to make it stellar? Or w…" at bounding box center [564, 285] width 466 height 39
click at [861, 280] on link "Start" at bounding box center [915, 285] width 190 height 39
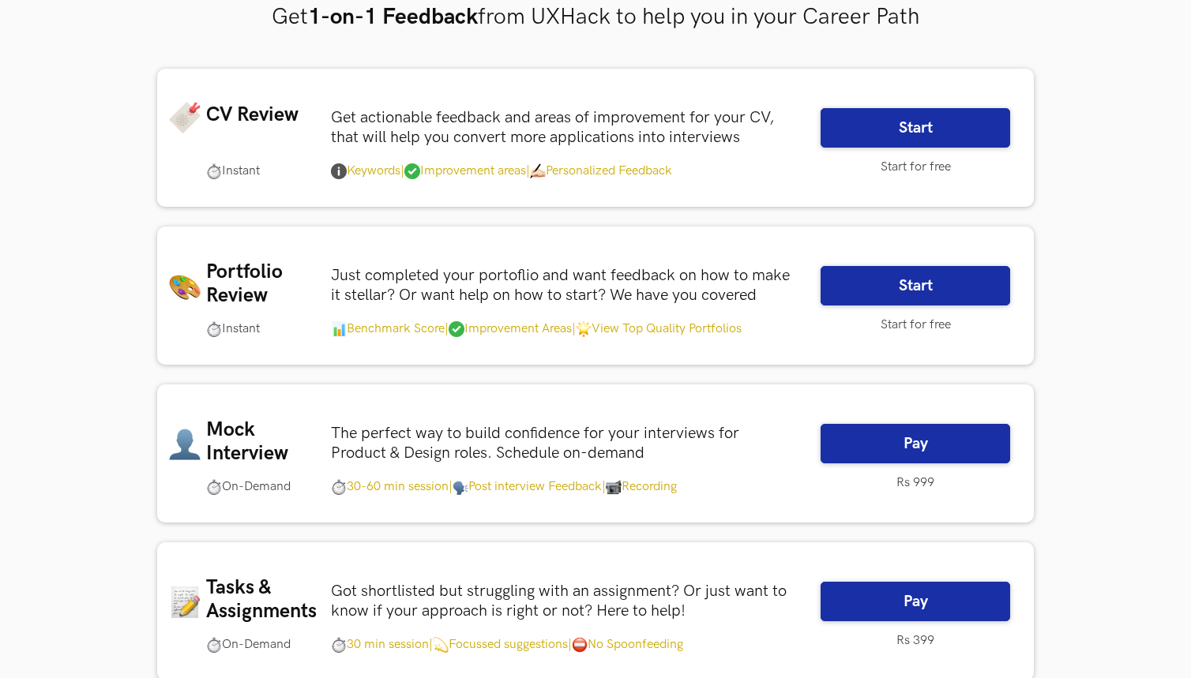
click at [113, 311] on div "Select a Challenge, View Top Solutions or Get Feedback Challenges Compete | Pra…" at bounding box center [595, 300] width 1191 height 1122
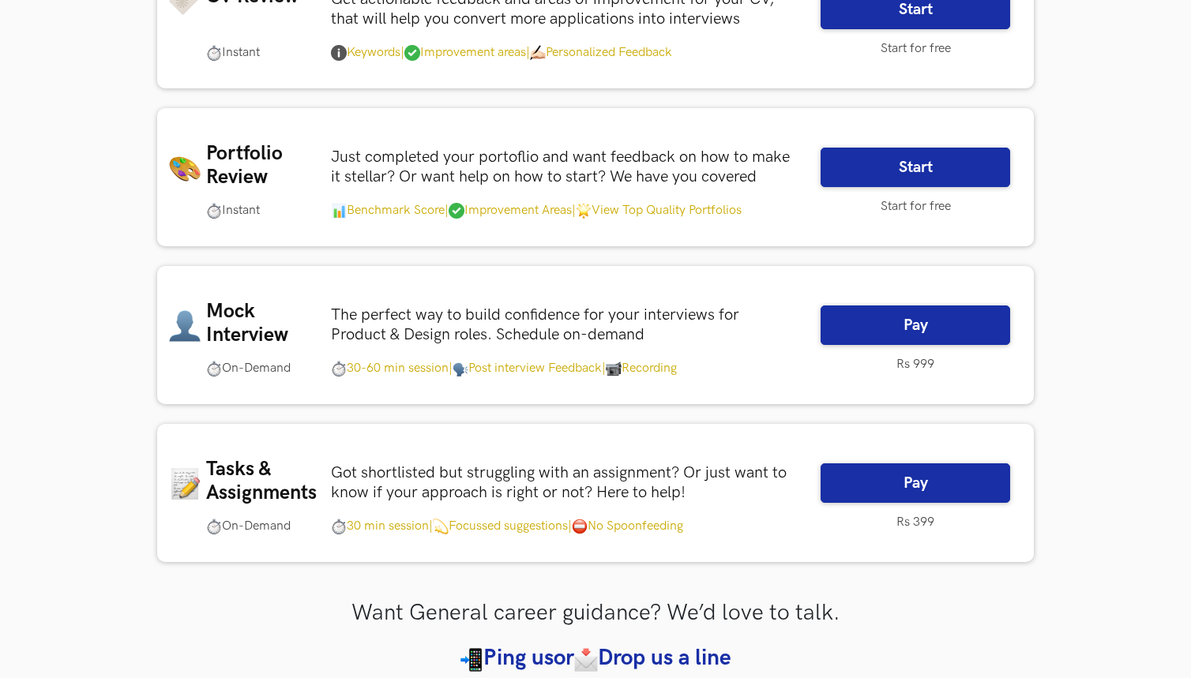
click at [923, 524] on p "Rs 399" at bounding box center [915, 523] width 190 height 16
click at [1102, 516] on div "Select a Challenge, View Top Solutions or Get Feedback Challenges Compete | Pra…" at bounding box center [595, 182] width 1191 height 1122
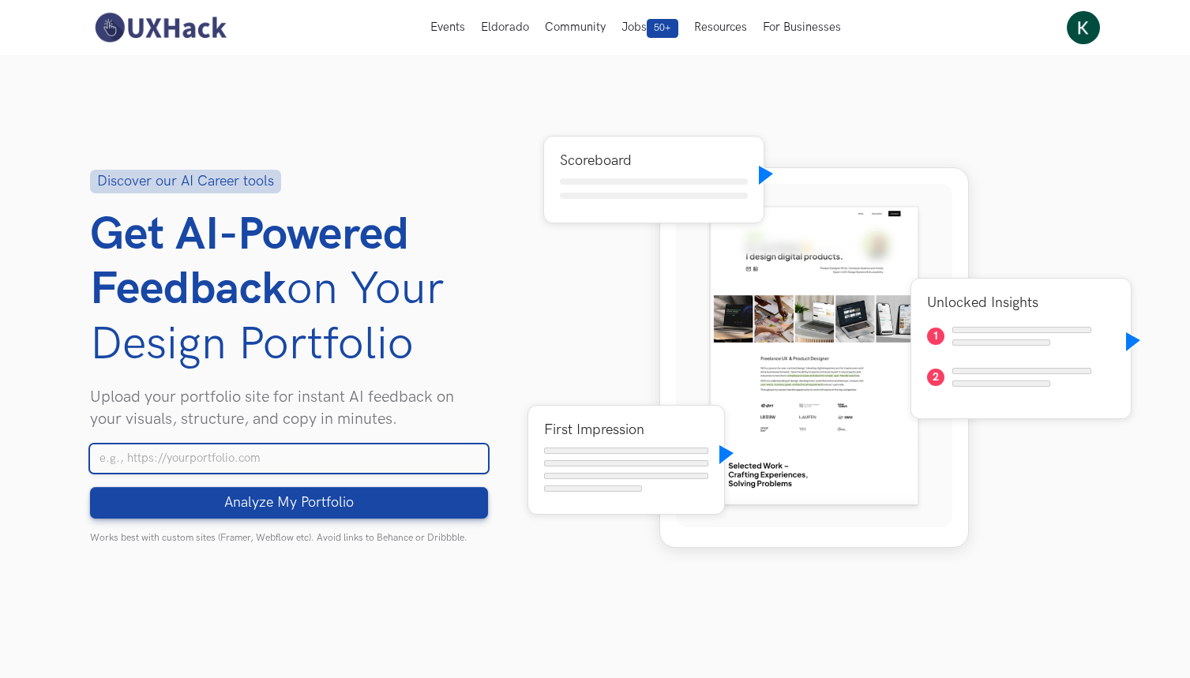
click at [220, 460] on input "Your Portfolio URL" at bounding box center [289, 459] width 398 height 28
paste input "https://khushigupta250102.wixstudio.com/uiux"
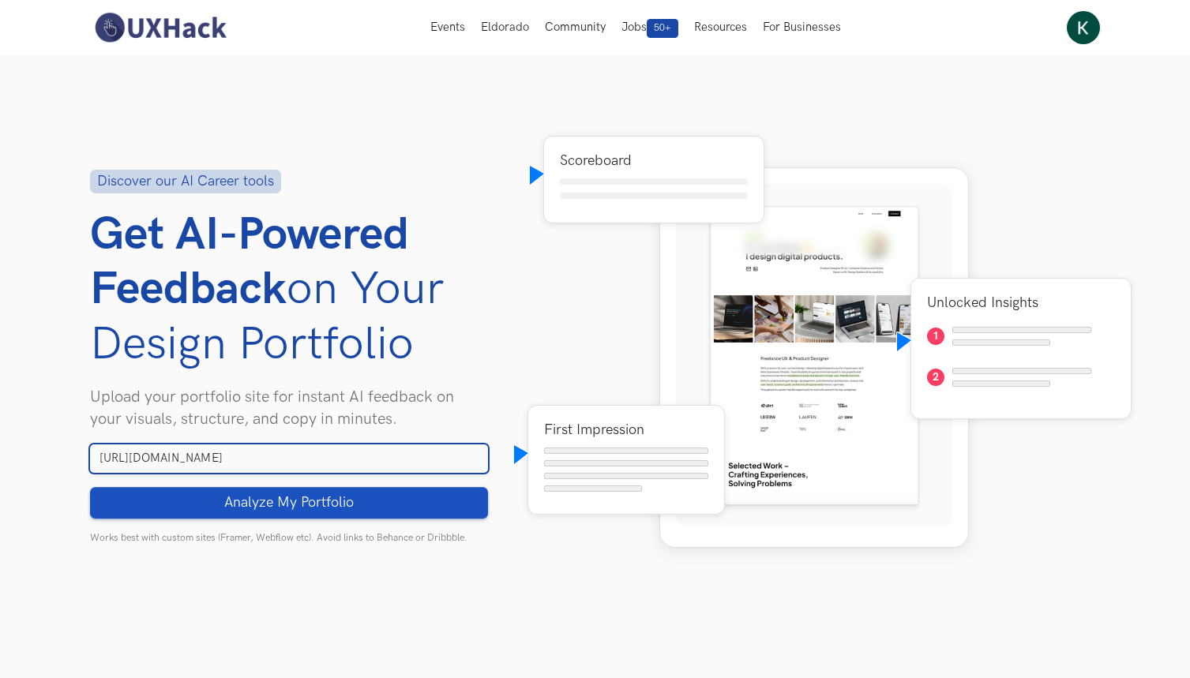
type input "https://khushigupta250102.wixstudio.com/uiux"
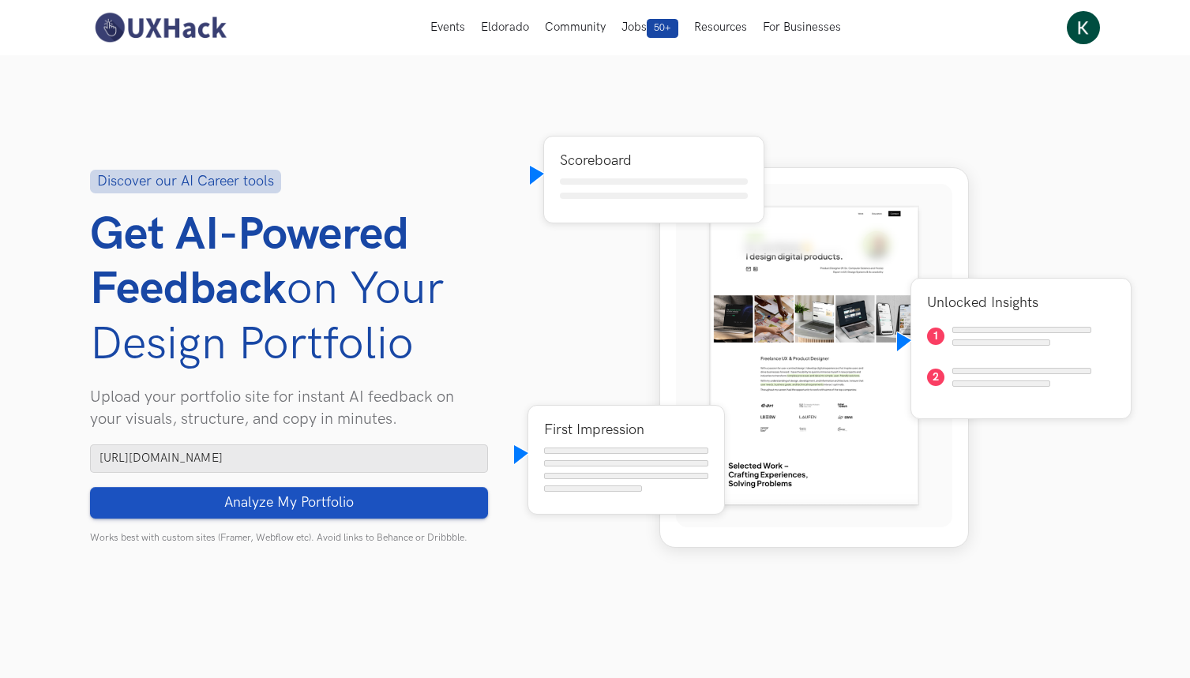
click at [248, 496] on span "Analyze My Portfolio" at bounding box center [288, 502] width 129 height 17
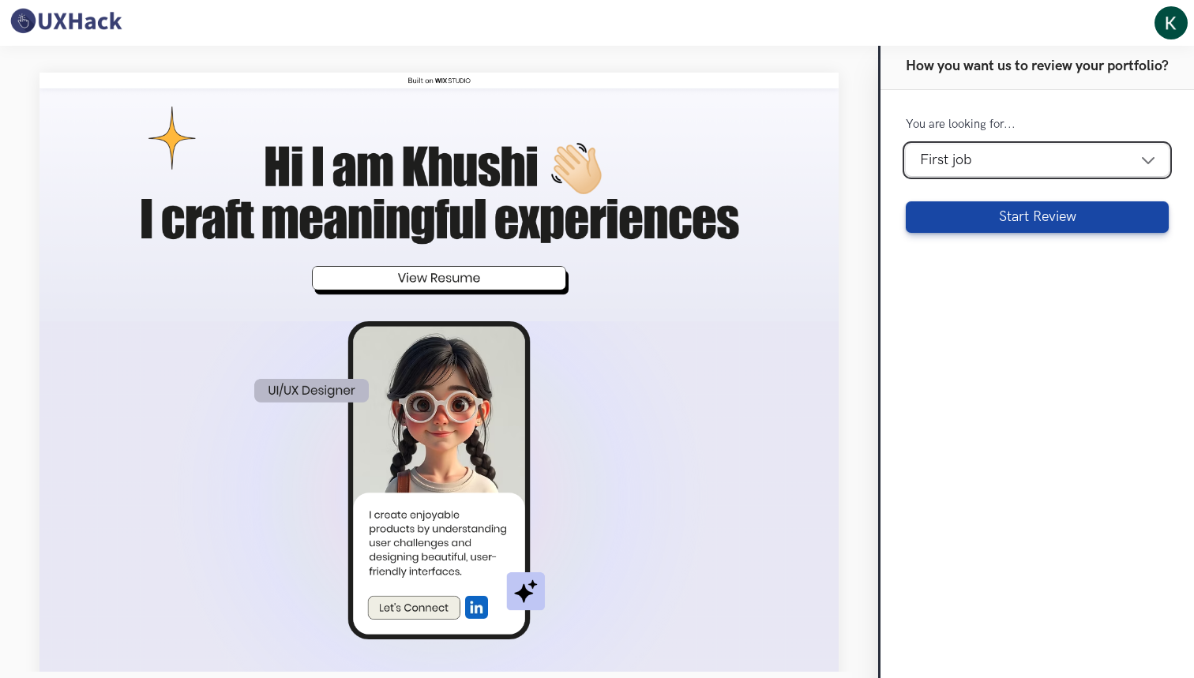
select select "switch-design"
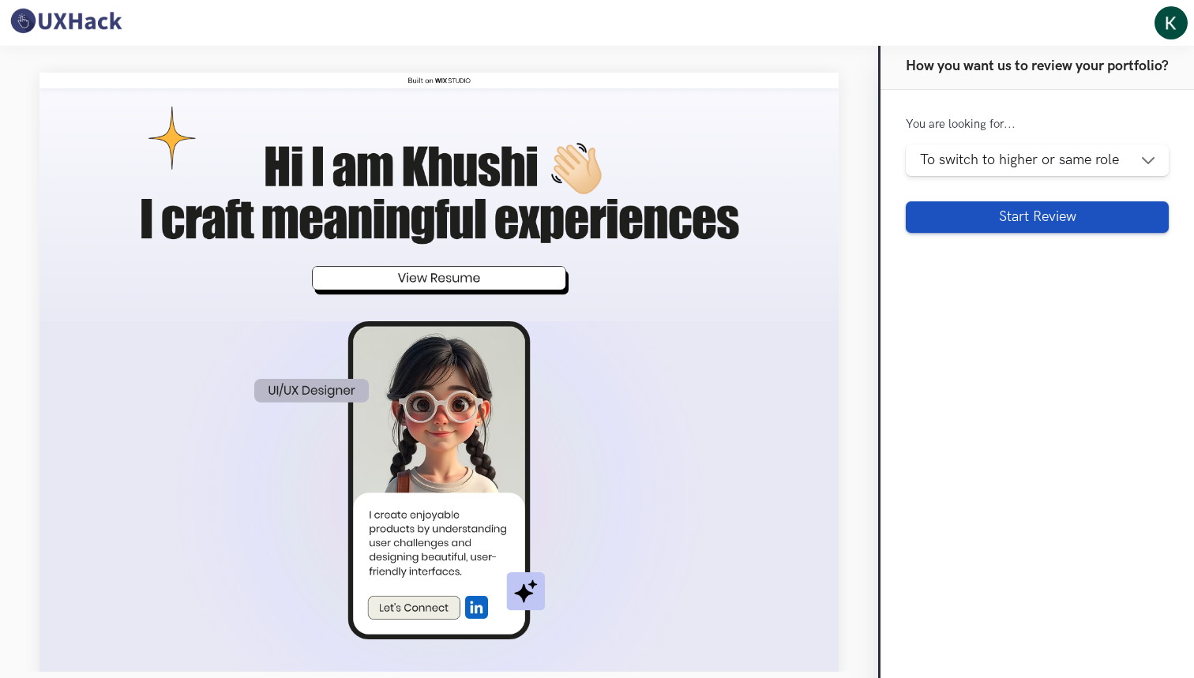
click at [996, 215] on button "Start Review" at bounding box center [1037, 217] width 263 height 32
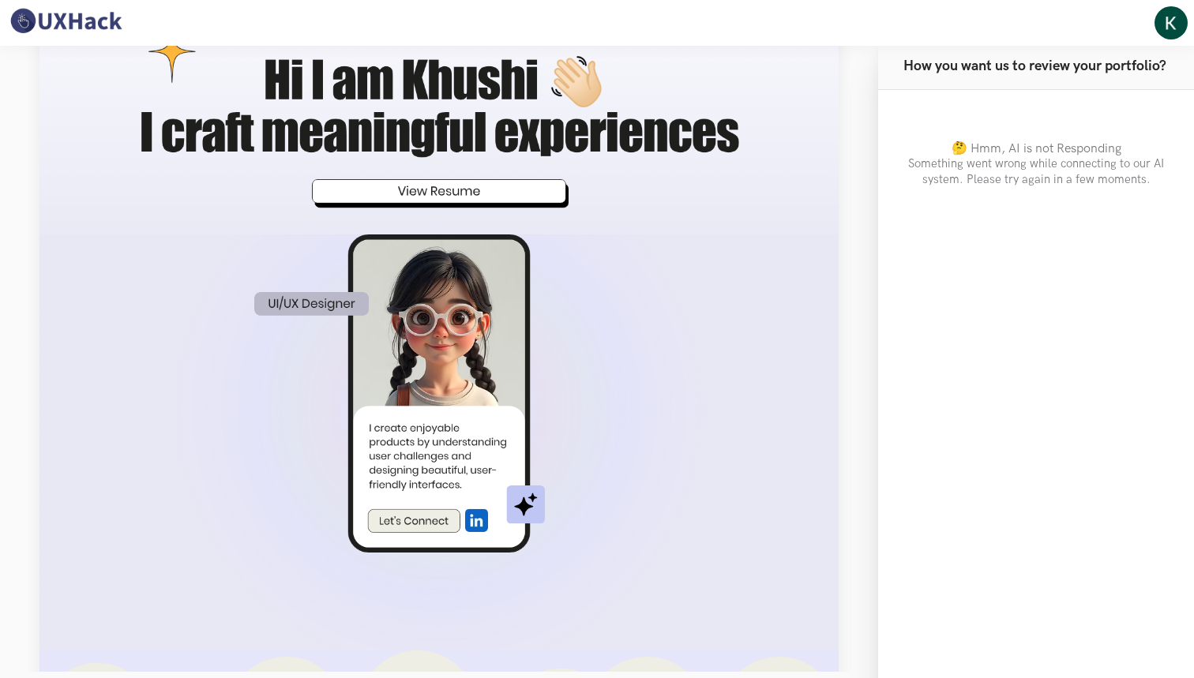
scroll to position [84, 0]
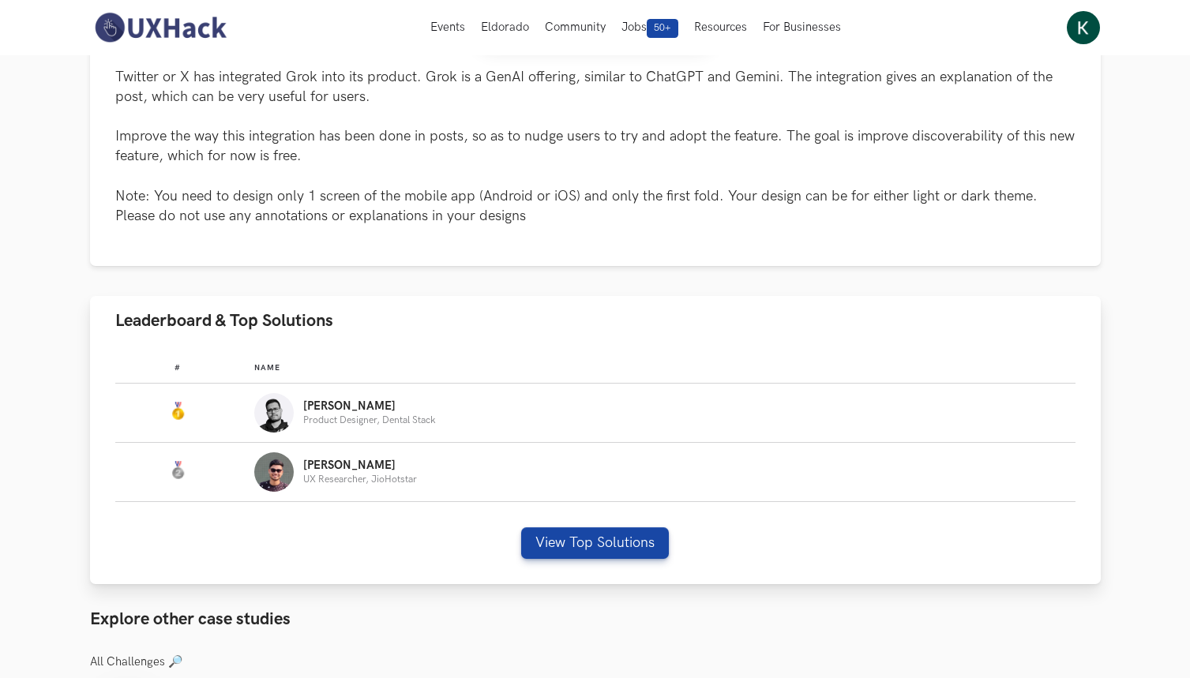
scroll to position [576, 0]
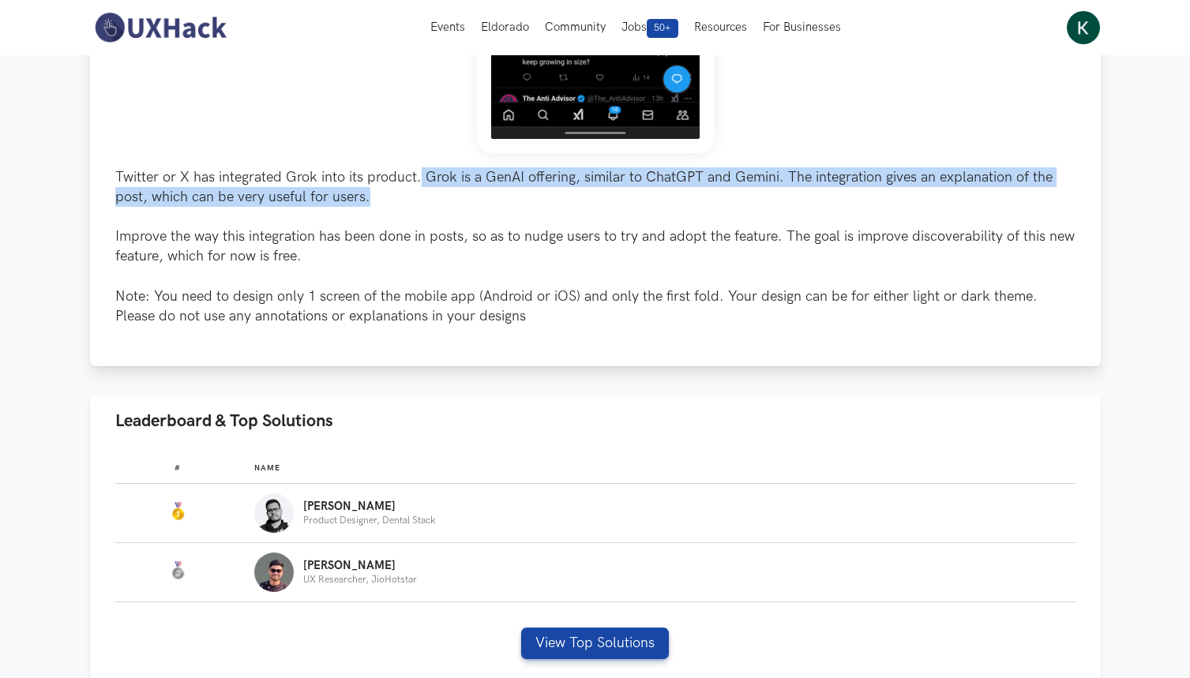
drag, startPoint x: 420, startPoint y: 177, endPoint x: 434, endPoint y: 186, distance: 16.7
click at [434, 186] on p "Twitter or X has integrated Grok into its product. Grok is a GenAI offering, si…" at bounding box center [595, 247] width 960 height 160
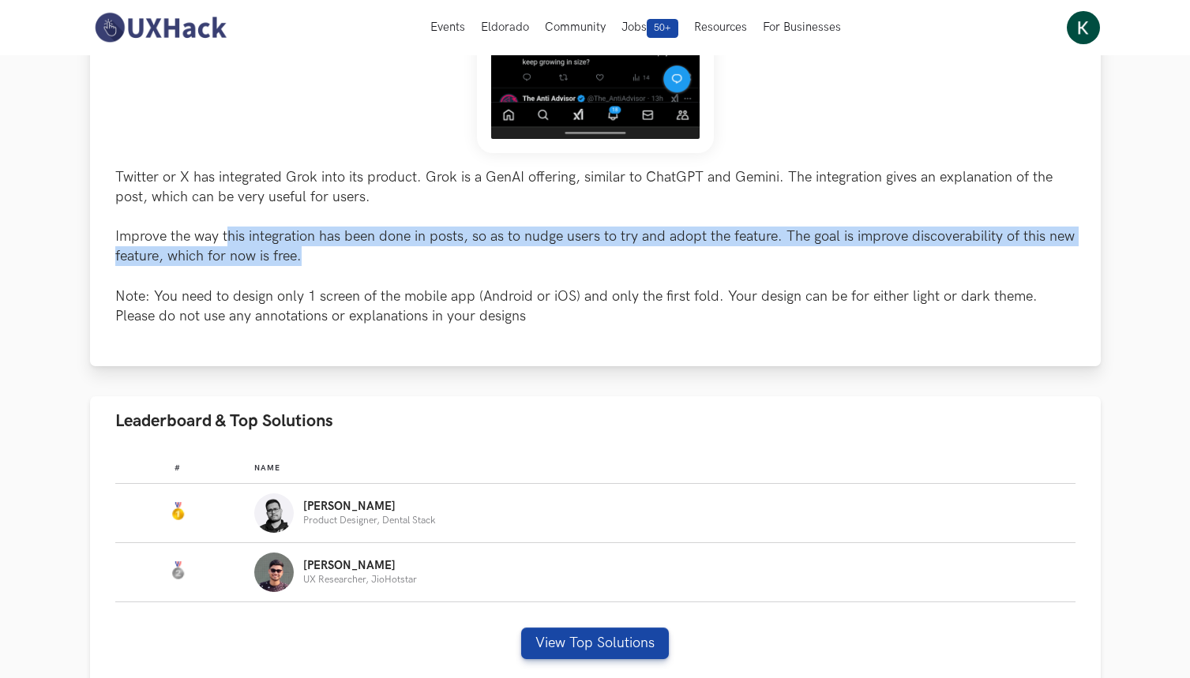
drag, startPoint x: 227, startPoint y: 235, endPoint x: 310, endPoint y: 256, distance: 86.2
click at [310, 256] on p "Twitter or X has integrated Grok into its product. Grok is a GenAI offering, si…" at bounding box center [595, 247] width 960 height 160
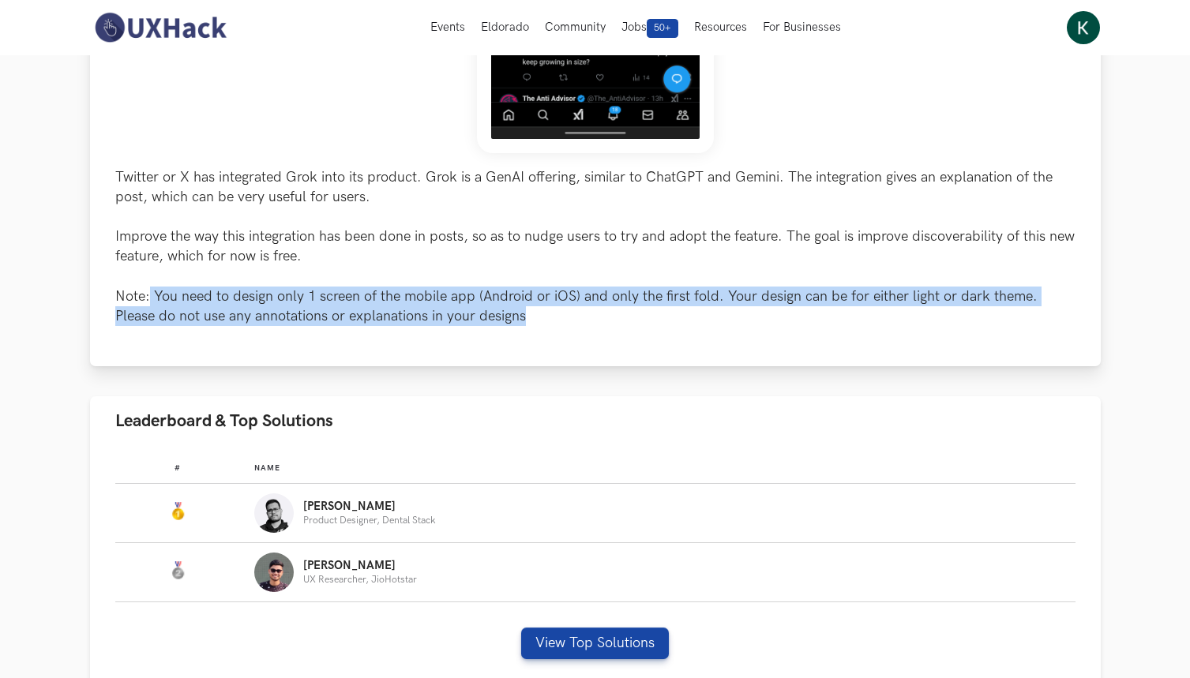
drag, startPoint x: 152, startPoint y: 294, endPoint x: 555, endPoint y: 319, distance: 403.5
click at [555, 319] on p "Twitter or X has integrated Grok into its product. Grok is a GenAI offering, si…" at bounding box center [595, 247] width 960 height 160
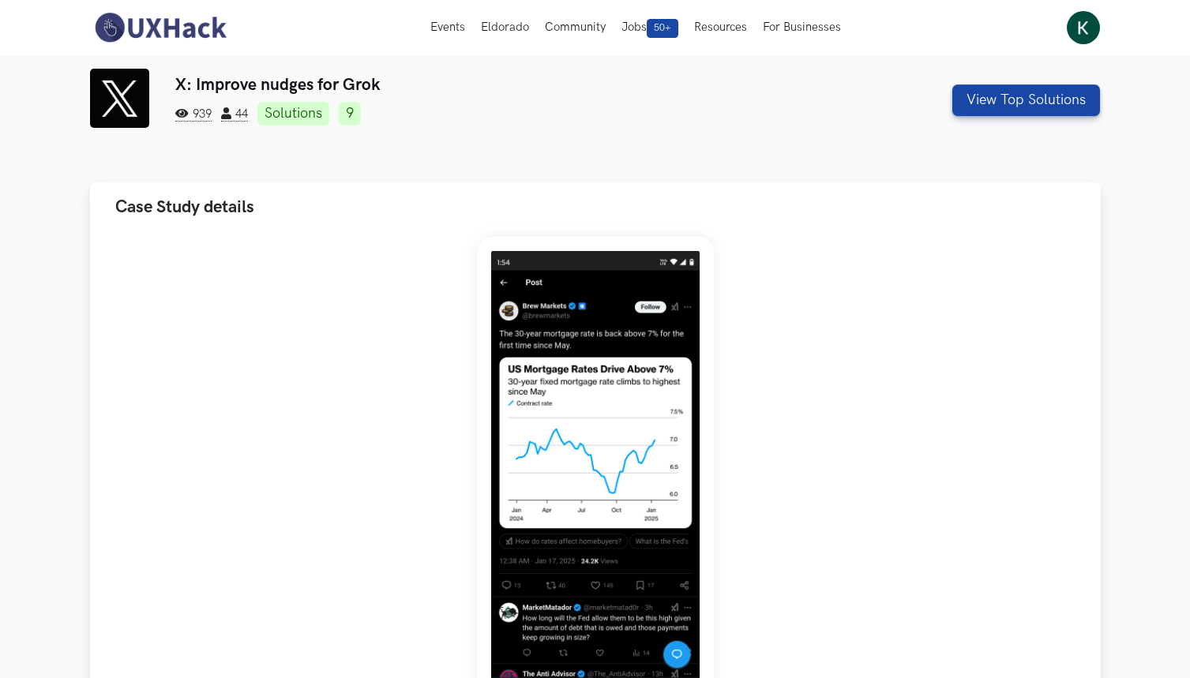
scroll to position [117, 0]
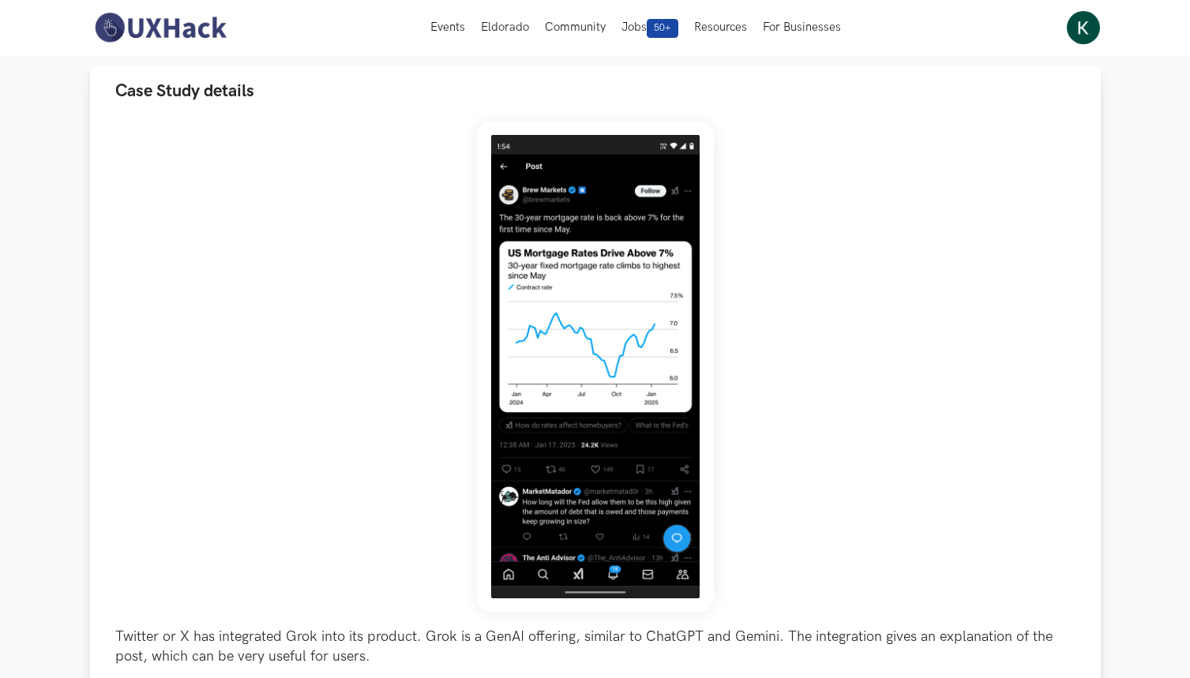
click at [570, 320] on img at bounding box center [595, 367] width 237 height 492
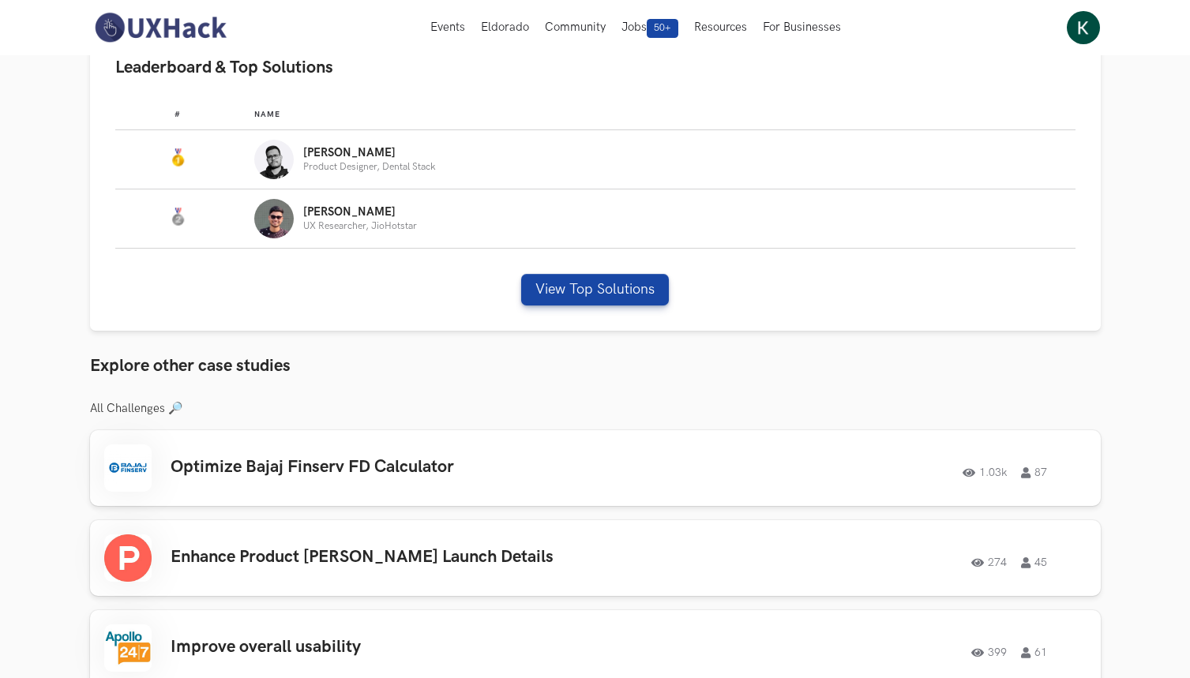
scroll to position [895, 0]
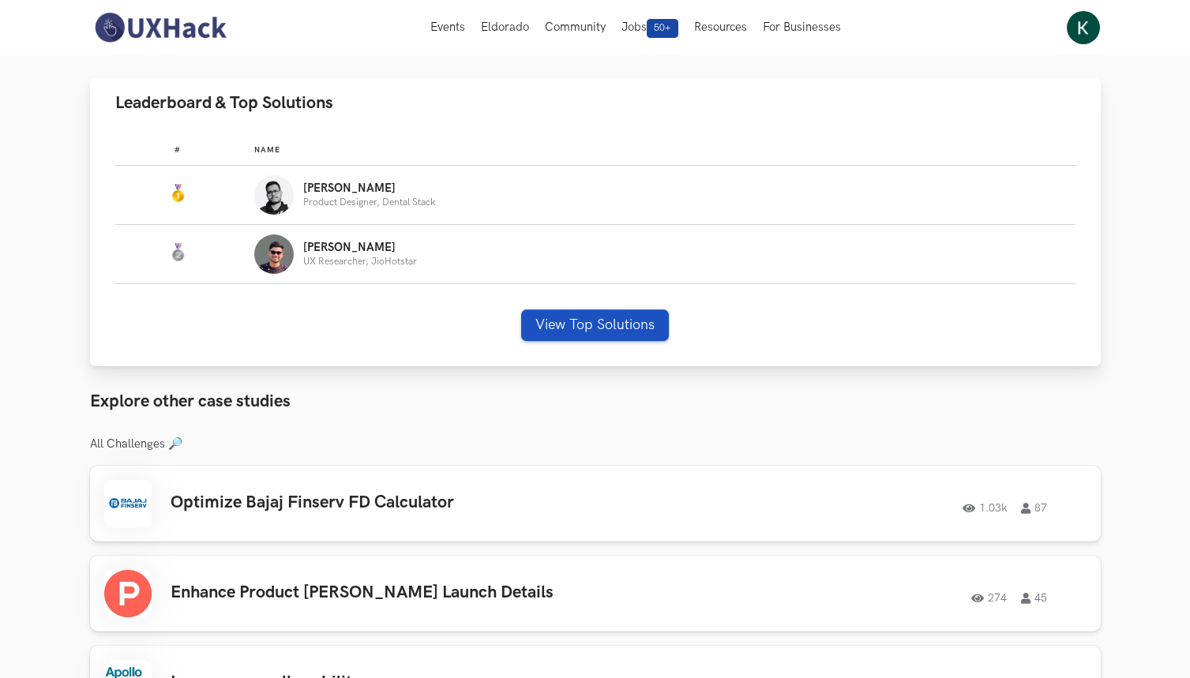
click at [595, 315] on button "View Top Solutions" at bounding box center [595, 326] width 148 height 32
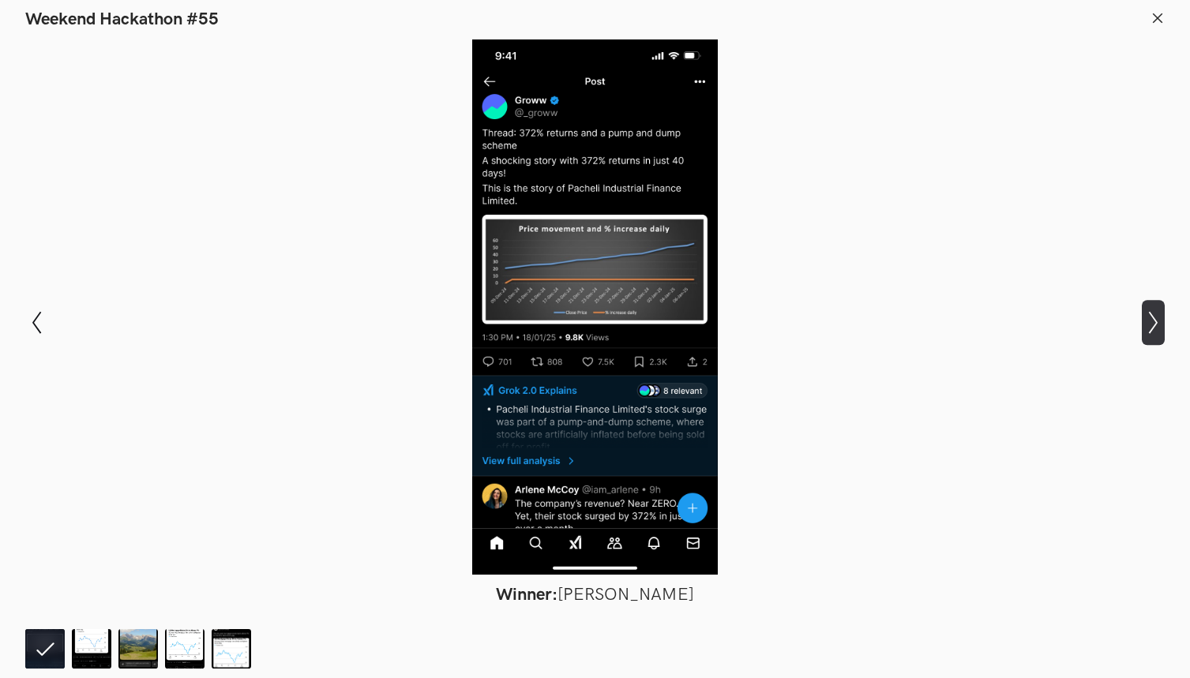
click at [1149, 328] on icon "Show next slide" at bounding box center [1153, 322] width 23 height 23
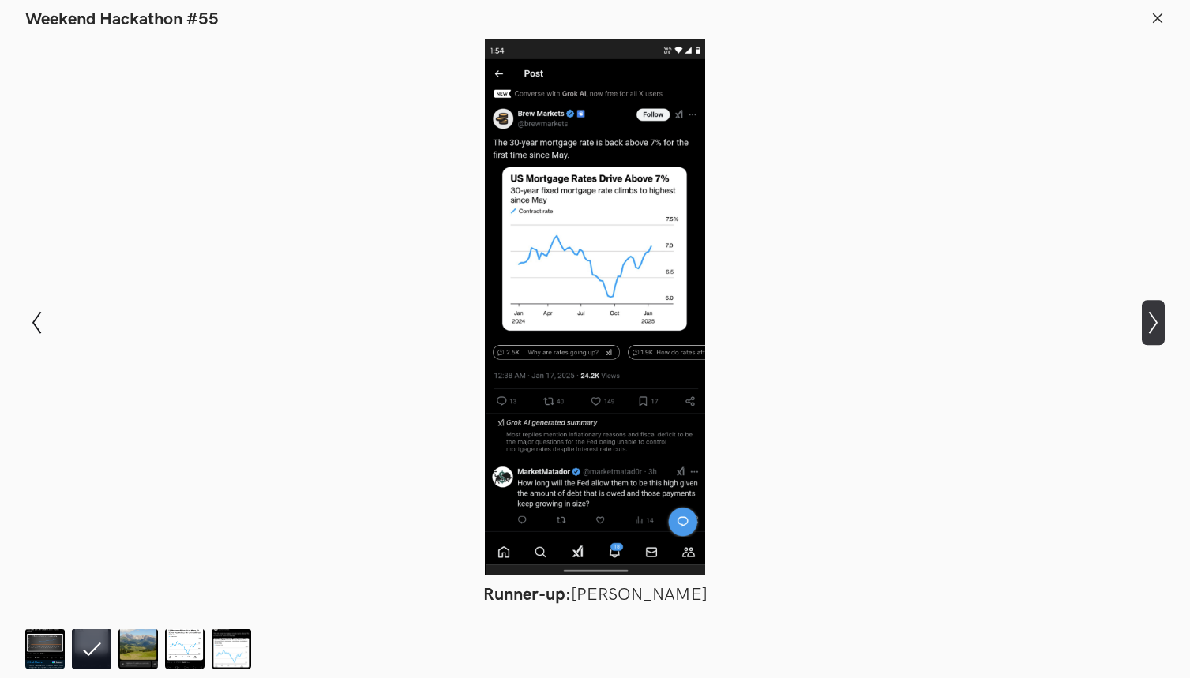
click at [1149, 328] on icon "Show next slide" at bounding box center [1153, 322] width 23 height 23
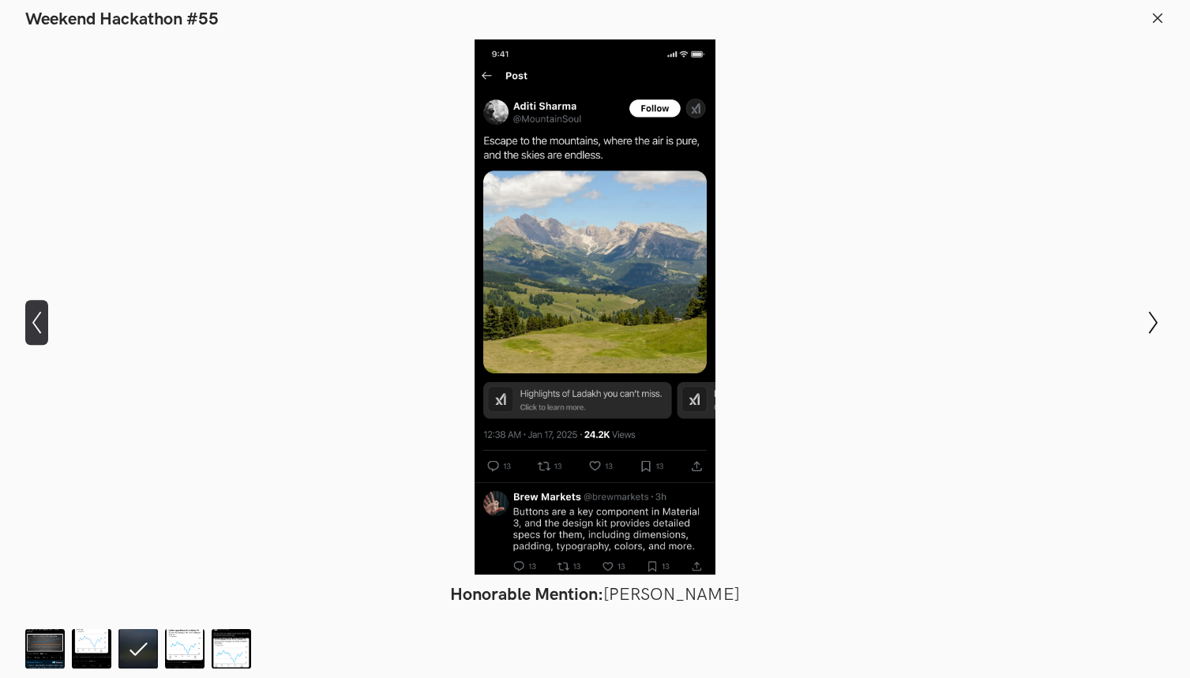
click at [39, 328] on icon "Show previous slide" at bounding box center [36, 322] width 23 height 23
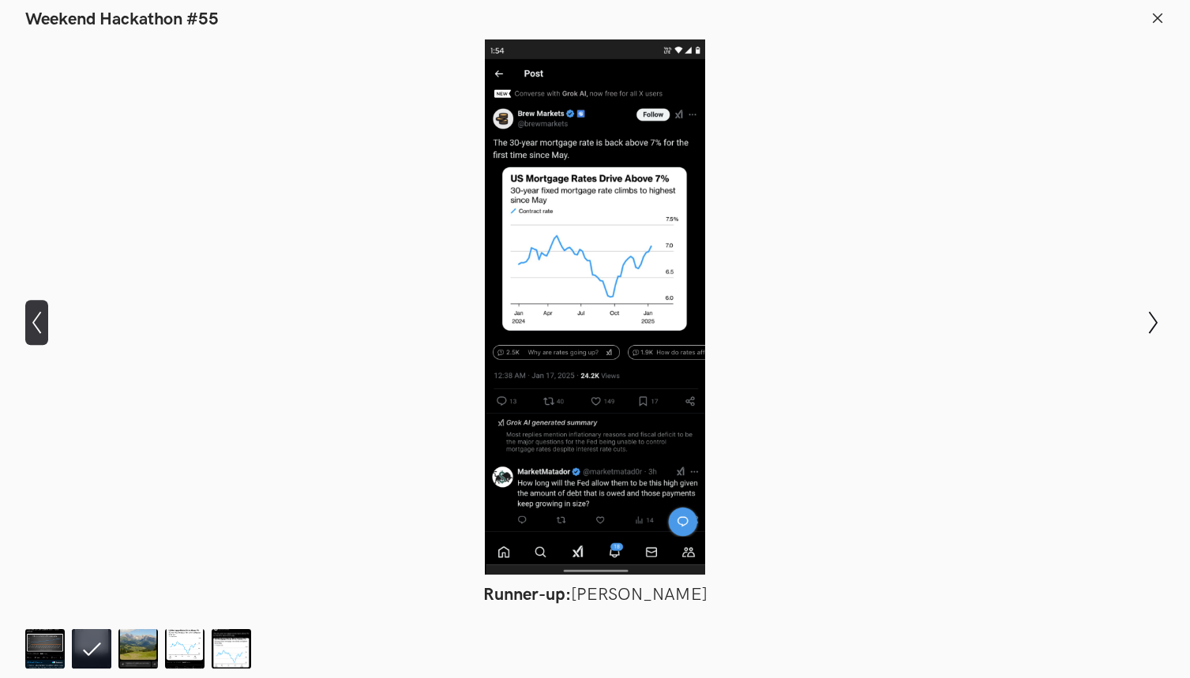
click at [38, 327] on icon "Show previous slide" at bounding box center [36, 322] width 23 height 23
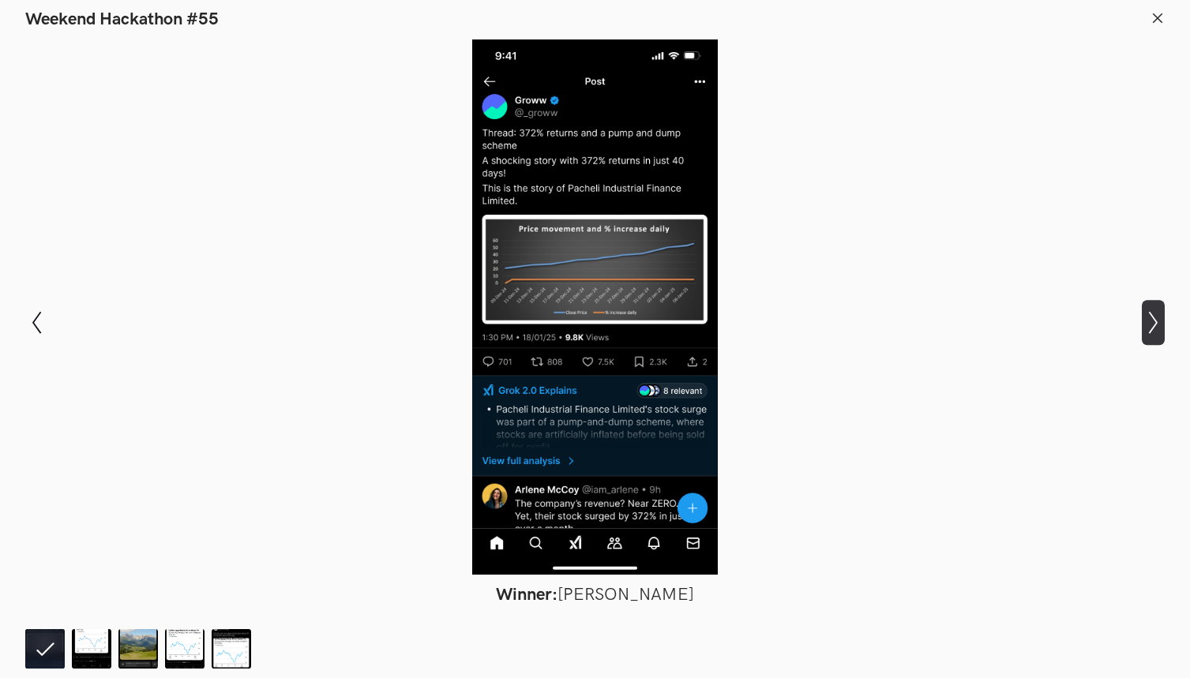
click at [1154, 317] on icon "Show next slide" at bounding box center [1153, 322] width 23 height 23
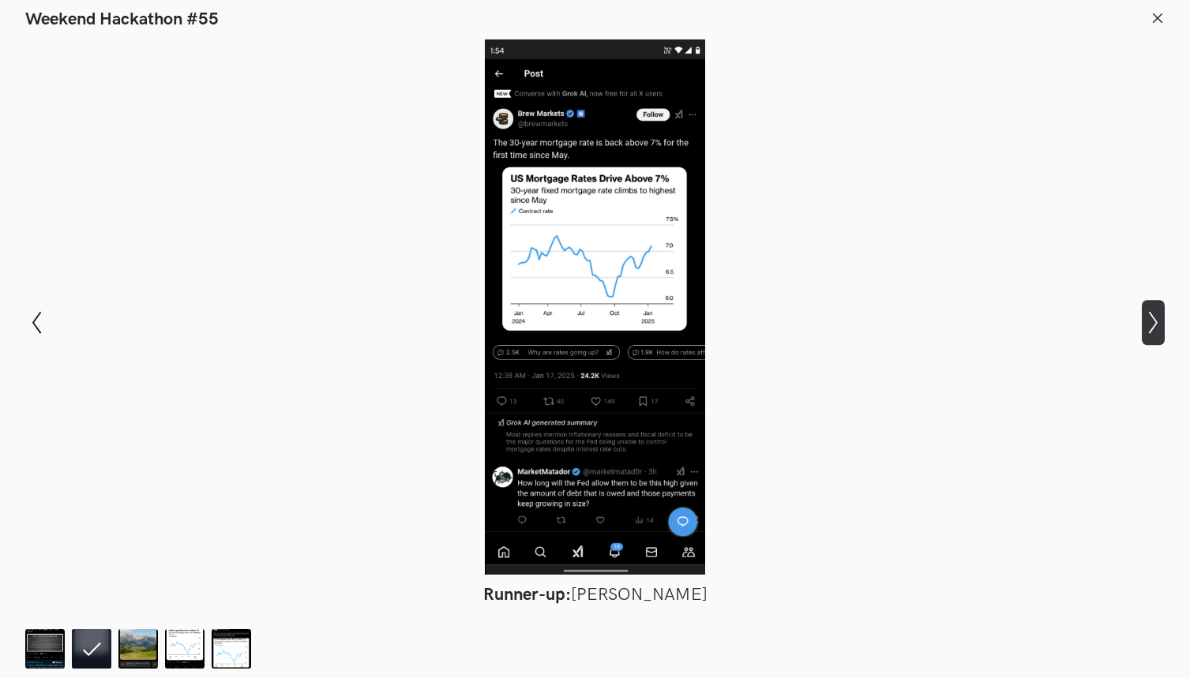
click at [1154, 317] on icon "Show next slide" at bounding box center [1153, 322] width 23 height 23
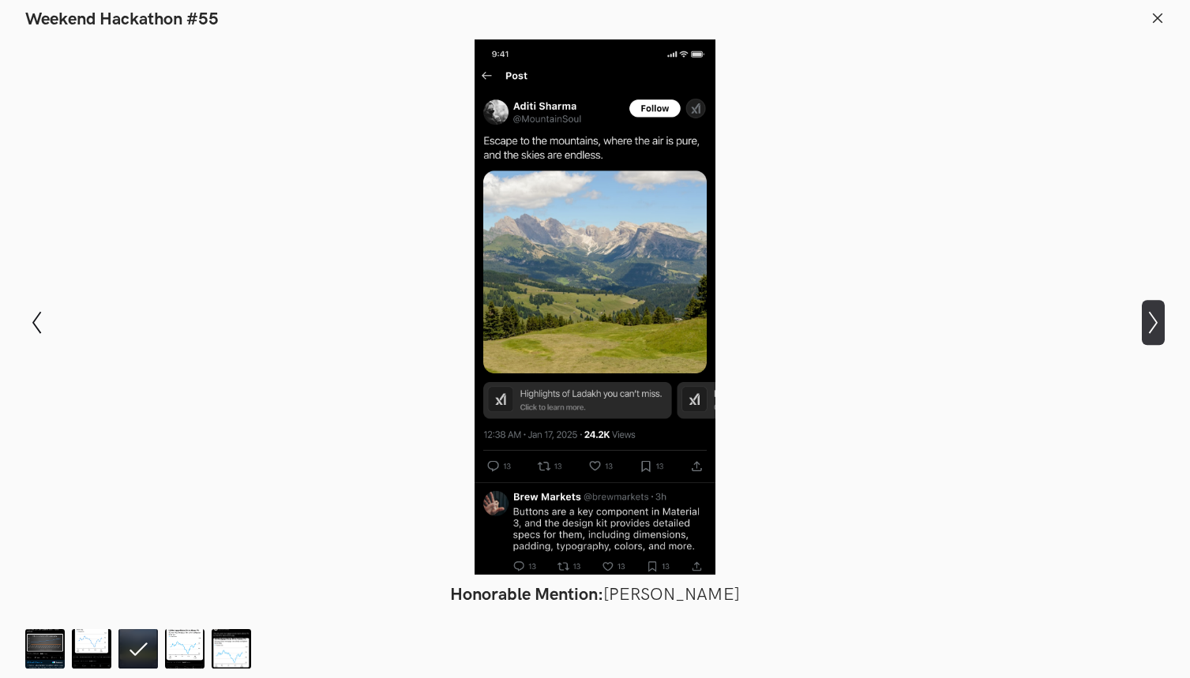
click at [1154, 317] on icon "Show next slide" at bounding box center [1153, 322] width 23 height 23
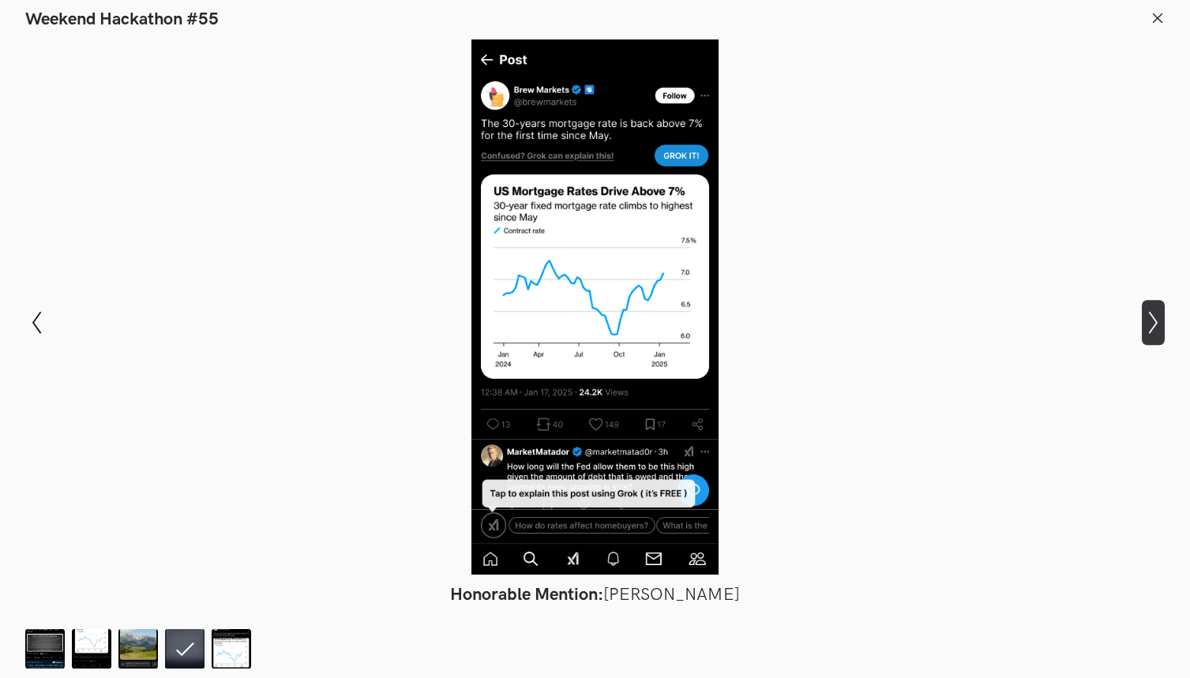
click at [1154, 317] on icon "Show next slide" at bounding box center [1153, 322] width 23 height 23
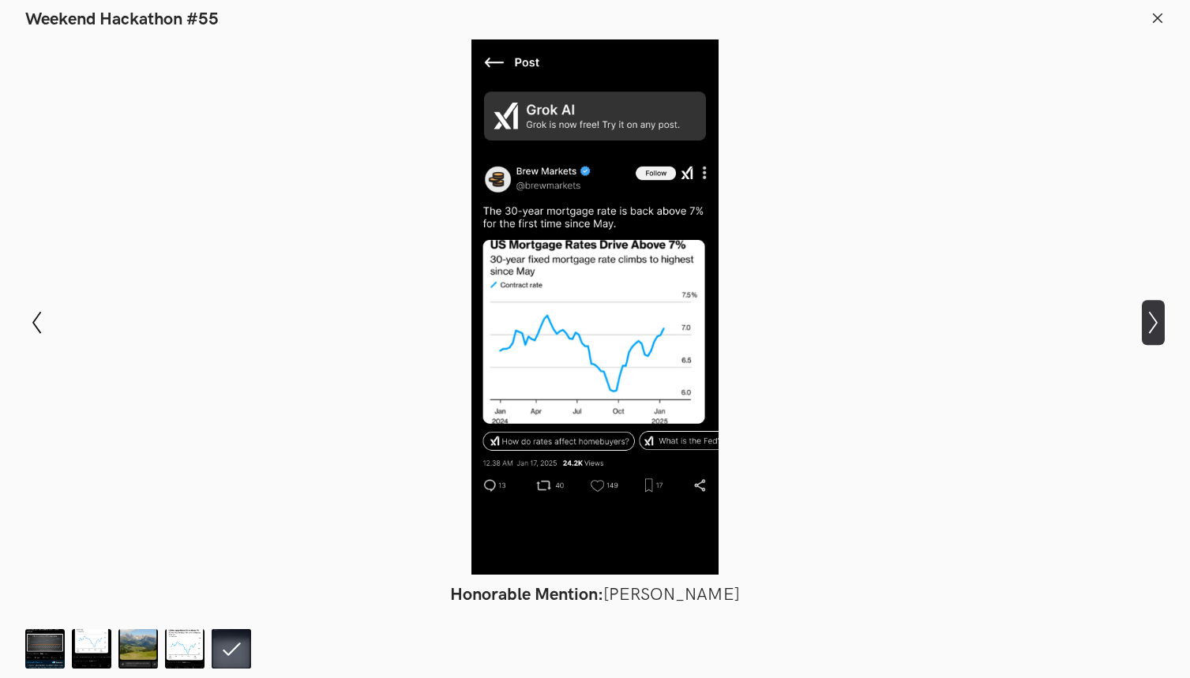
click at [1154, 317] on icon "Show next slide" at bounding box center [1153, 322] width 23 height 23
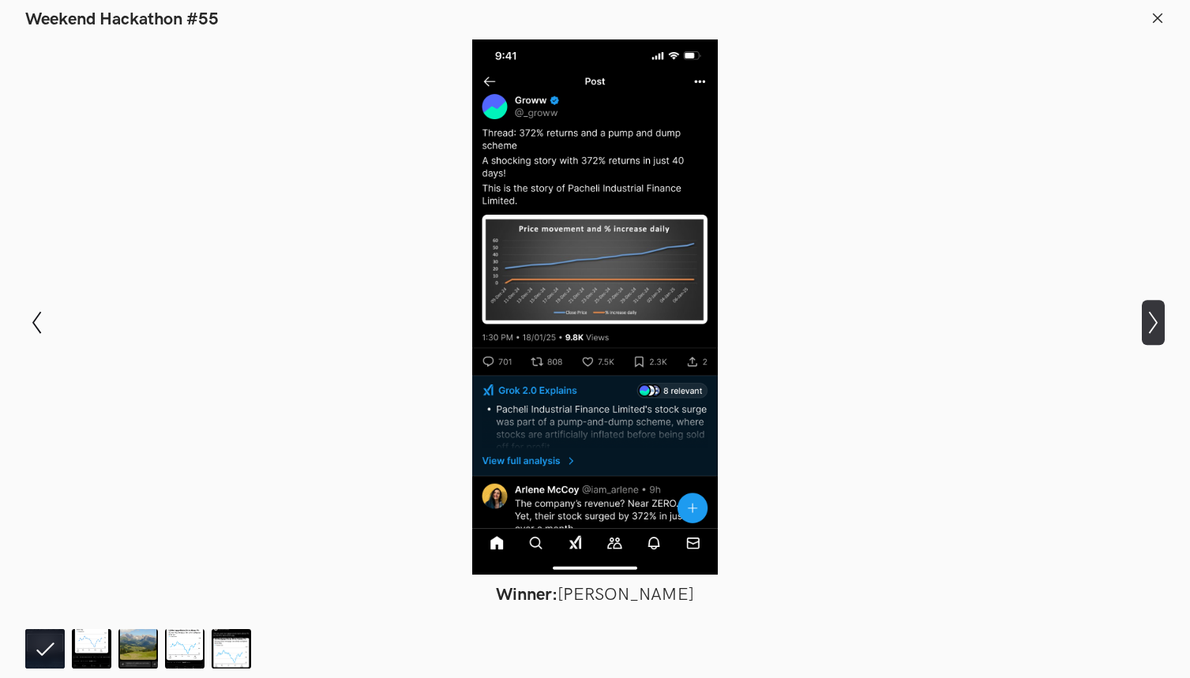
click at [1154, 317] on icon "Show next slide" at bounding box center [1153, 322] width 23 height 23
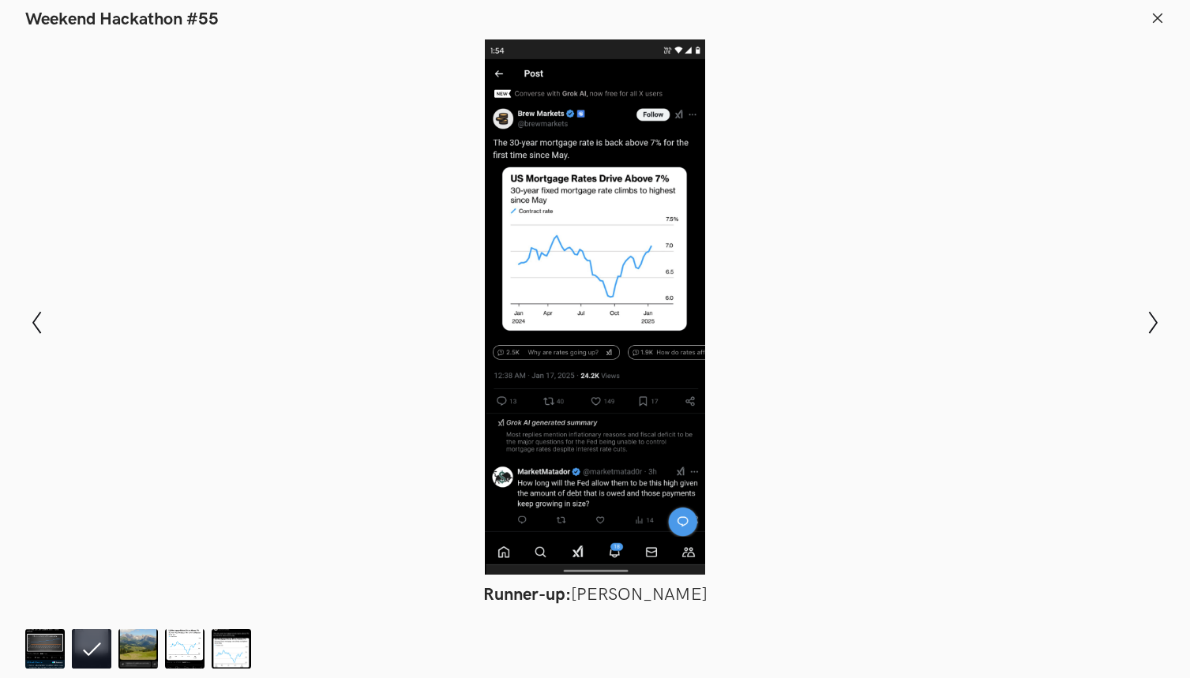
click at [1158, 4] on header "Weekend Hackathon #55" at bounding box center [595, 15] width 1190 height 30
click at [1161, 18] on icon at bounding box center [1157, 18] width 14 height 14
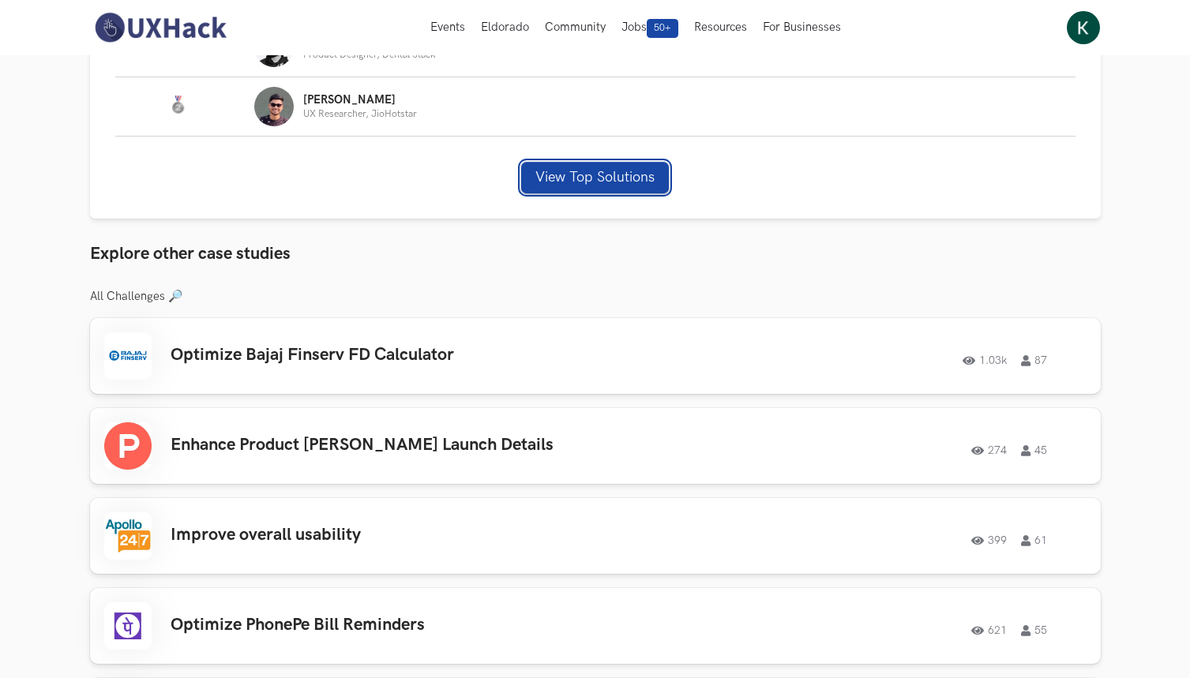
scroll to position [1629, 0]
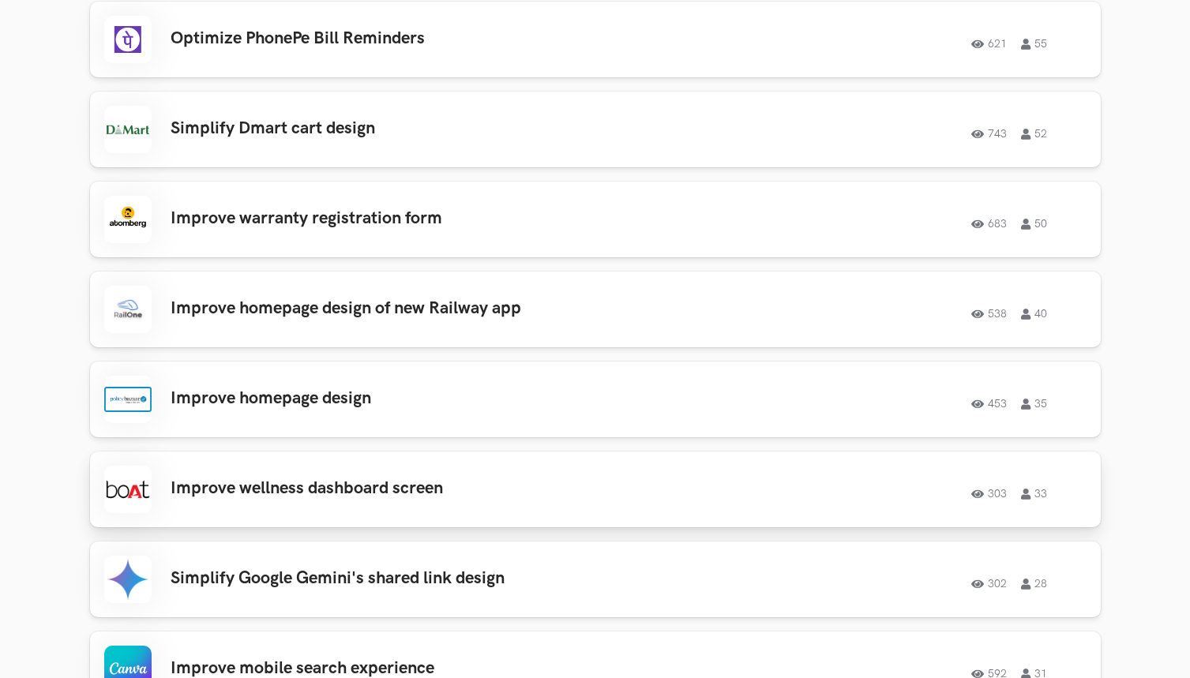
click at [511, 475] on div "Improve wellness dashboard screen 303 33 303 33" at bounding box center [595, 489] width 982 height 47
click at [291, 404] on h3 "Improve homepage design" at bounding box center [395, 398] width 448 height 21
click at [355, 586] on h3 "Simplify Google Gemini's shared link design" at bounding box center [395, 579] width 448 height 21
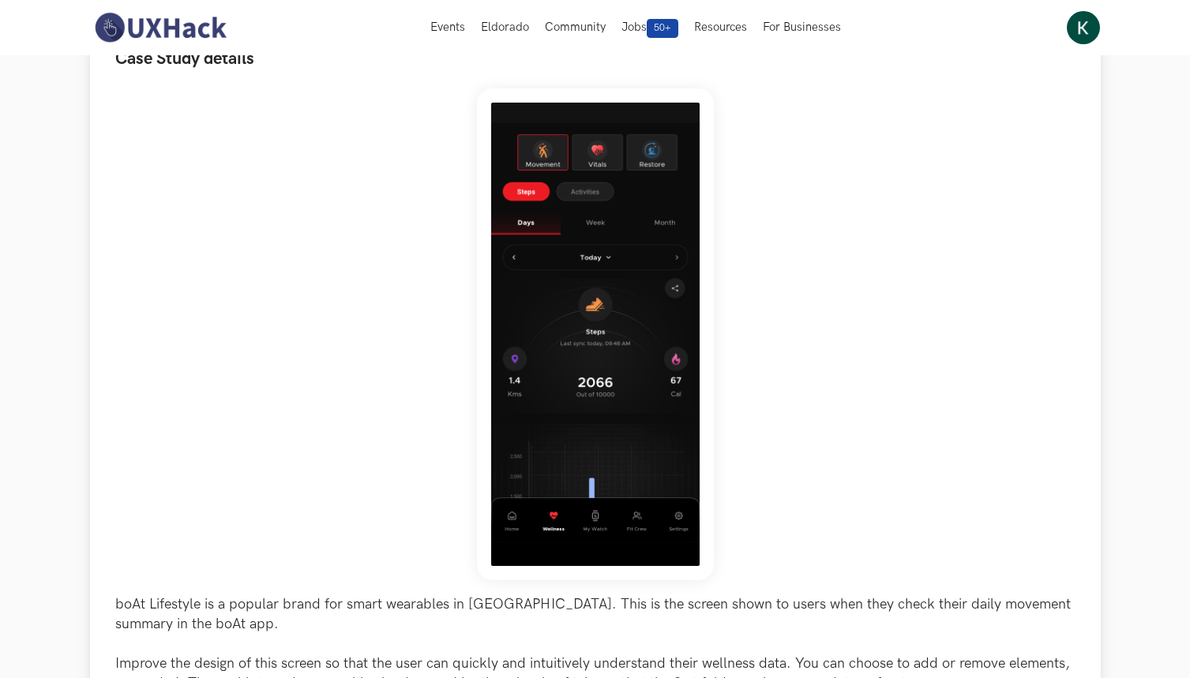
scroll to position [291, 0]
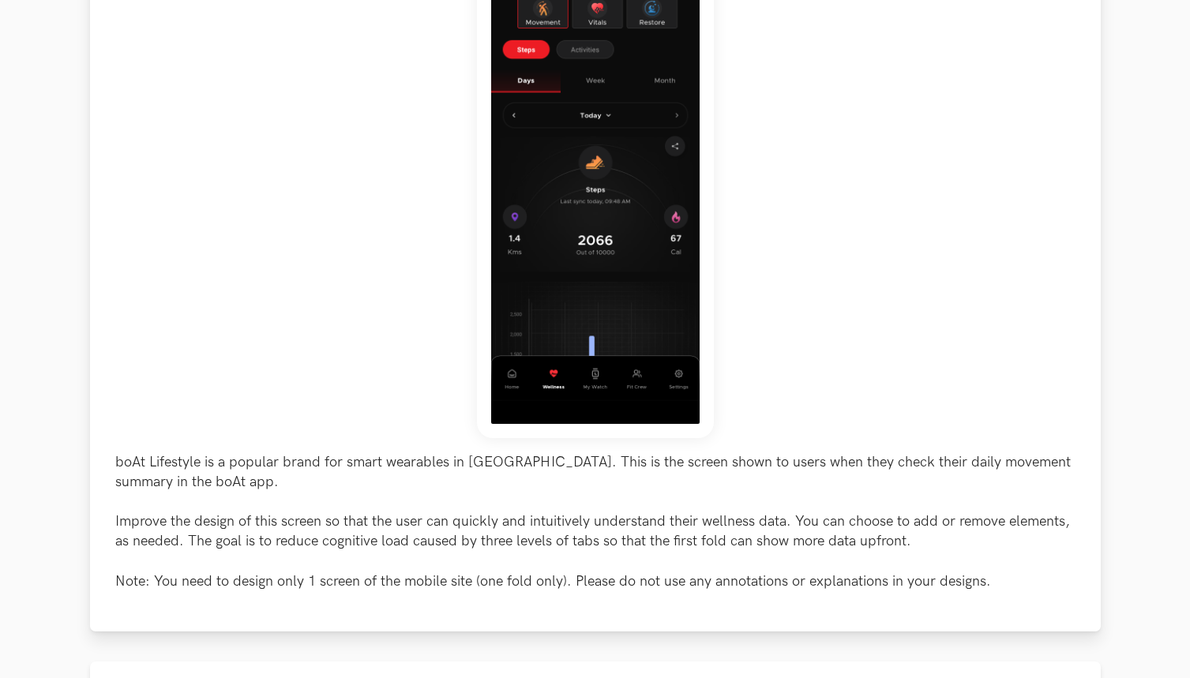
click at [299, 509] on p "boAt Lifestyle is a popular brand for smart wearables in [GEOGRAPHIC_DATA]. Thi…" at bounding box center [595, 521] width 960 height 139
click at [299, 527] on p "boAt Lifestyle is a popular brand for smart wearables in [GEOGRAPHIC_DATA]. Thi…" at bounding box center [595, 521] width 960 height 139
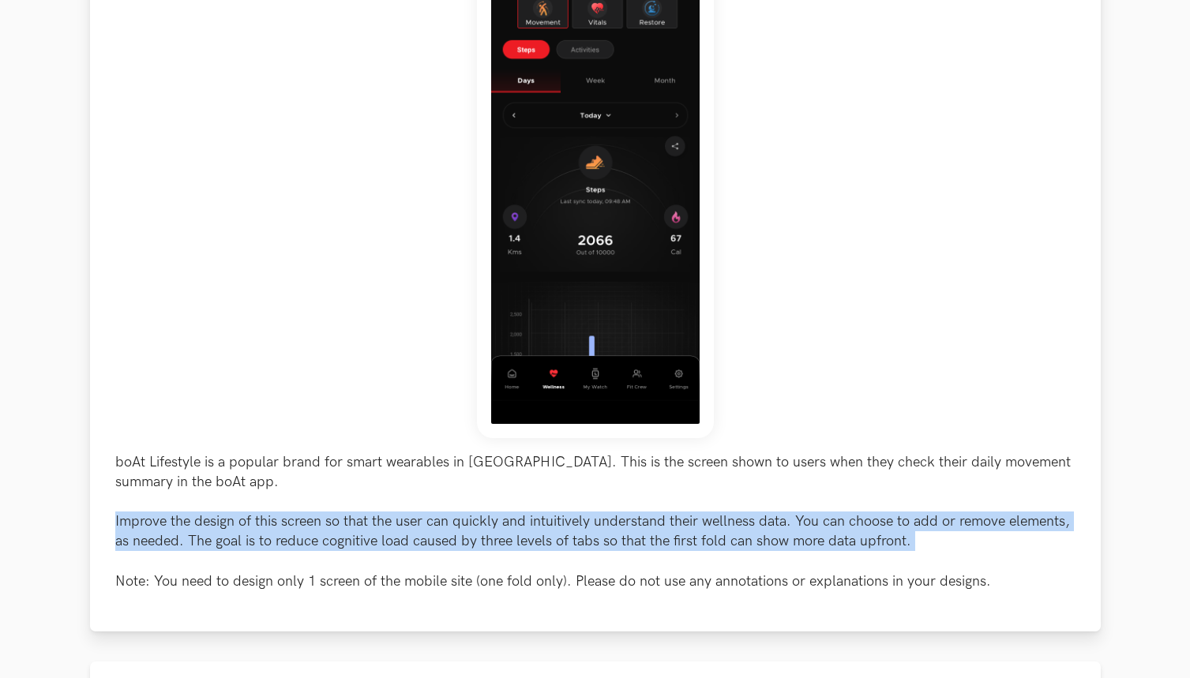
click at [299, 527] on p "boAt Lifestyle is a popular brand for smart wearables in India. This is the scr…" at bounding box center [595, 521] width 960 height 139
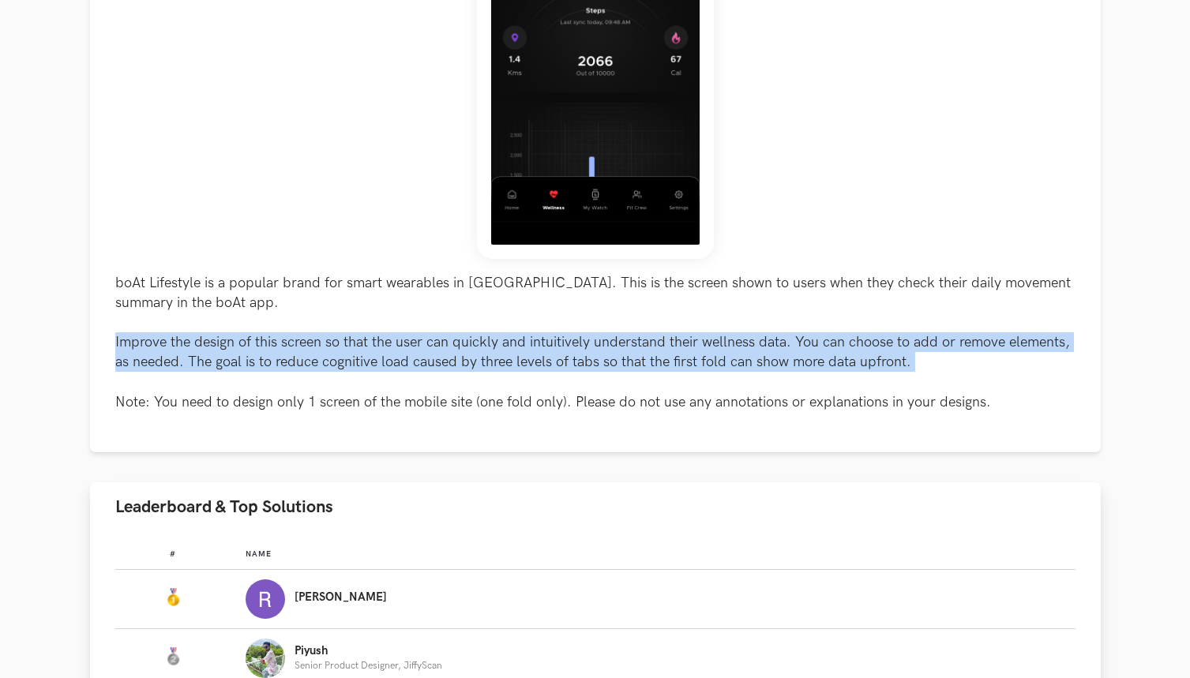
scroll to position [590, 0]
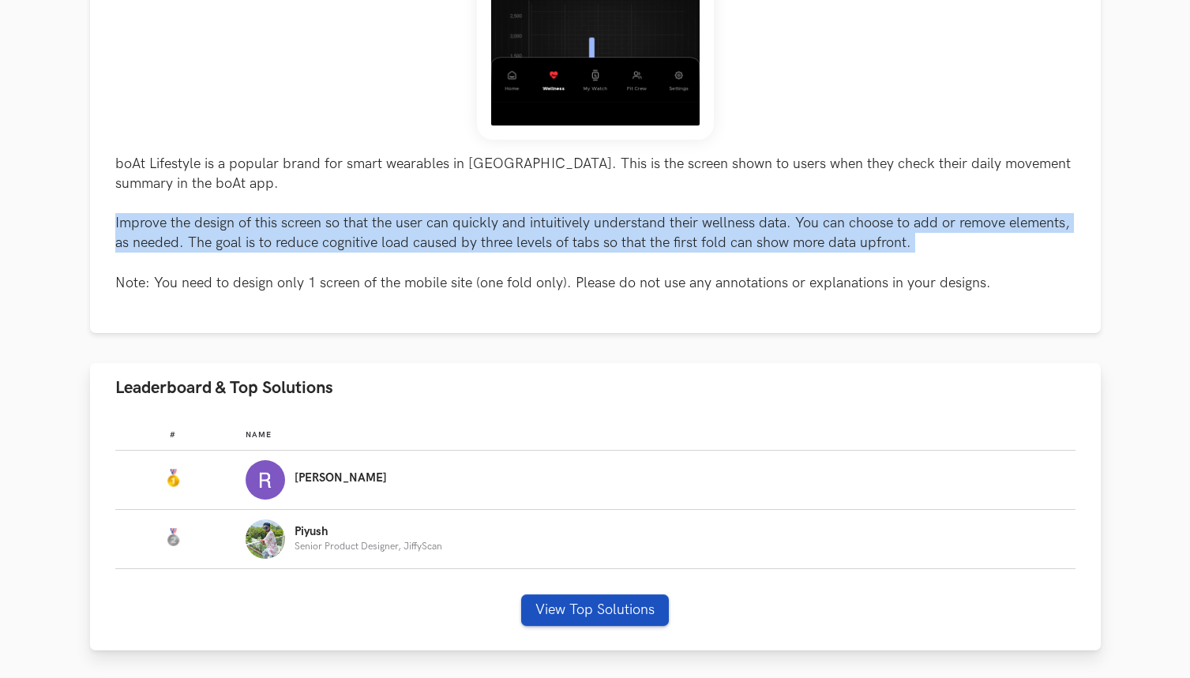
click at [578, 596] on button "View Top Solutions" at bounding box center [595, 611] width 148 height 32
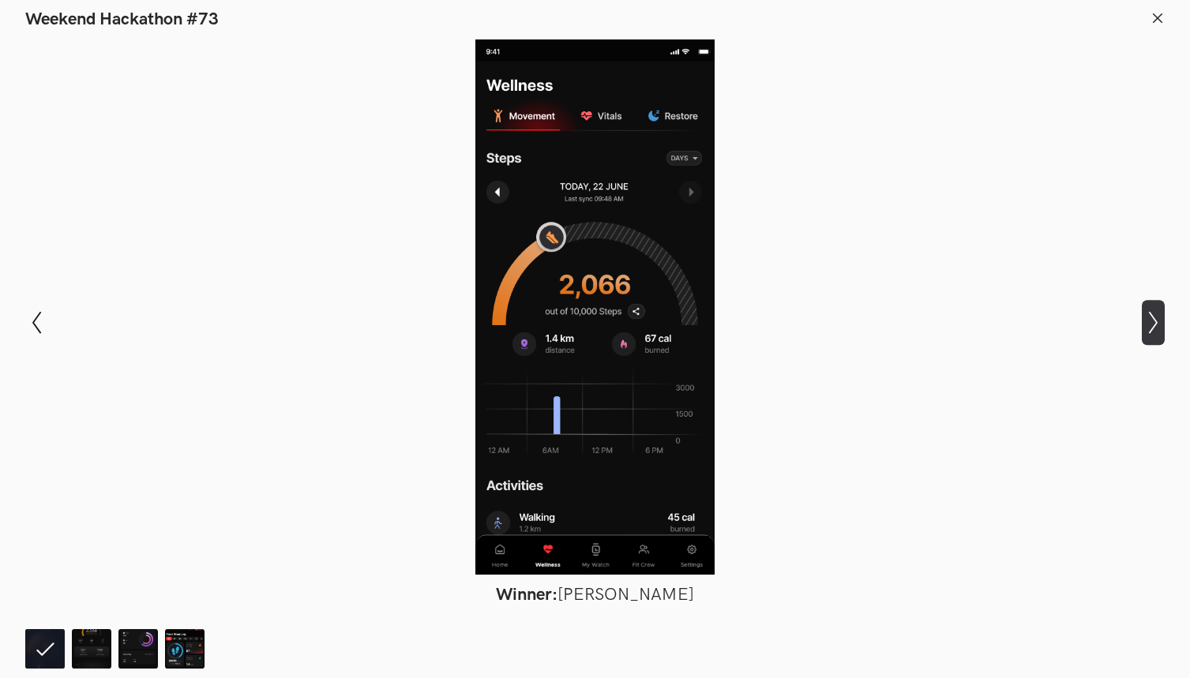
click at [1162, 324] on icon "Show next slide" at bounding box center [1153, 322] width 23 height 23
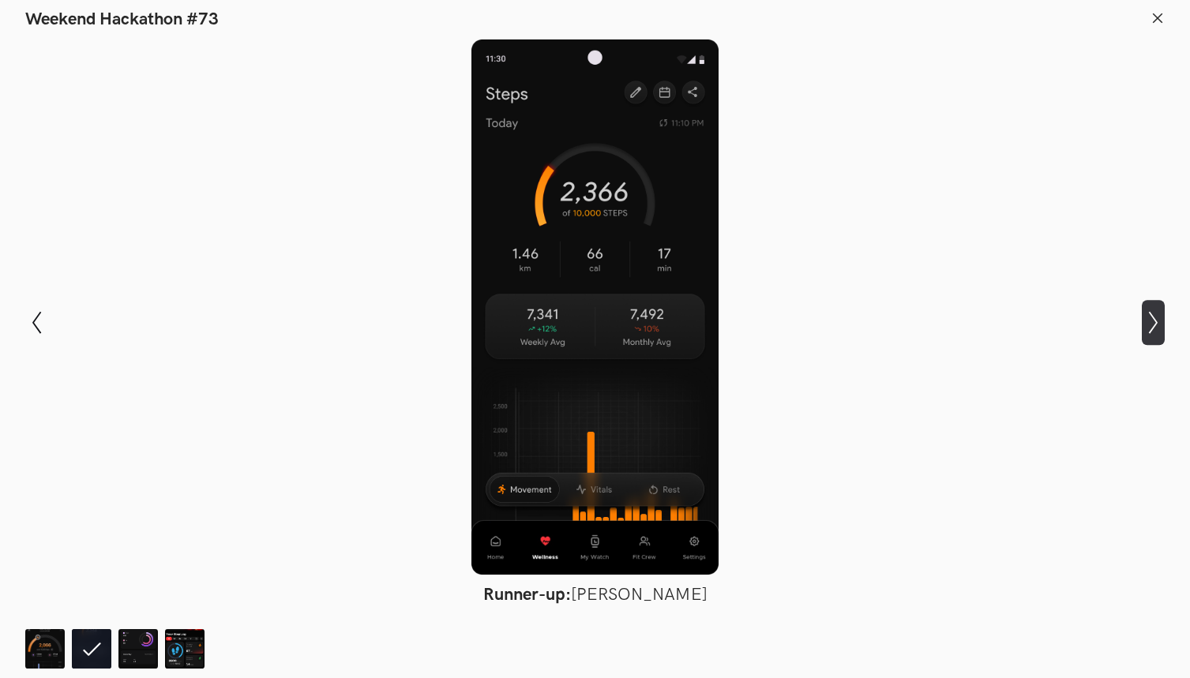
click at [1162, 324] on icon "Show next slide" at bounding box center [1153, 322] width 23 height 23
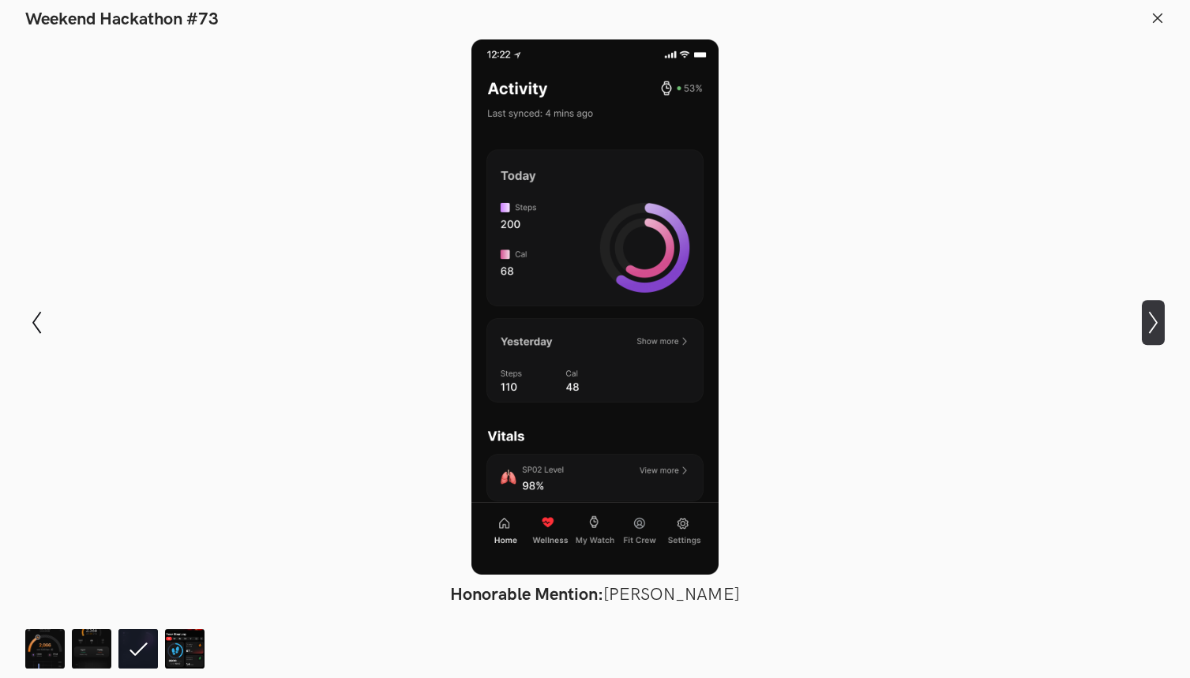
click at [1162, 324] on icon "Show next slide" at bounding box center [1153, 322] width 23 height 23
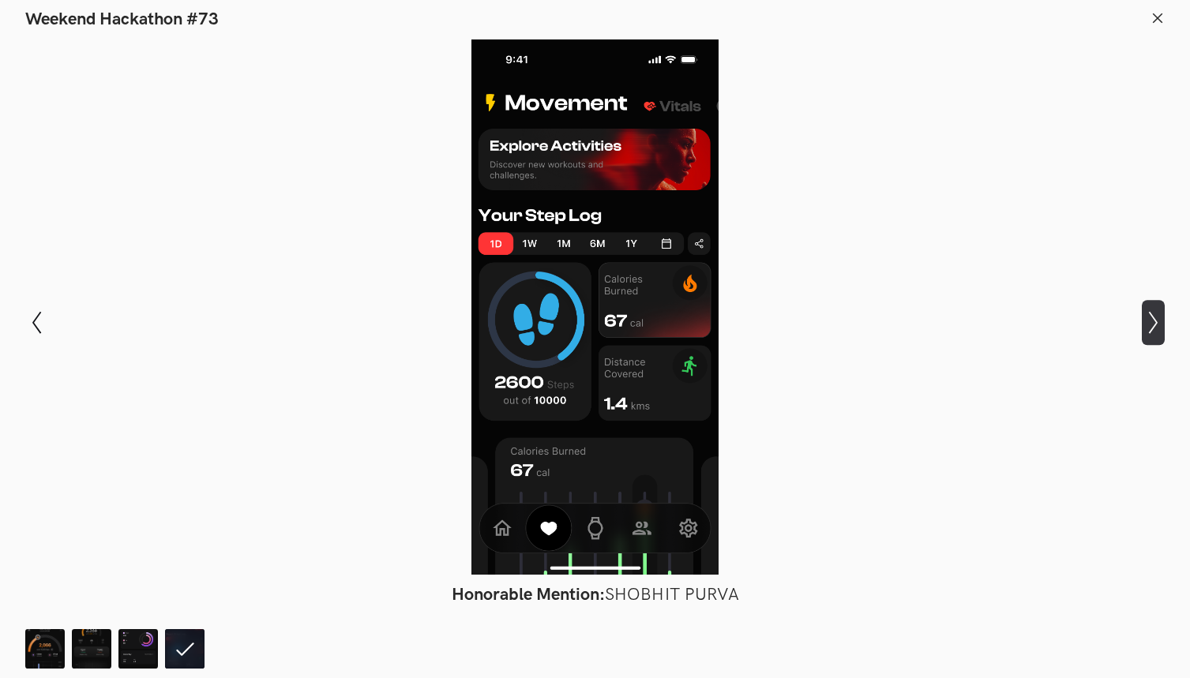
click at [1162, 324] on icon "Show next slide" at bounding box center [1153, 322] width 23 height 23
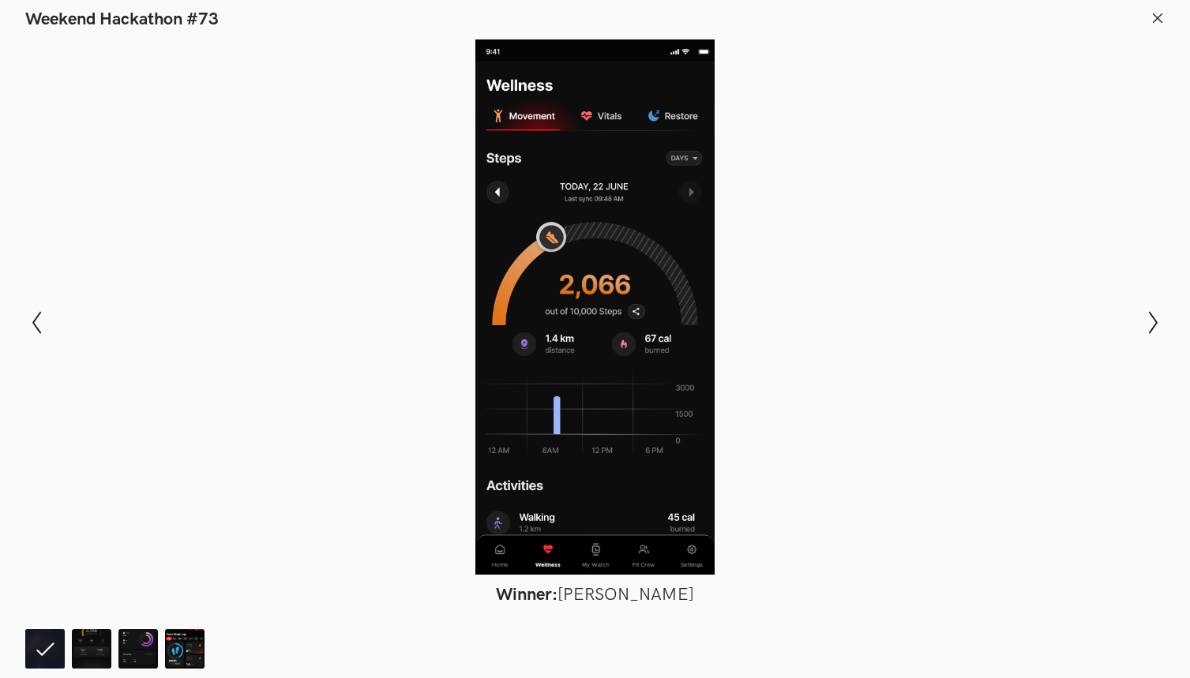
click at [1154, 12] on icon at bounding box center [1157, 18] width 14 height 14
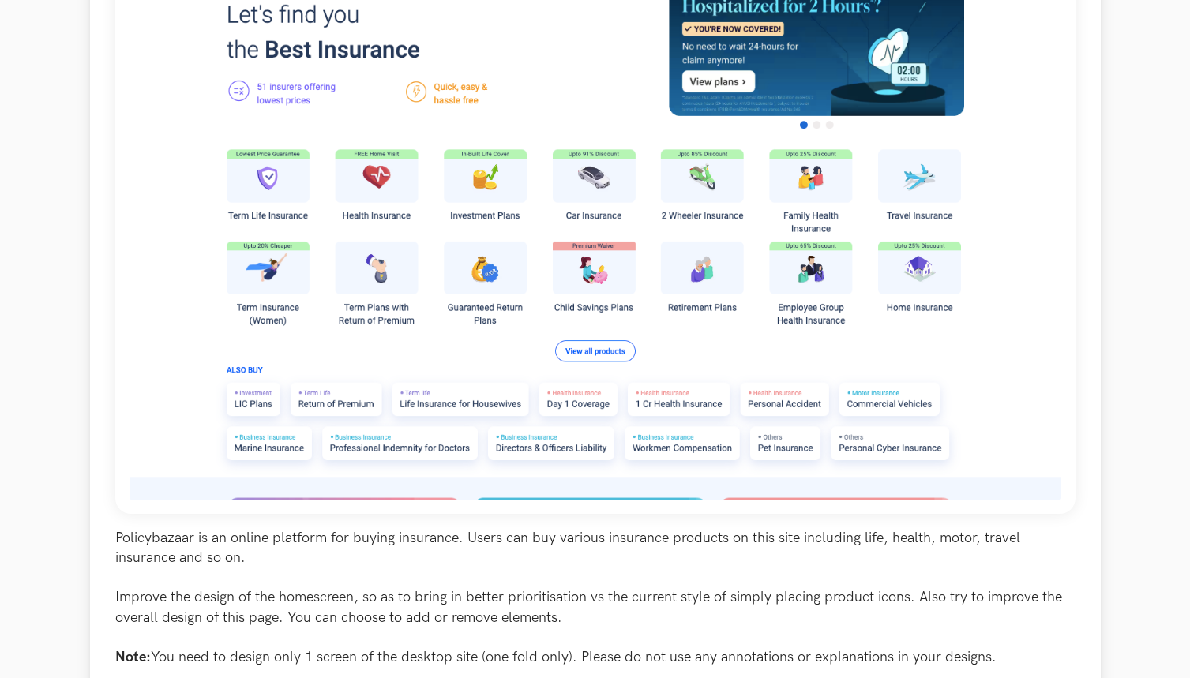
scroll to position [430, 0]
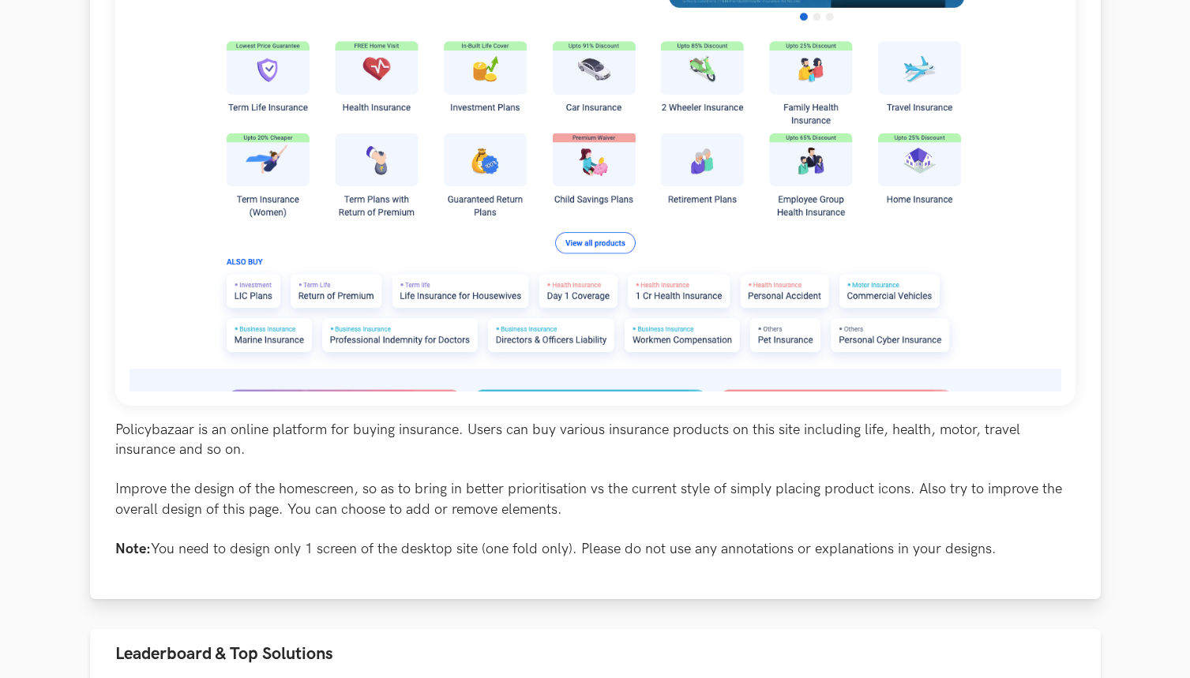
click at [427, 487] on p "Policybazaar is an online platform for buying insurance. Users can buy various …" at bounding box center [595, 489] width 960 height 139
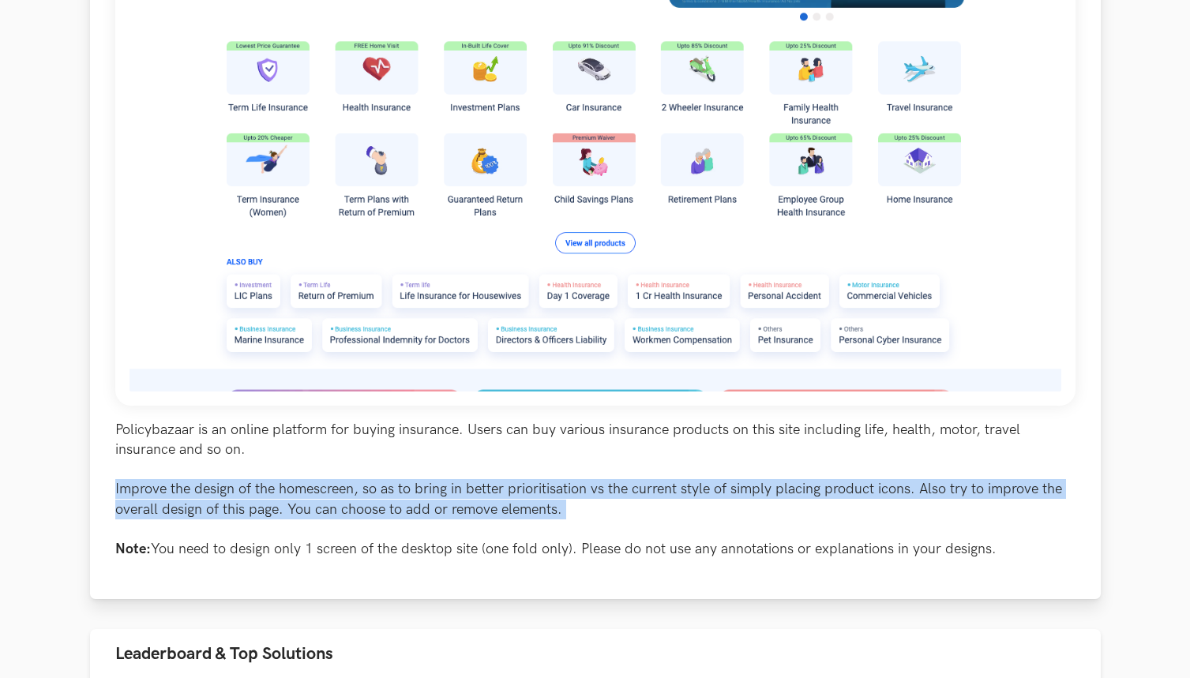
click at [427, 487] on p "Policybazaar is an online platform for buying insurance. Users can buy various …" at bounding box center [595, 489] width 960 height 139
click at [527, 492] on p "Policybazaar is an online platform for buying insurance. Users can buy various …" at bounding box center [595, 489] width 960 height 139
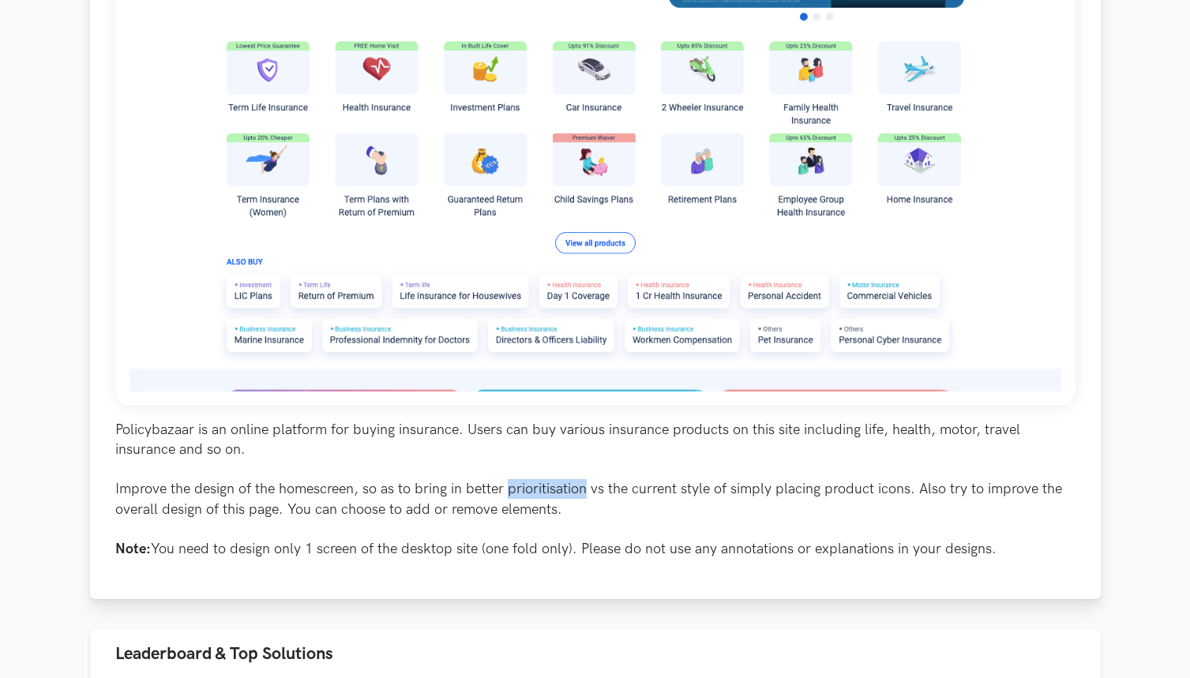
click at [527, 492] on p "Policybazaar is an online platform for buying insurance. Users can buy various …" at bounding box center [595, 489] width 960 height 139
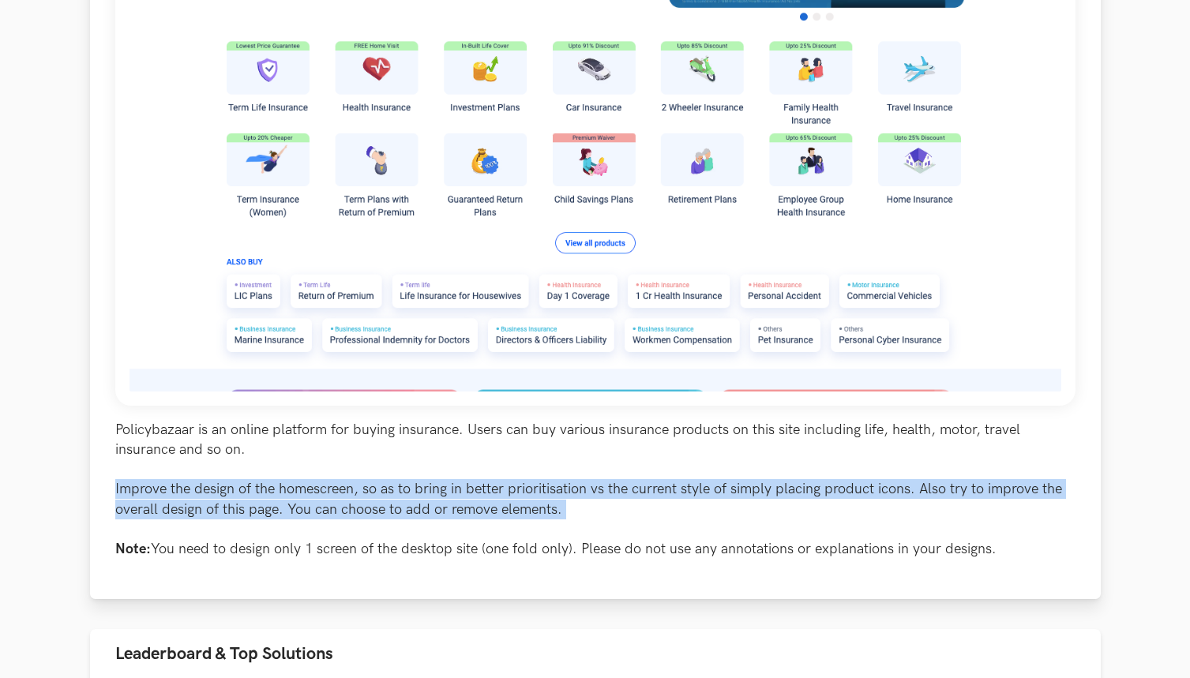
click at [527, 492] on p "Policybazaar is an online platform for buying insurance. Users can buy various …" at bounding box center [595, 489] width 960 height 139
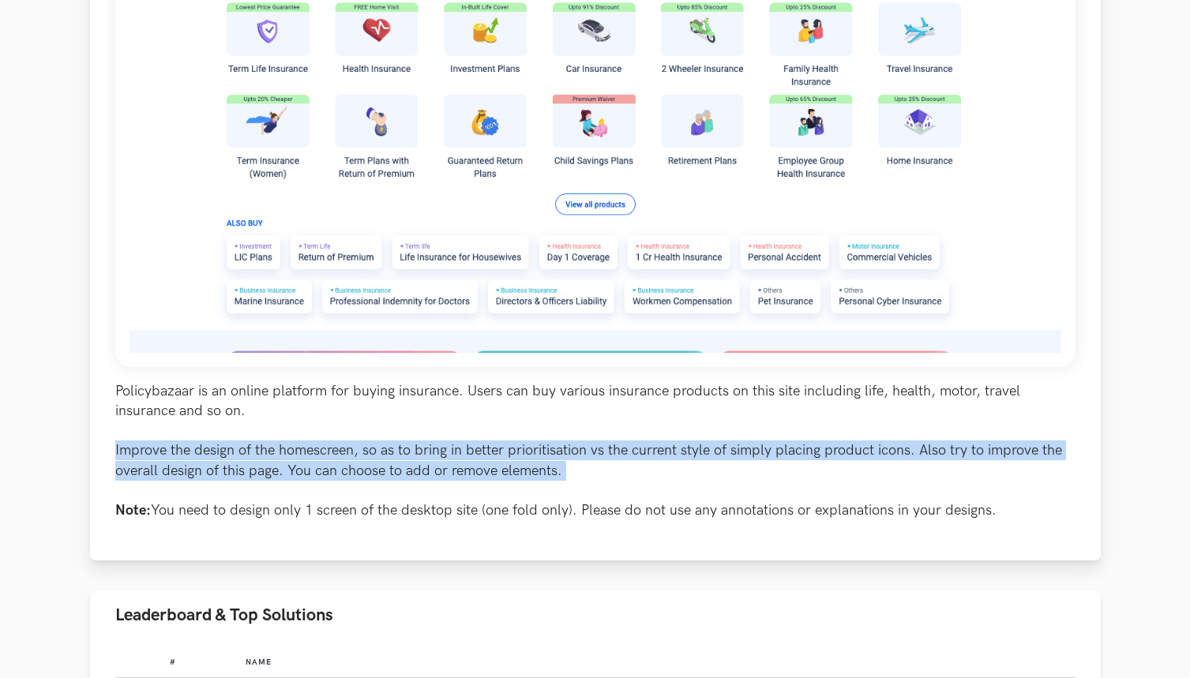
scroll to position [734, 0]
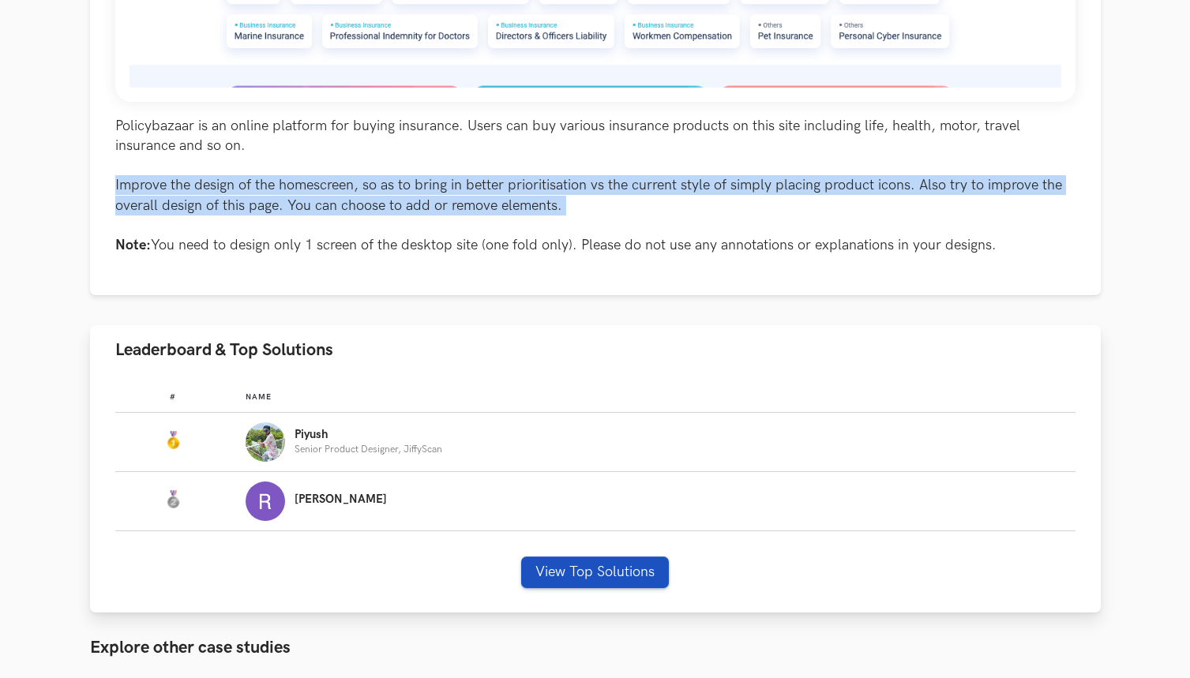
click at [544, 555] on div "# Name #: Name: [PERSON_NAME] Senior Product Designer, JiffyScan #: Name: [PERS…" at bounding box center [595, 494] width 1011 height 238
click at [544, 560] on button "View Top Solutions" at bounding box center [595, 573] width 148 height 32
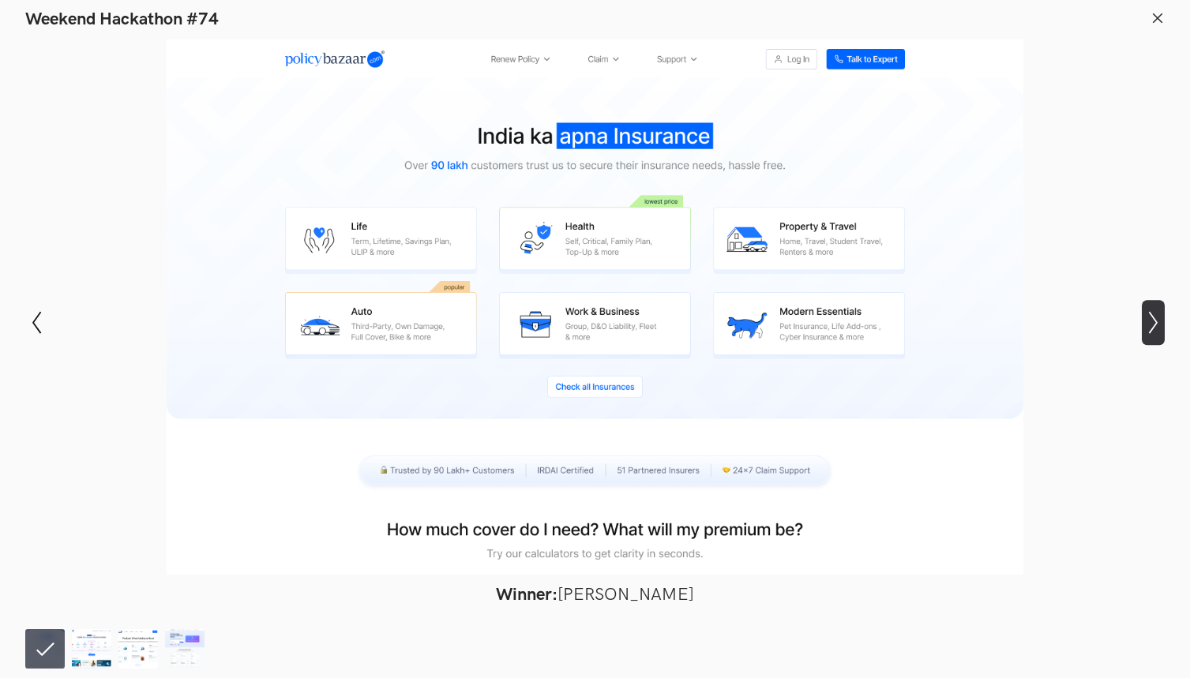
click at [1164, 325] on icon "Show next slide" at bounding box center [1153, 322] width 23 height 23
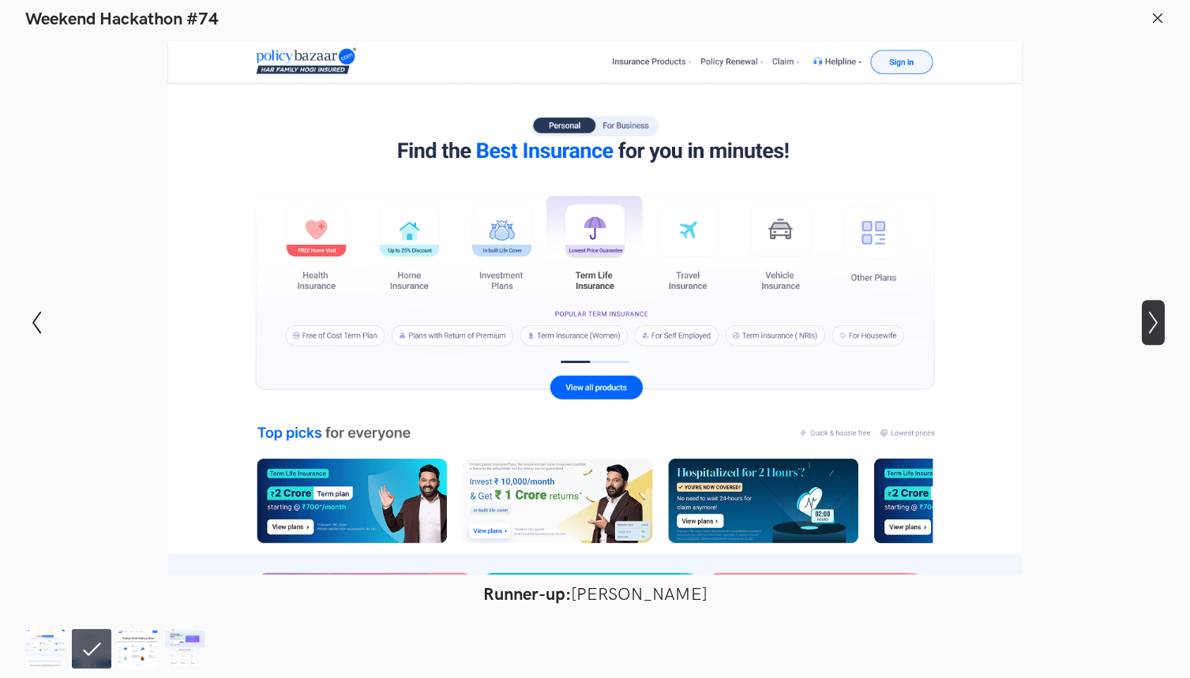
click at [1164, 325] on icon "Show next slide" at bounding box center [1153, 322] width 23 height 23
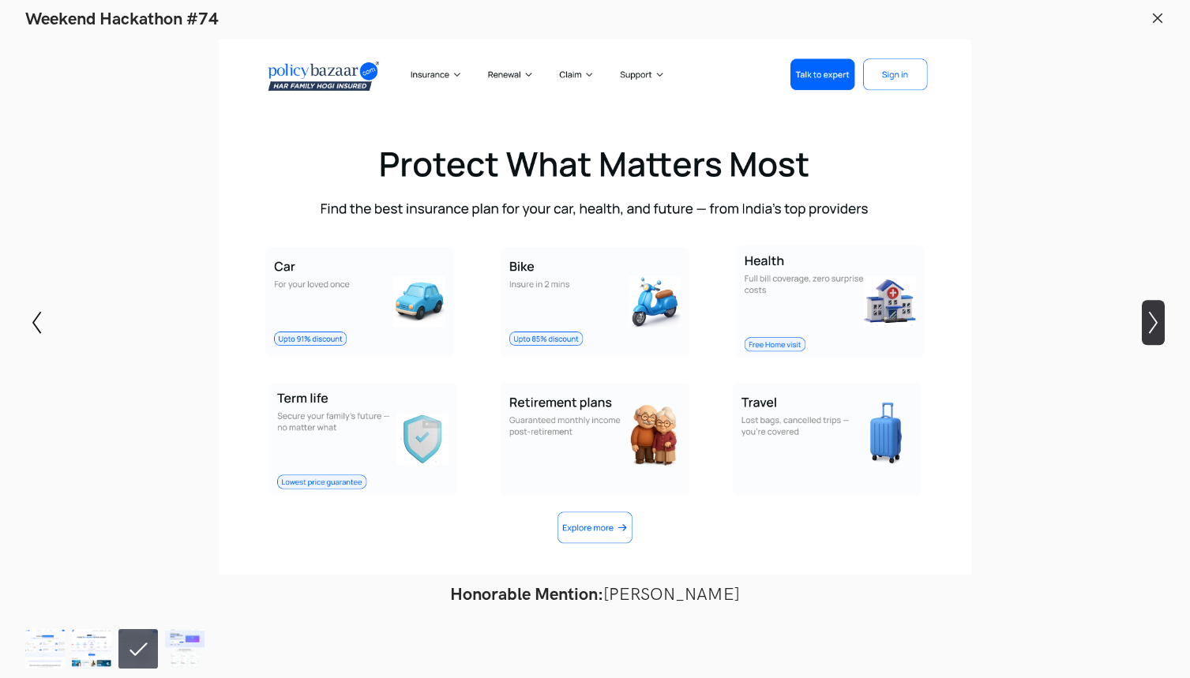
click at [1164, 325] on icon "Show next slide" at bounding box center [1153, 322] width 23 height 23
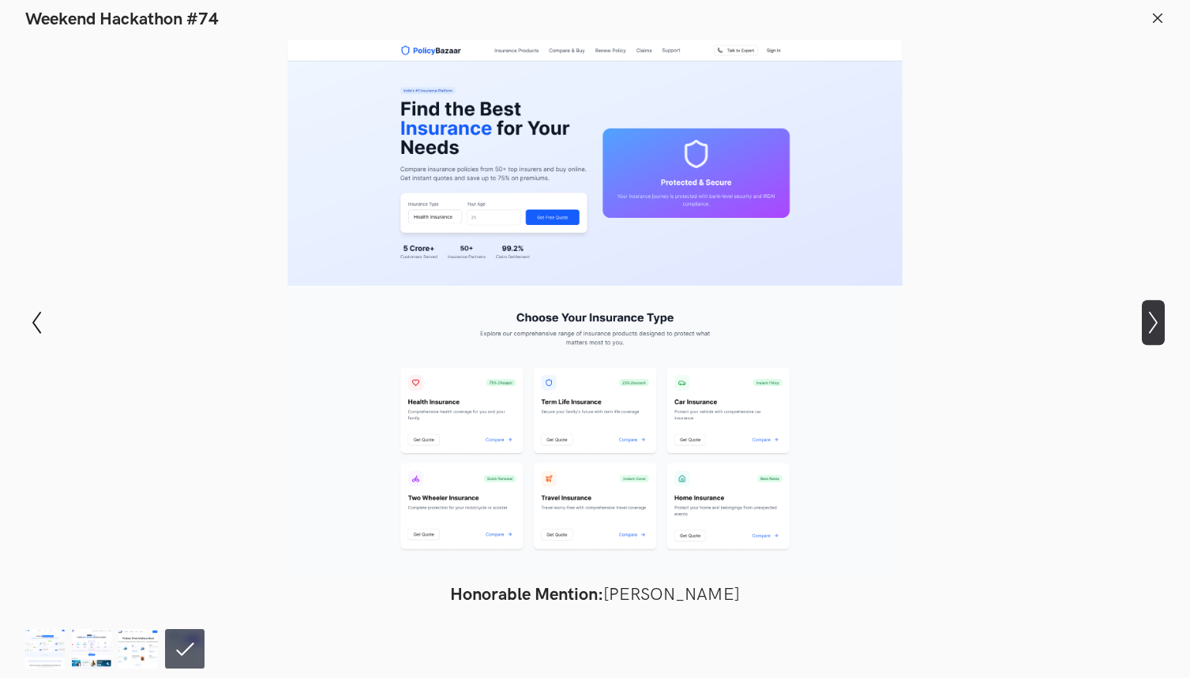
click at [1164, 325] on icon "Show next slide" at bounding box center [1153, 322] width 23 height 23
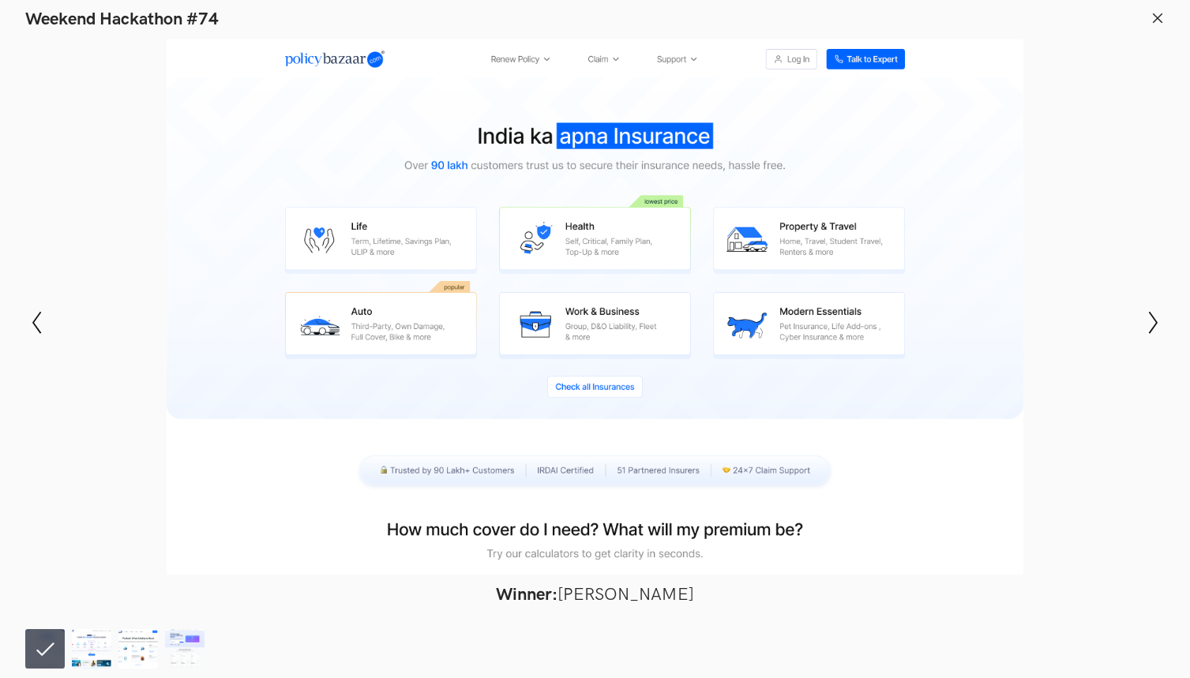
click at [1154, 18] on icon at bounding box center [1157, 18] width 14 height 14
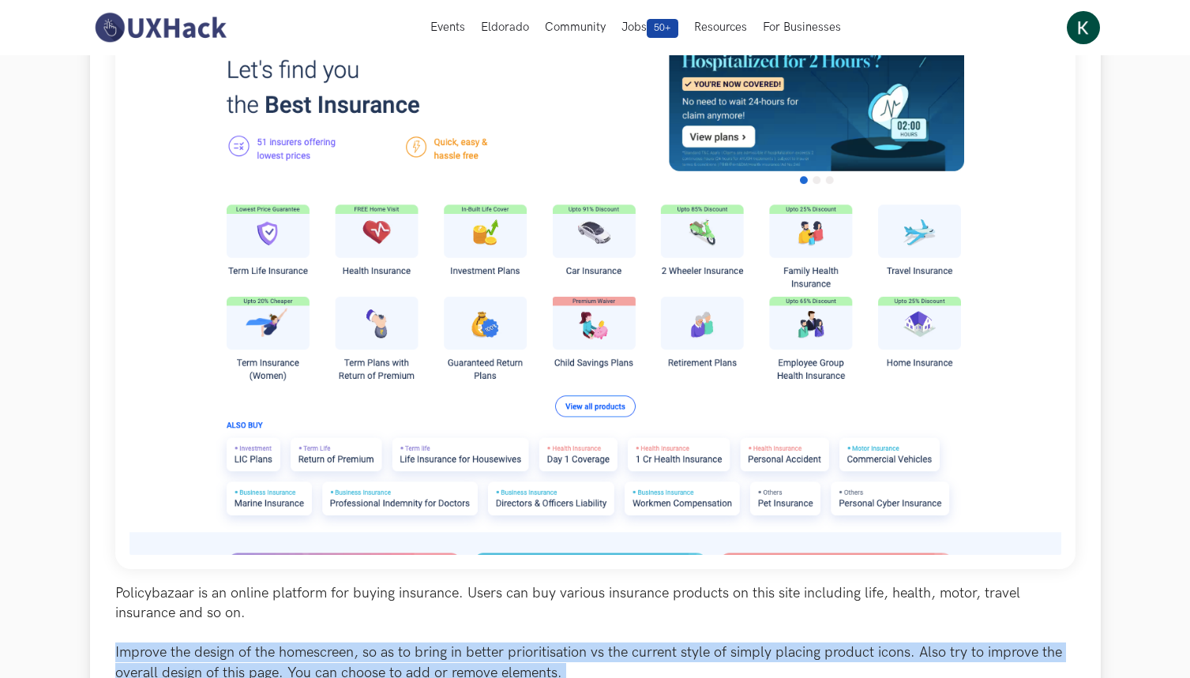
scroll to position [0, 0]
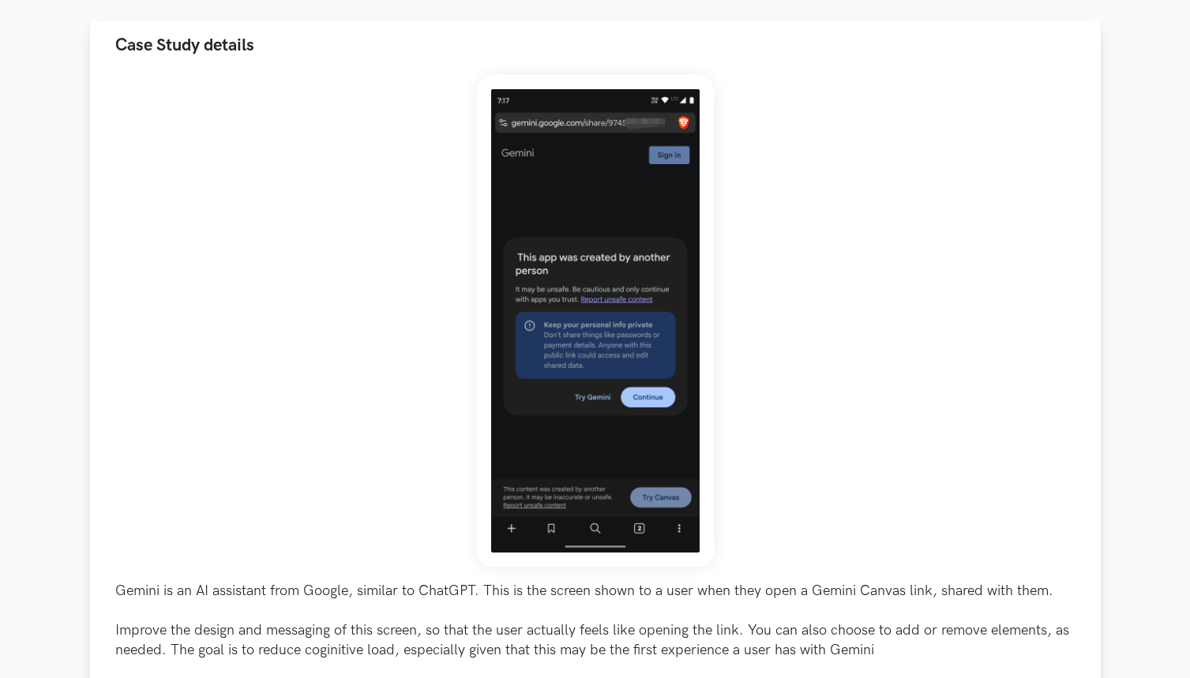
scroll to position [186, 0]
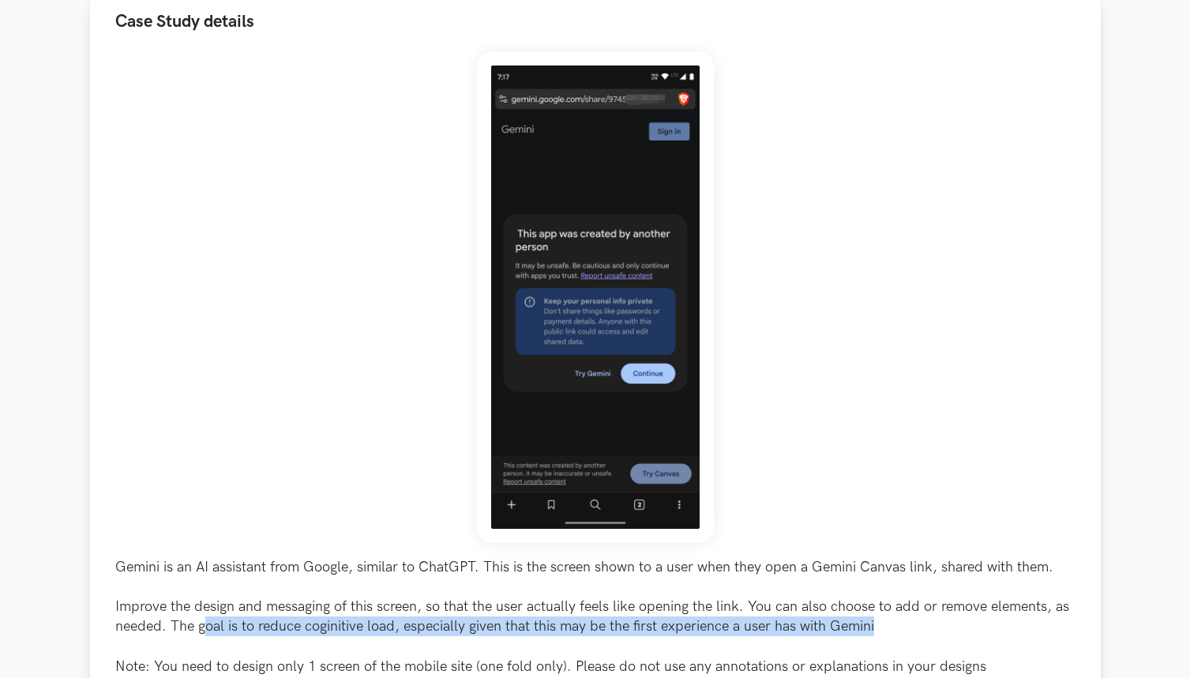
drag, startPoint x: 202, startPoint y: 626, endPoint x: 893, endPoint y: 629, distance: 690.9
click at [893, 629] on p "Gemini is an AI assistant from Google, similar to ChatGPT. This is the screen s…" at bounding box center [595, 616] width 960 height 119
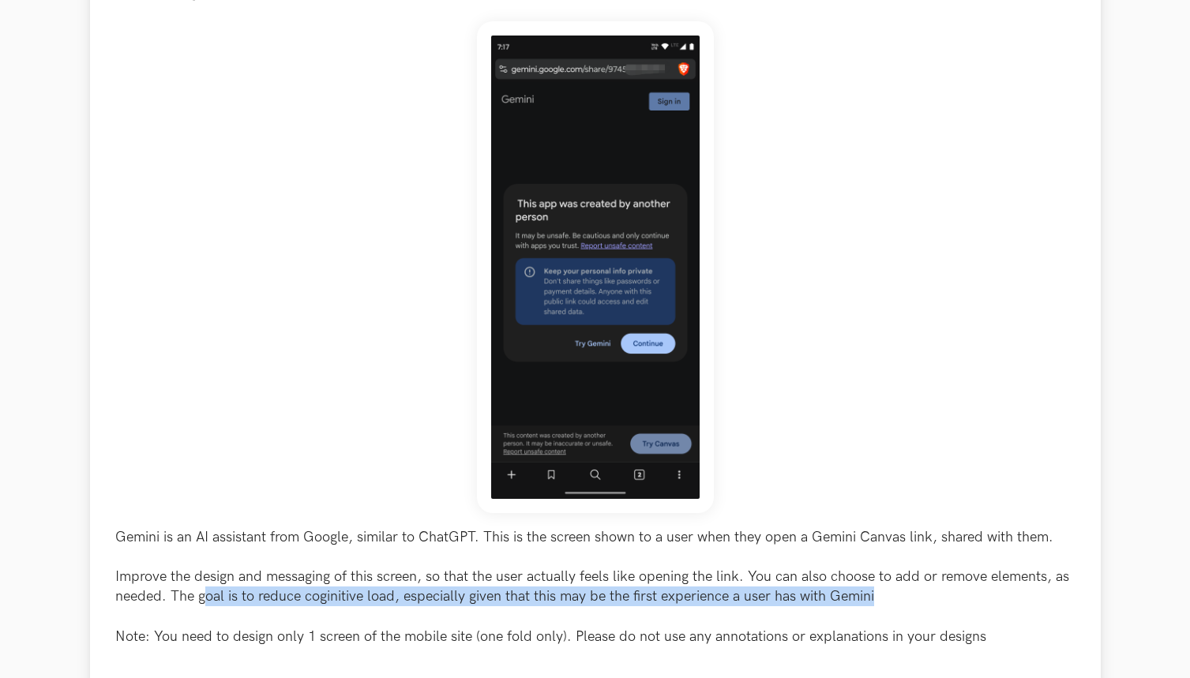
scroll to position [253, 0]
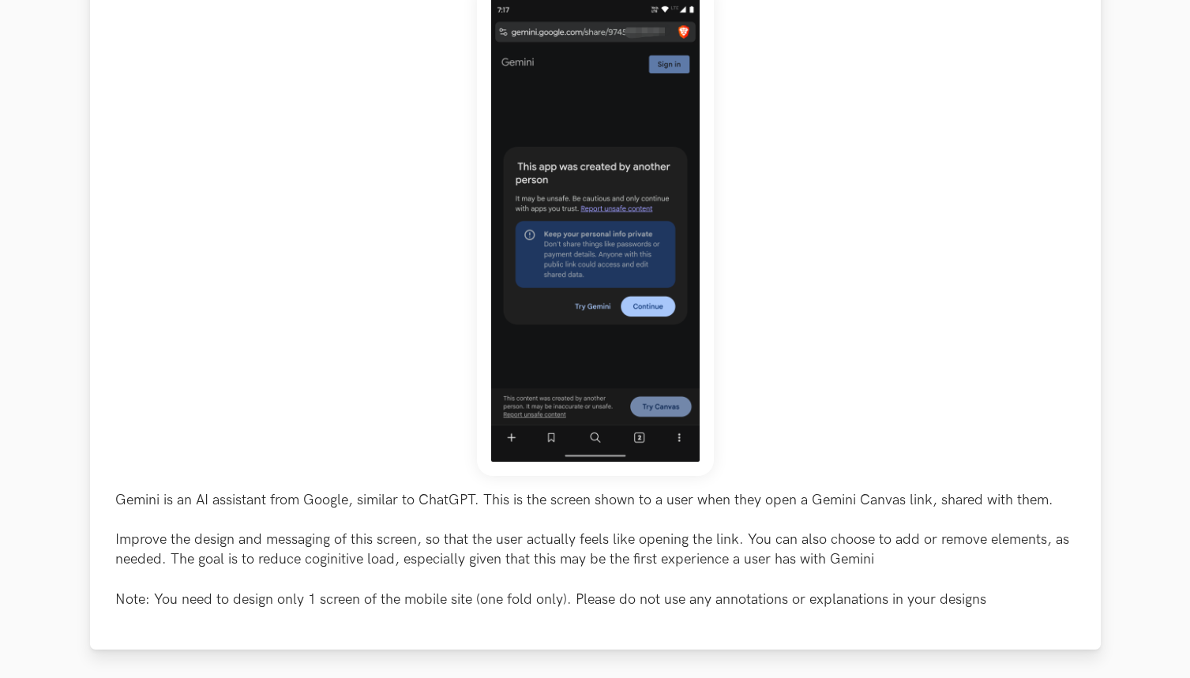
click at [317, 498] on p "Gemini is an AI assistant from Google, similar to ChatGPT. This is the screen s…" at bounding box center [595, 549] width 960 height 119
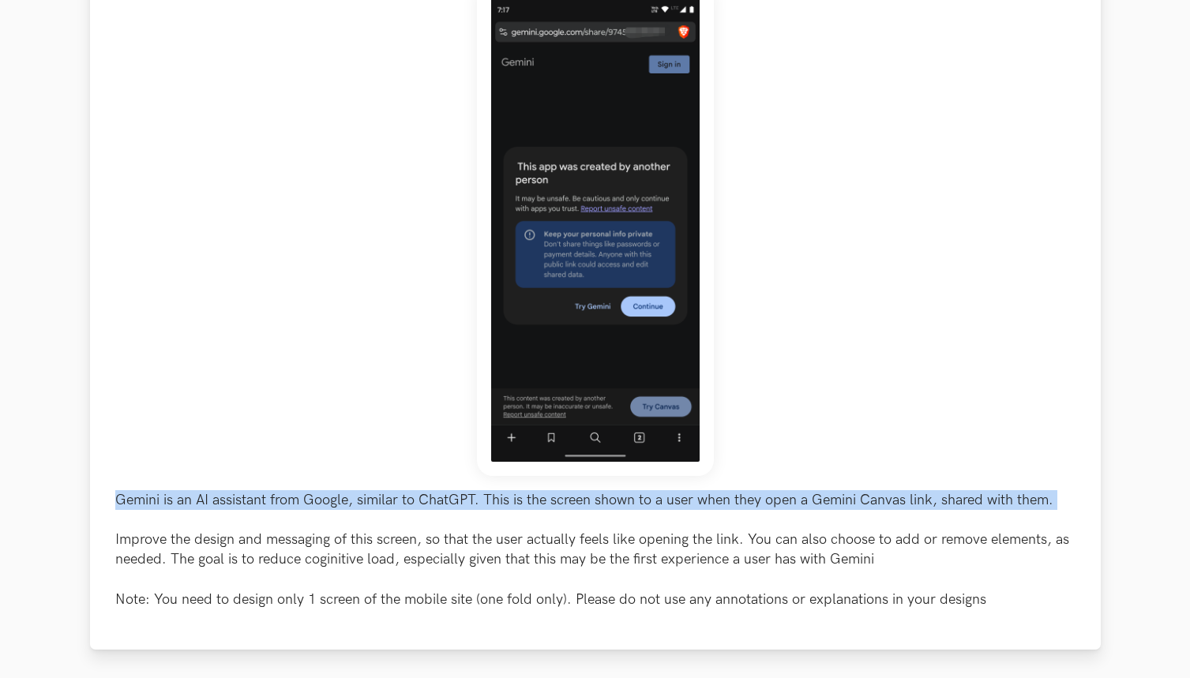
click at [317, 498] on p "Gemini is an AI assistant from Google, similar to ChatGPT. This is the screen s…" at bounding box center [595, 549] width 960 height 119
click at [295, 507] on p "Gemini is an AI assistant from Google, similar to ChatGPT. This is the screen s…" at bounding box center [595, 549] width 960 height 119
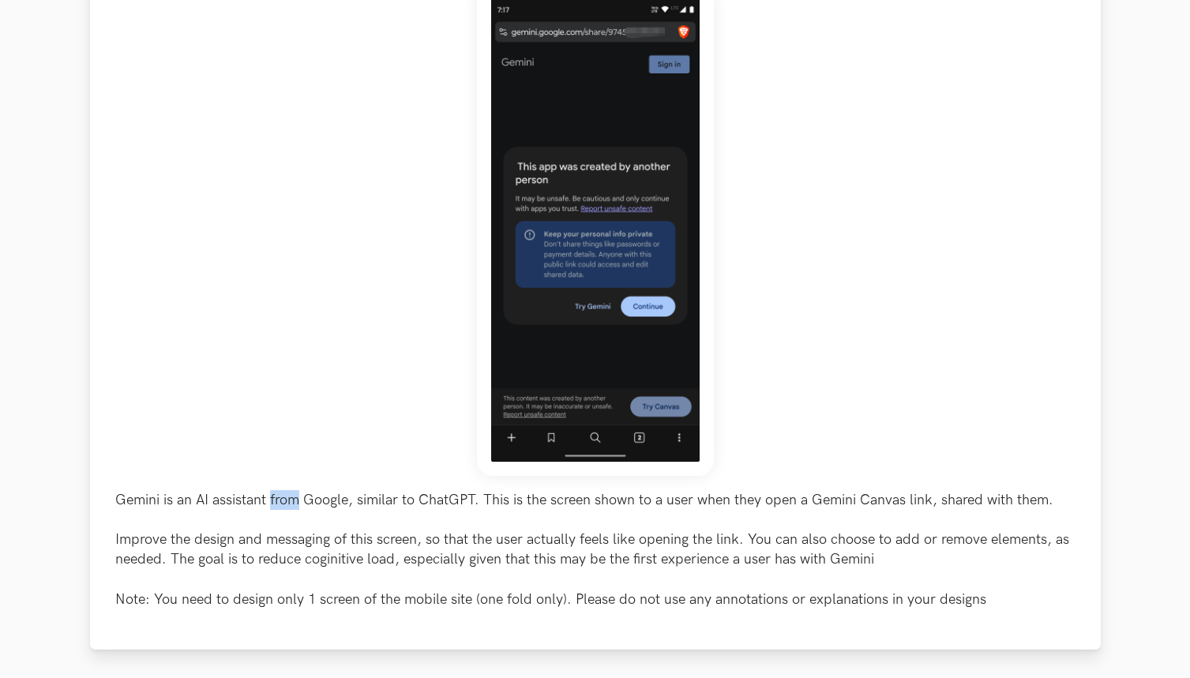
click at [295, 507] on p "Gemini is an AI assistant from Google, similar to ChatGPT. This is the screen s…" at bounding box center [595, 549] width 960 height 119
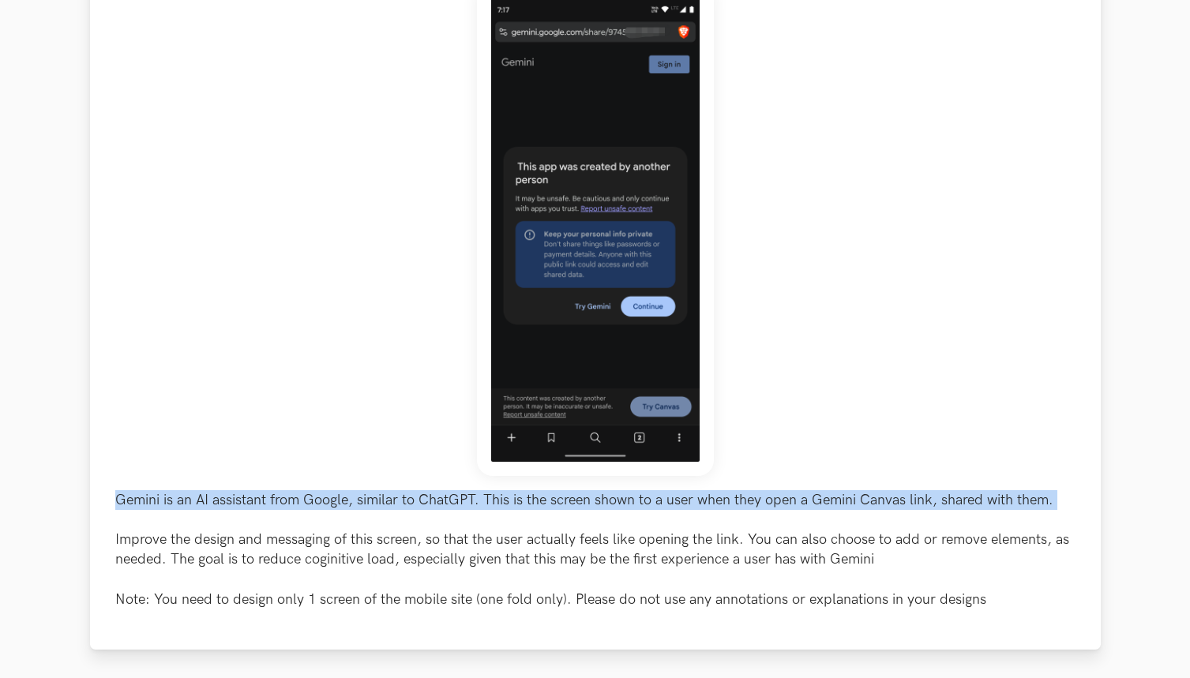
click at [295, 507] on p "Gemini is an AI assistant from Google, similar to ChatGPT. This is the screen s…" at bounding box center [595, 549] width 960 height 119
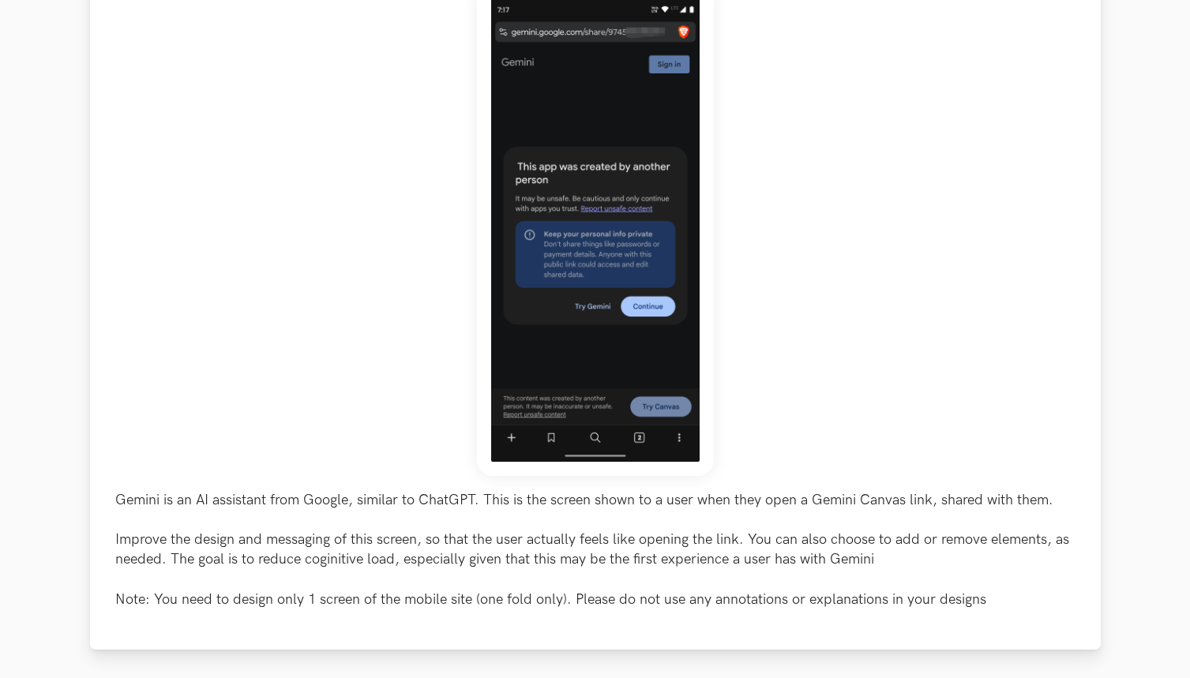
click at [305, 557] on p "Gemini is an AI assistant from Google, similar to ChatGPT. This is the screen s…" at bounding box center [595, 549] width 960 height 119
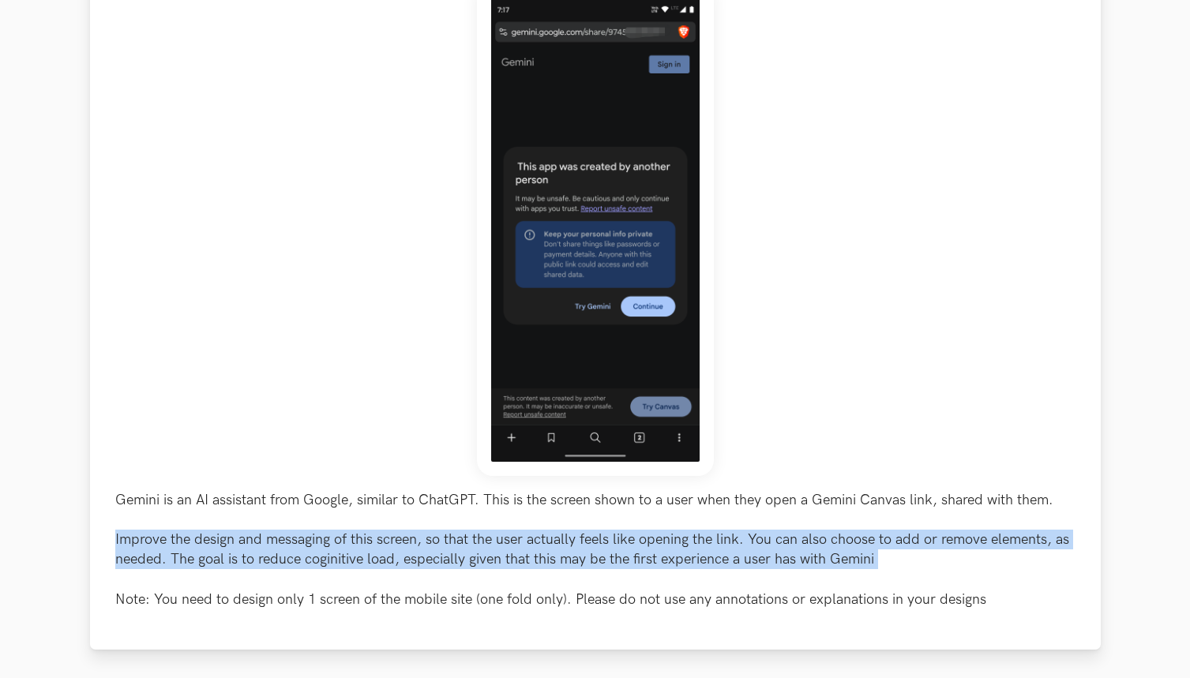
click at [305, 557] on p "Gemini is an AI assistant from Google, similar to ChatGPT. This is the screen s…" at bounding box center [595, 549] width 960 height 119
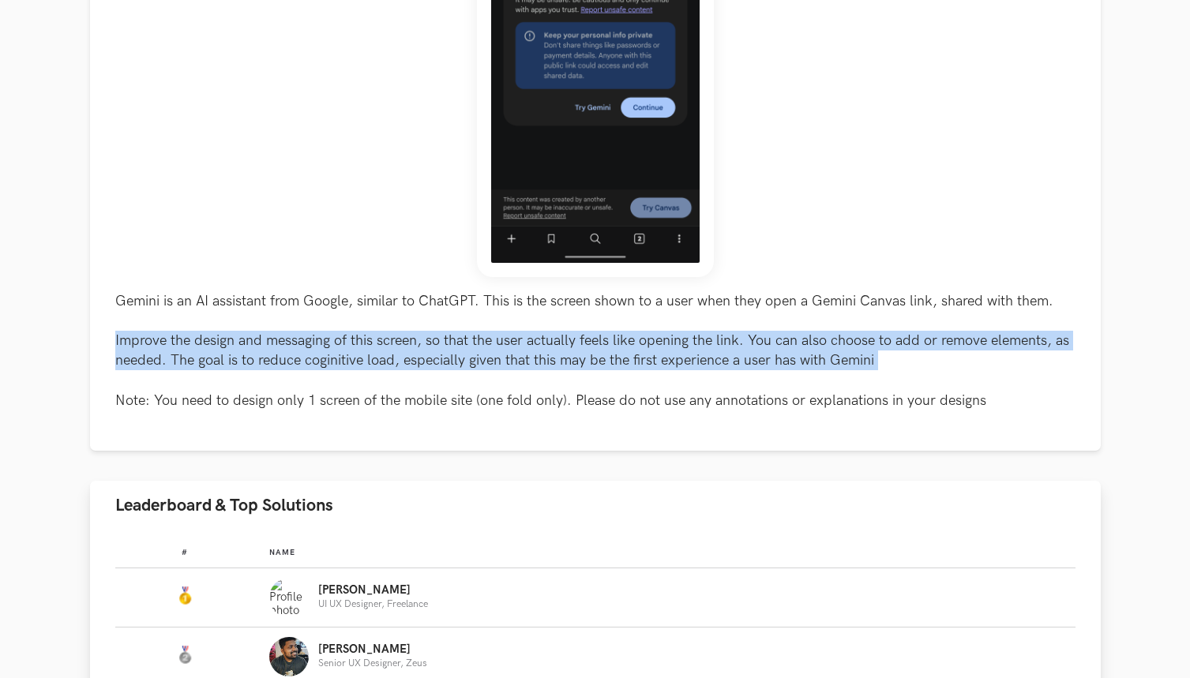
scroll to position [1009, 0]
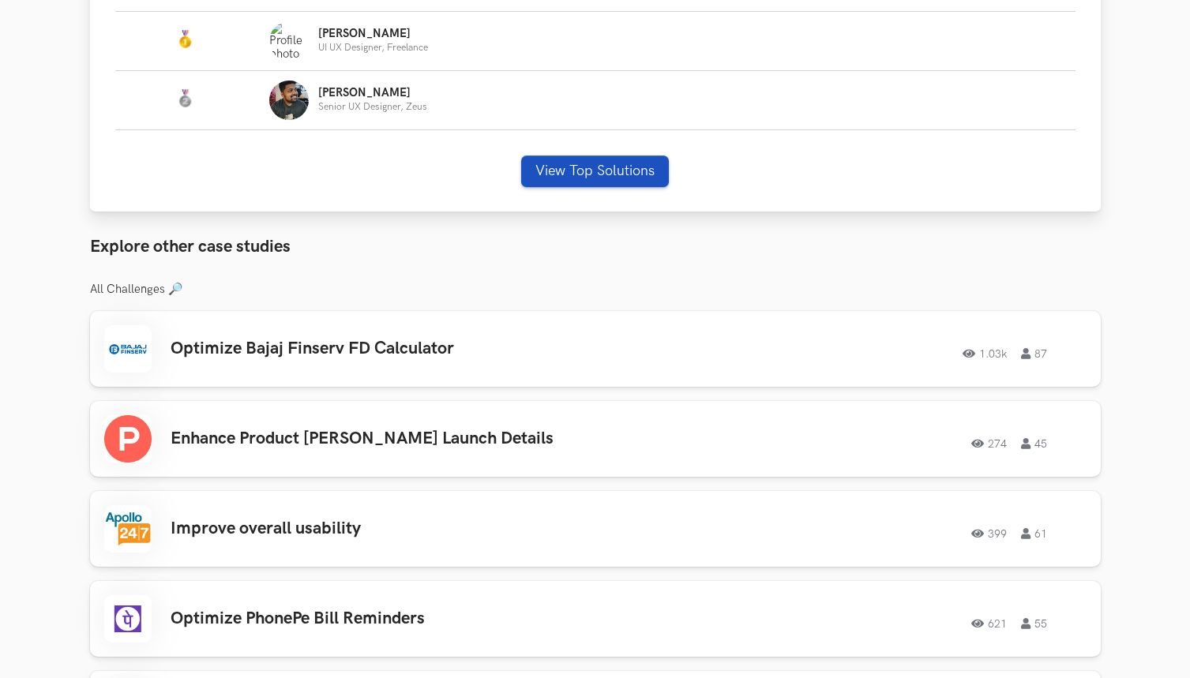
click at [542, 174] on button "View Top Solutions" at bounding box center [595, 172] width 148 height 32
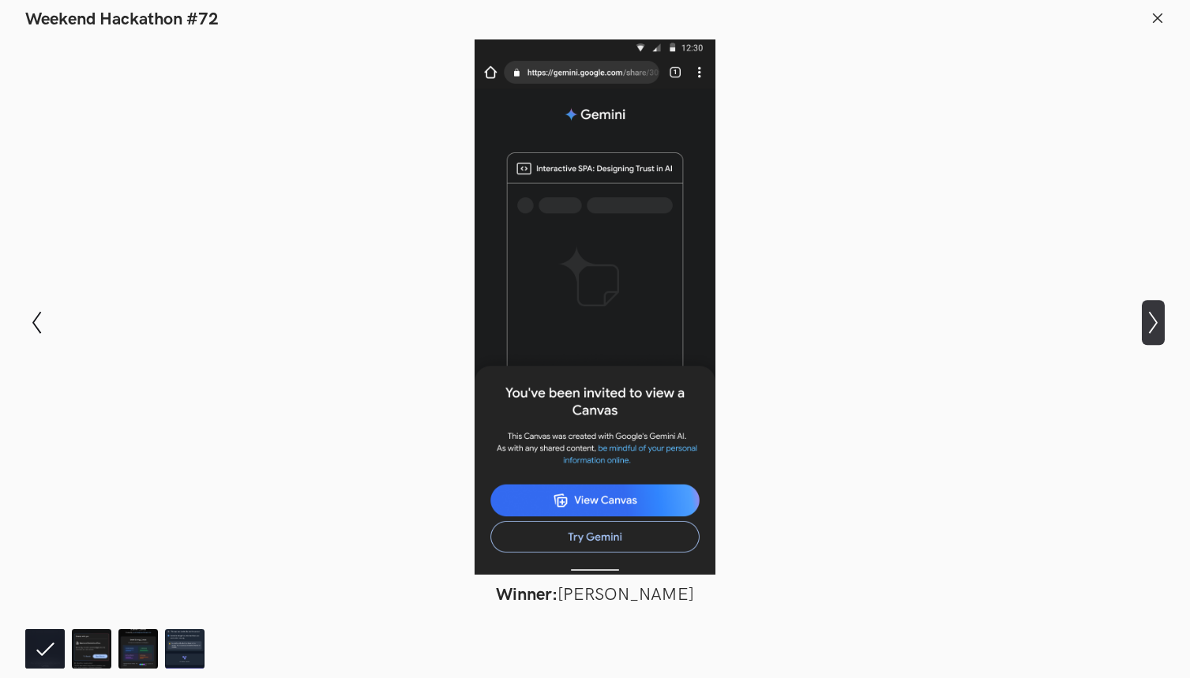
click at [1147, 321] on icon "Show next slide" at bounding box center [1153, 322] width 23 height 23
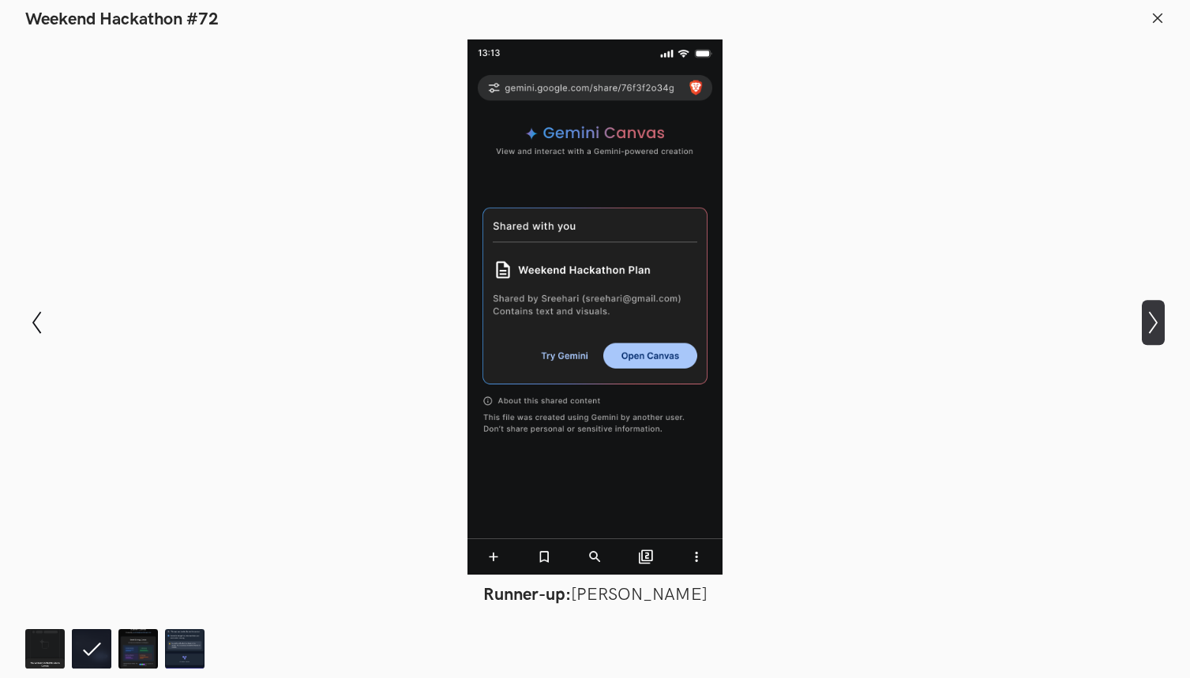
click at [1147, 321] on icon "Show next slide" at bounding box center [1153, 322] width 23 height 23
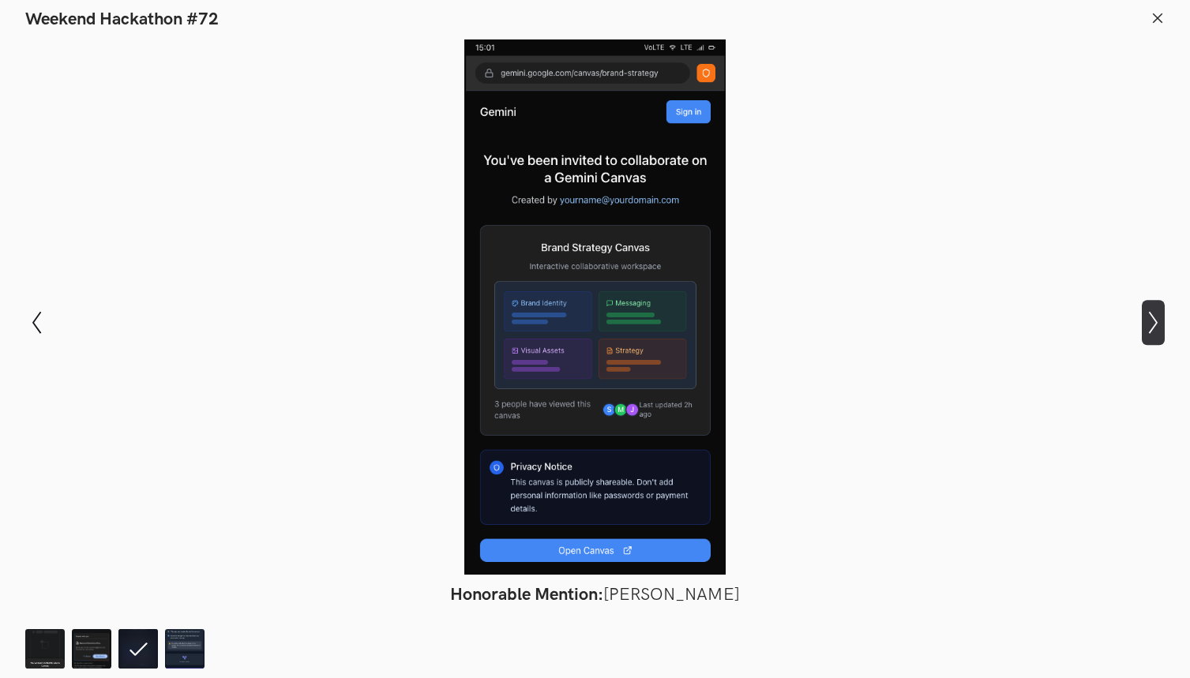
click at [1147, 321] on icon "Show next slide" at bounding box center [1153, 322] width 23 height 23
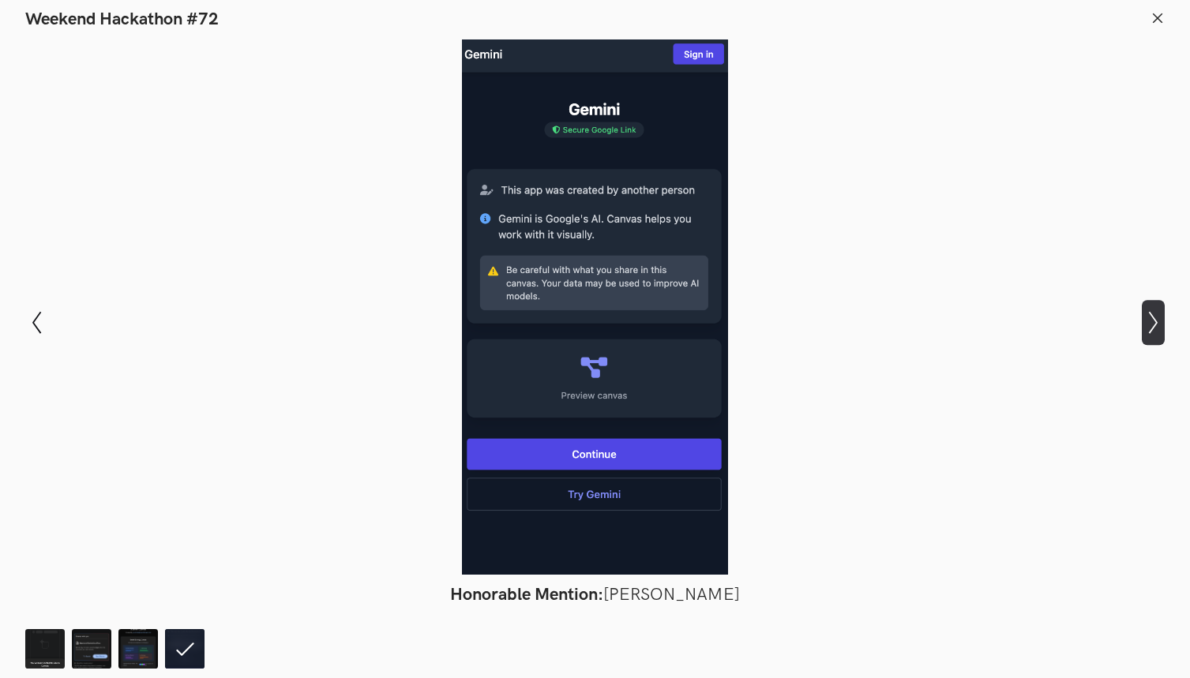
click at [1147, 321] on icon "Show next slide" at bounding box center [1153, 322] width 23 height 23
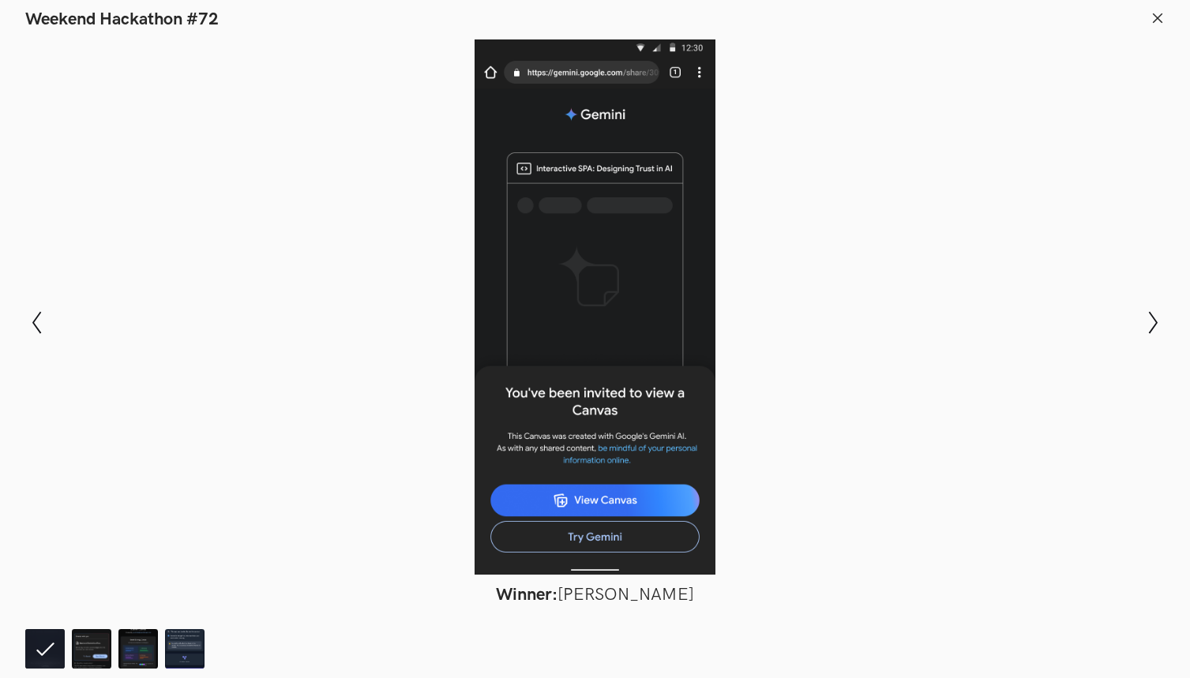
click at [621, 579] on figure "Winner: [PERSON_NAME]" at bounding box center [595, 322] width 1075 height 566
click at [621, 581] on figure "Winner: [PERSON_NAME]" at bounding box center [595, 322] width 1075 height 566
click at [620, 591] on figcaption "Winner: [PERSON_NAME]" at bounding box center [596, 594] width 948 height 21
drag, startPoint x: 559, startPoint y: 593, endPoint x: 878, endPoint y: 507, distance: 330.4
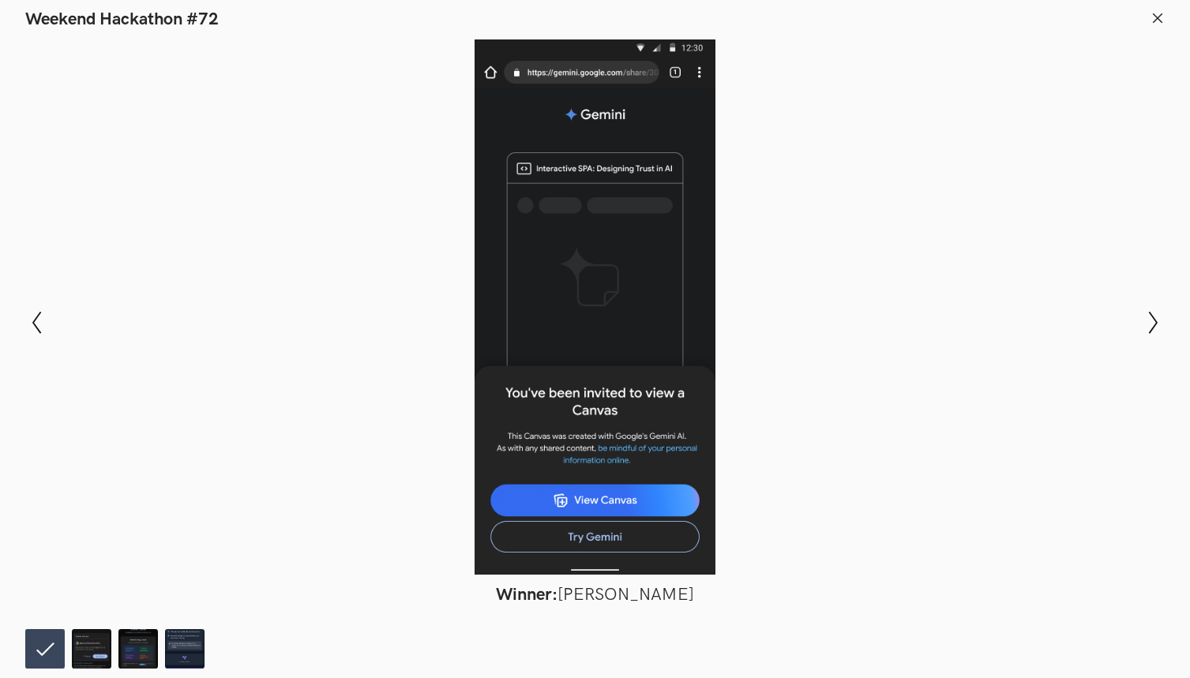
click at [685, 592] on figcaption "Winner: [PERSON_NAME]" at bounding box center [596, 594] width 948 height 21
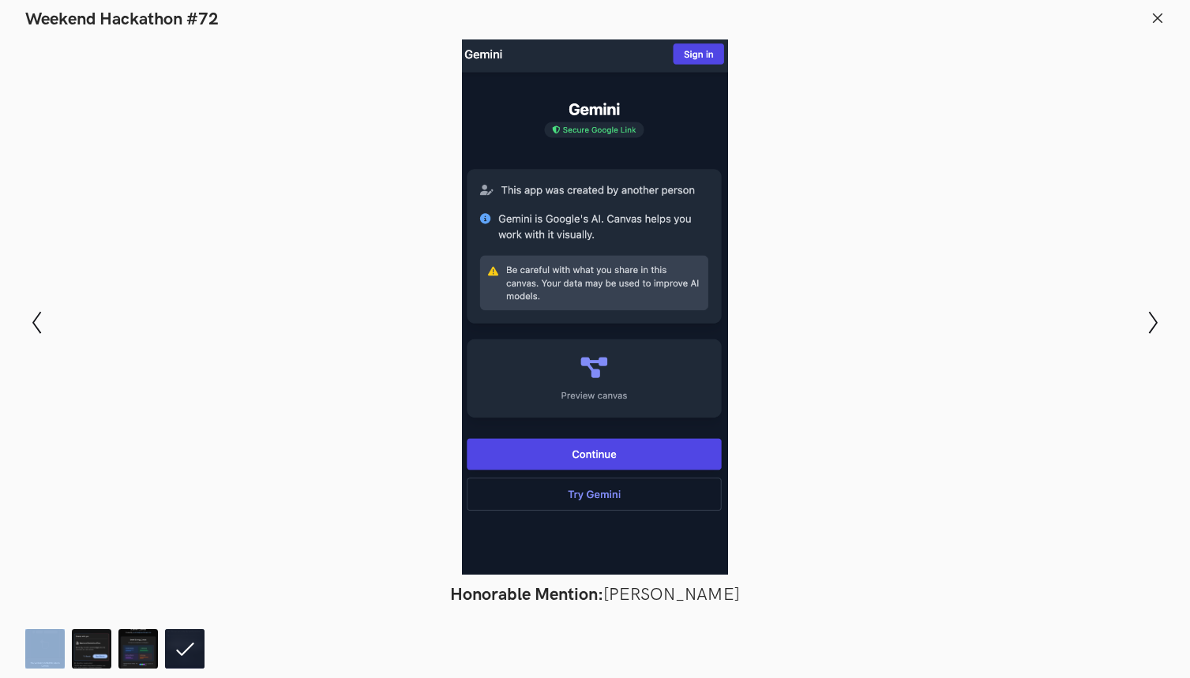
click at [1158, 15] on icon at bounding box center [1157, 18] width 14 height 14
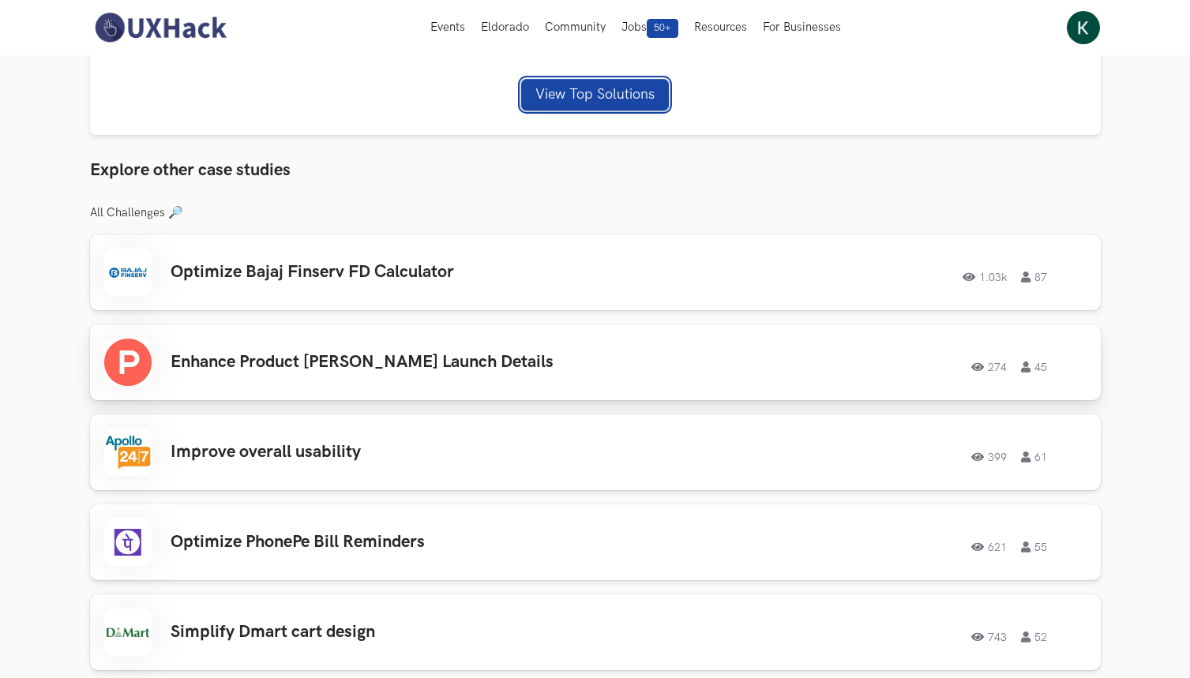
scroll to position [782, 0]
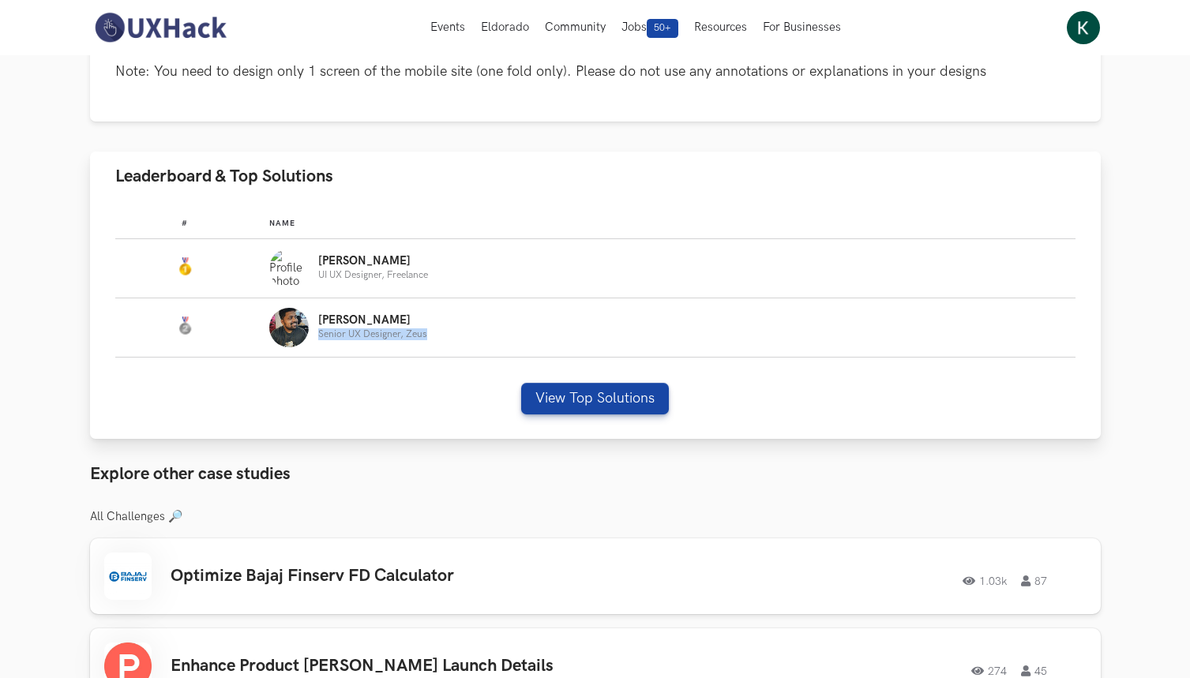
drag, startPoint x: 317, startPoint y: 335, endPoint x: 432, endPoint y: 337, distance: 114.5
click at [432, 337] on div "[PERSON_NAME] Senior UX Designer, Zeus" at bounding box center [664, 327] width 791 height 39
drag, startPoint x: 320, startPoint y: 321, endPoint x: 430, endPoint y: 335, distance: 110.6
click at [430, 335] on div "[PERSON_NAME] Senior UX Designer, Zeus" at bounding box center [664, 327] width 791 height 39
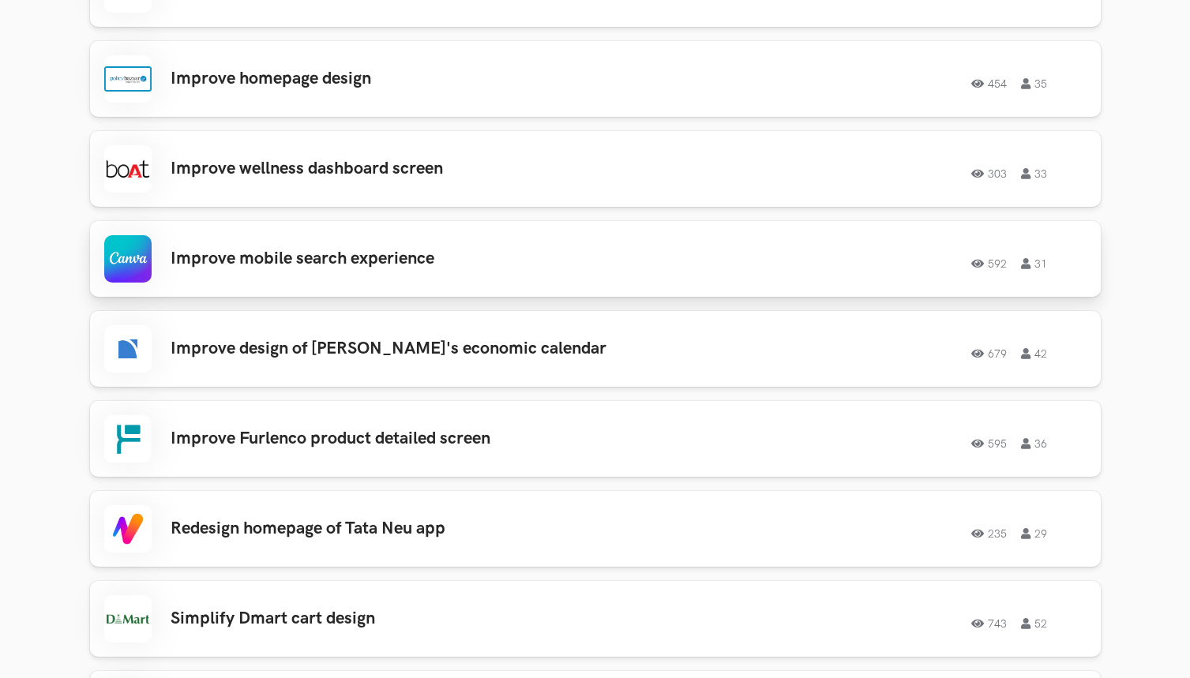
scroll to position [2241, 0]
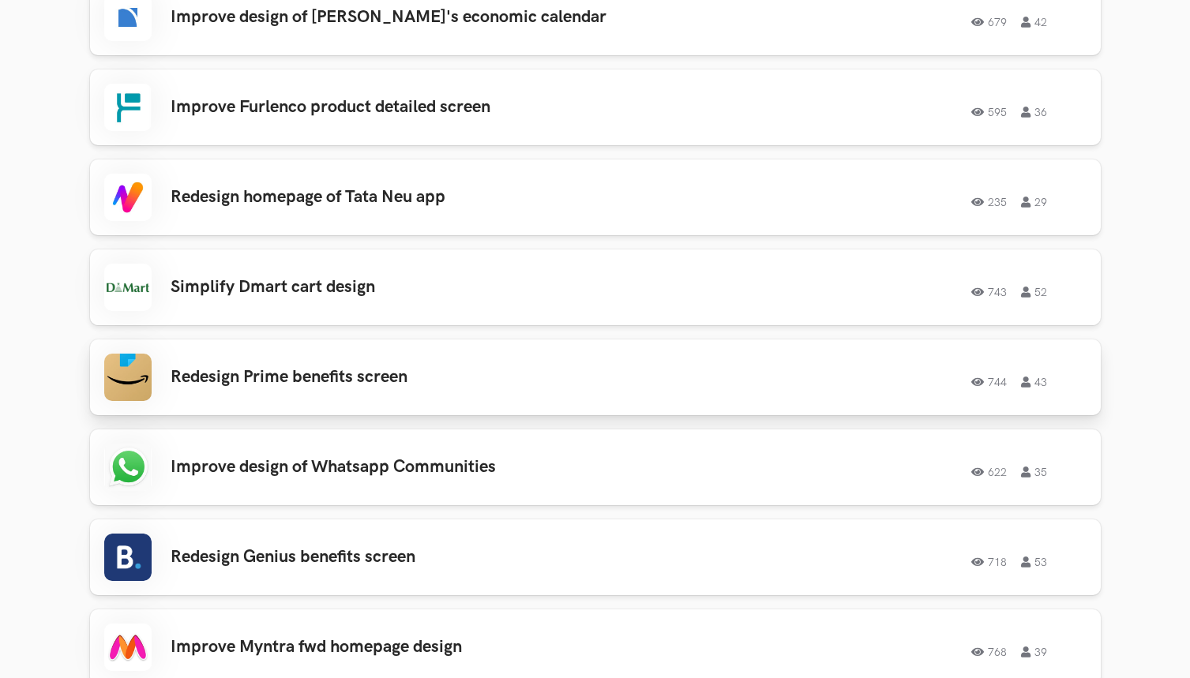
click at [445, 367] on h3 "Redesign Prime benefits screen" at bounding box center [395, 377] width 448 height 21
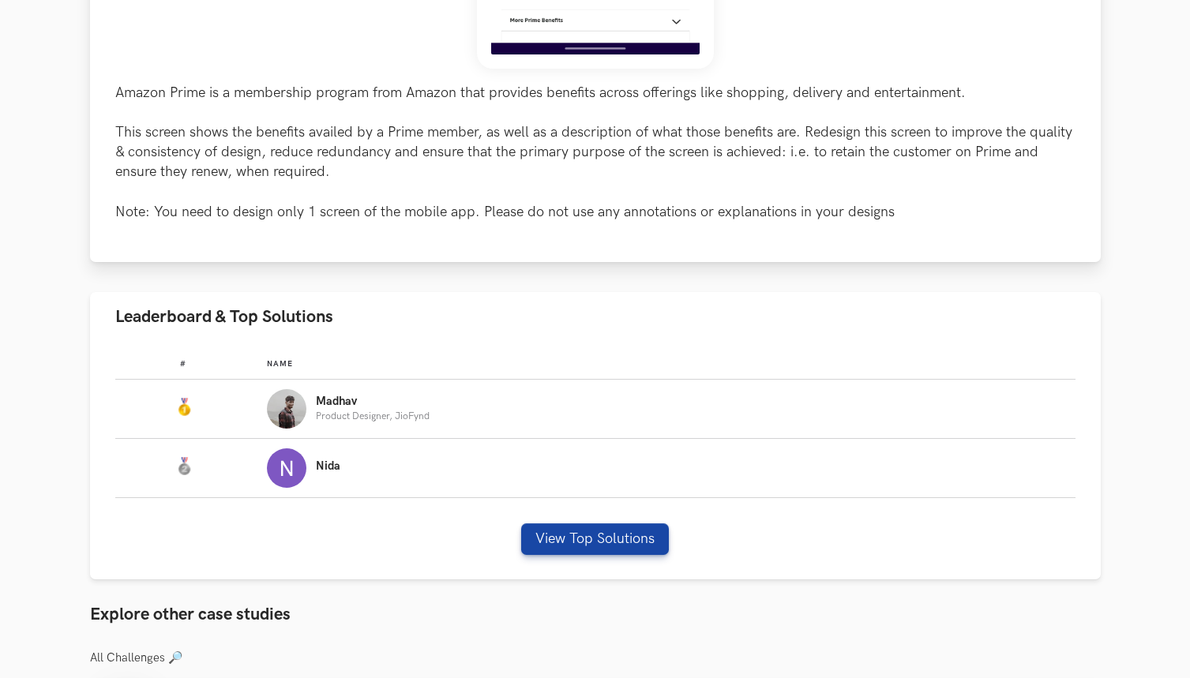
scroll to position [1107, 0]
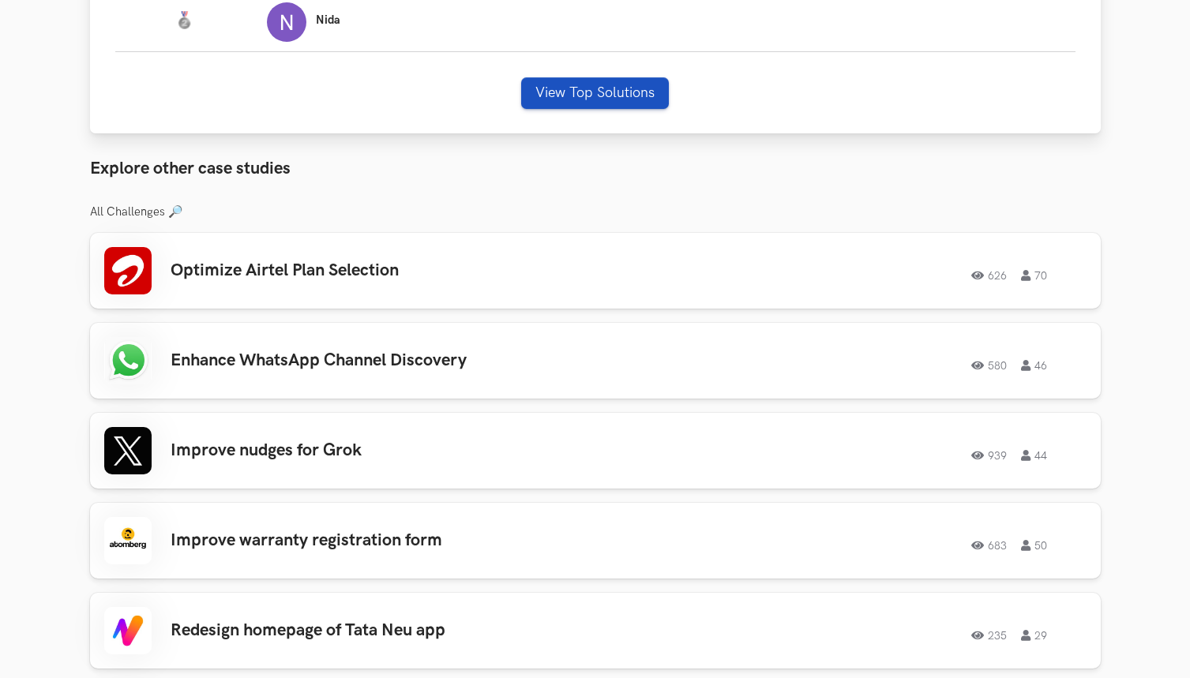
click at [636, 96] on button "View Top Solutions" at bounding box center [595, 93] width 148 height 32
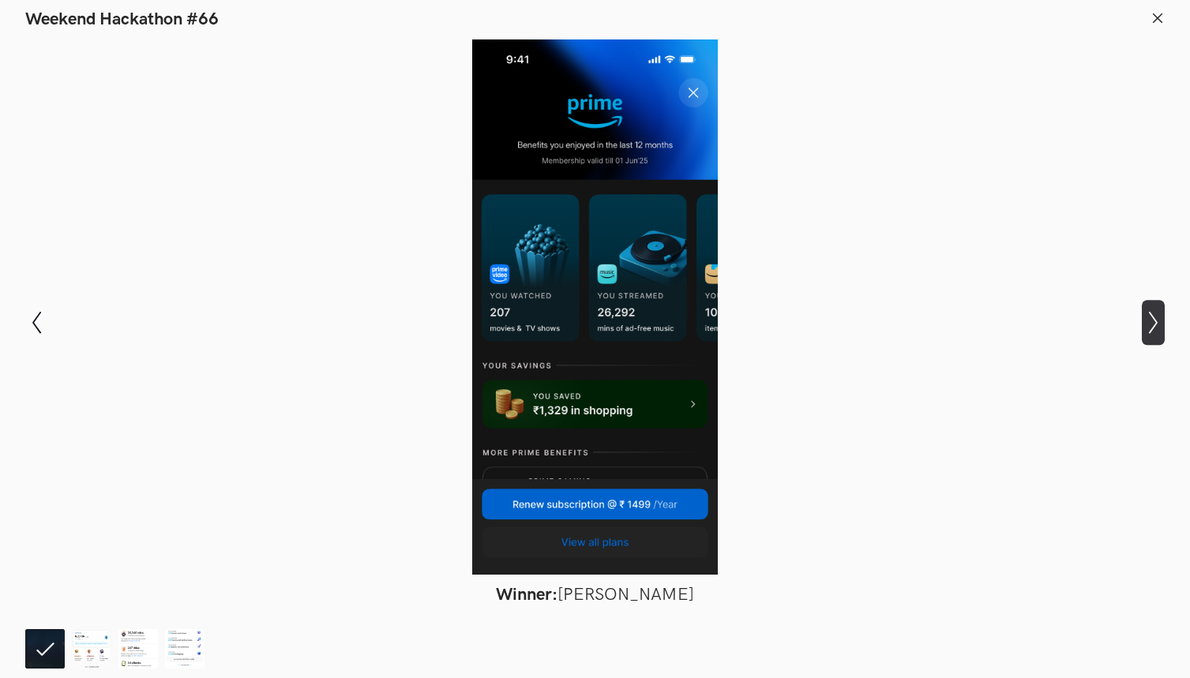
click at [1150, 322] on icon "Show next slide" at bounding box center [1153, 322] width 23 height 23
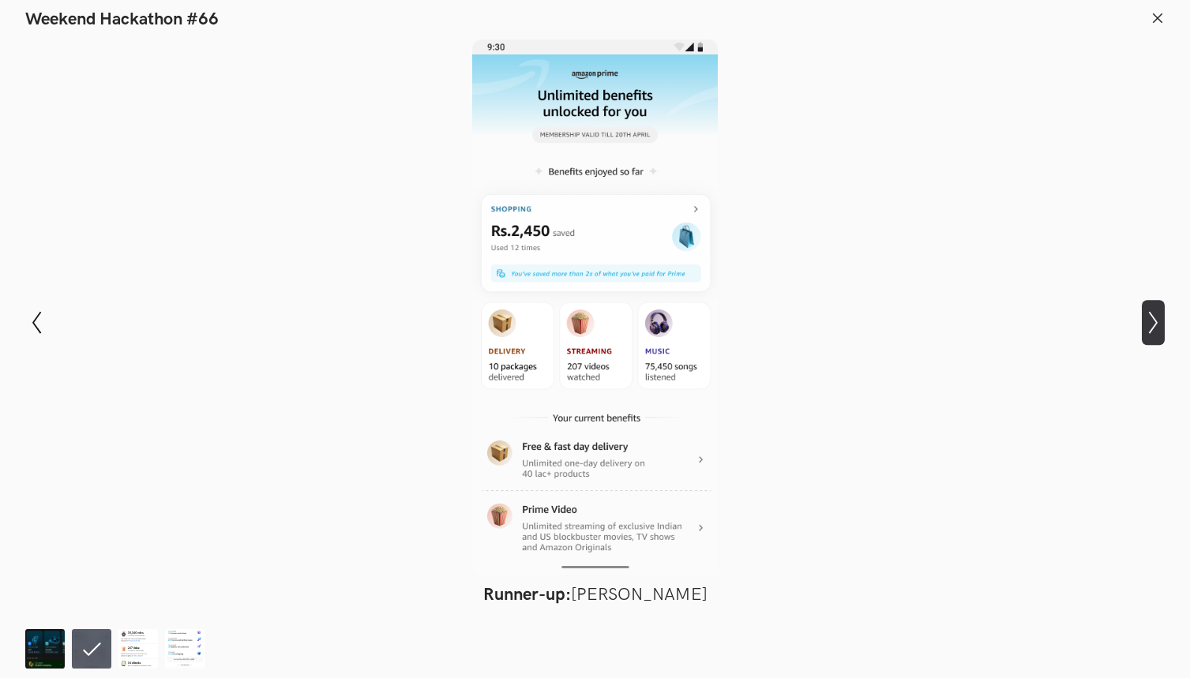
click at [1150, 322] on icon "Show next slide" at bounding box center [1153, 322] width 23 height 23
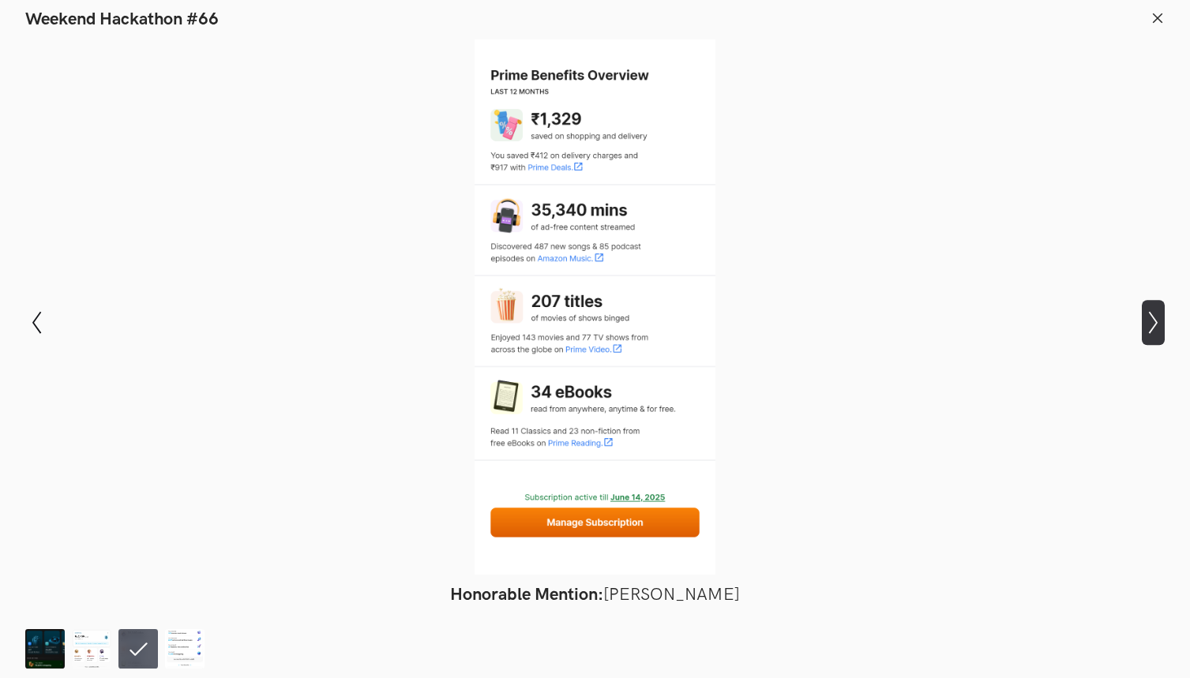
click at [1150, 322] on icon "Show next slide" at bounding box center [1153, 322] width 23 height 23
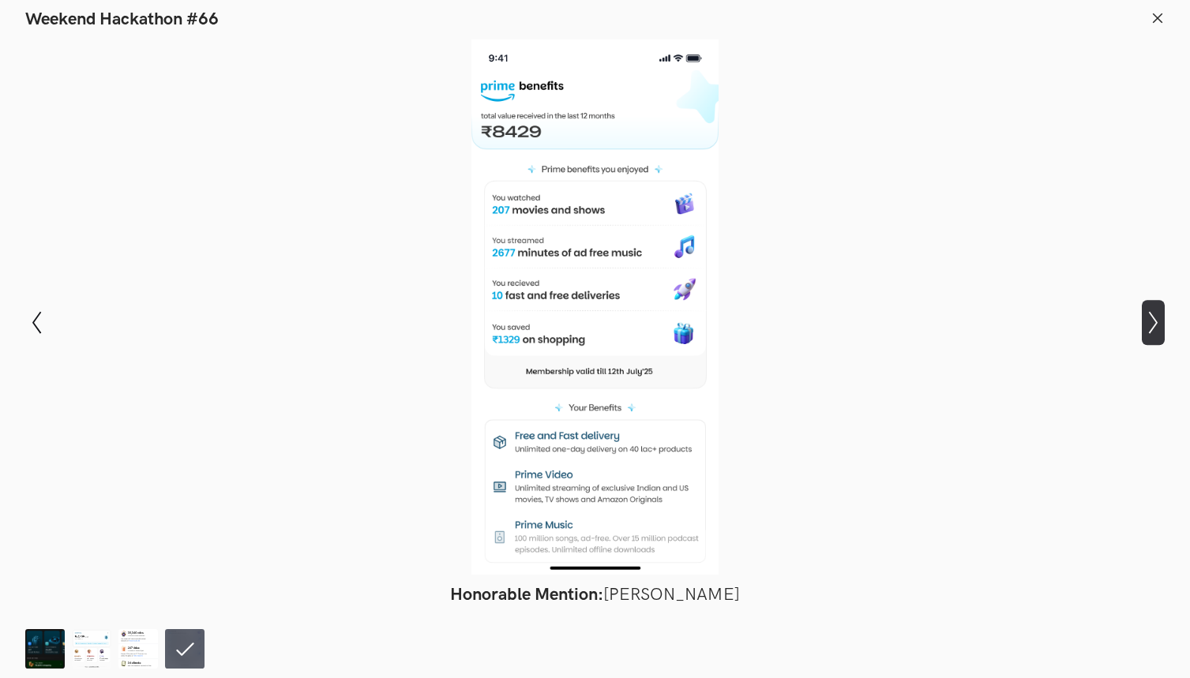
click at [1148, 314] on icon "Show next slide" at bounding box center [1153, 322] width 23 height 23
